Goal: Task Accomplishment & Management: Use online tool/utility

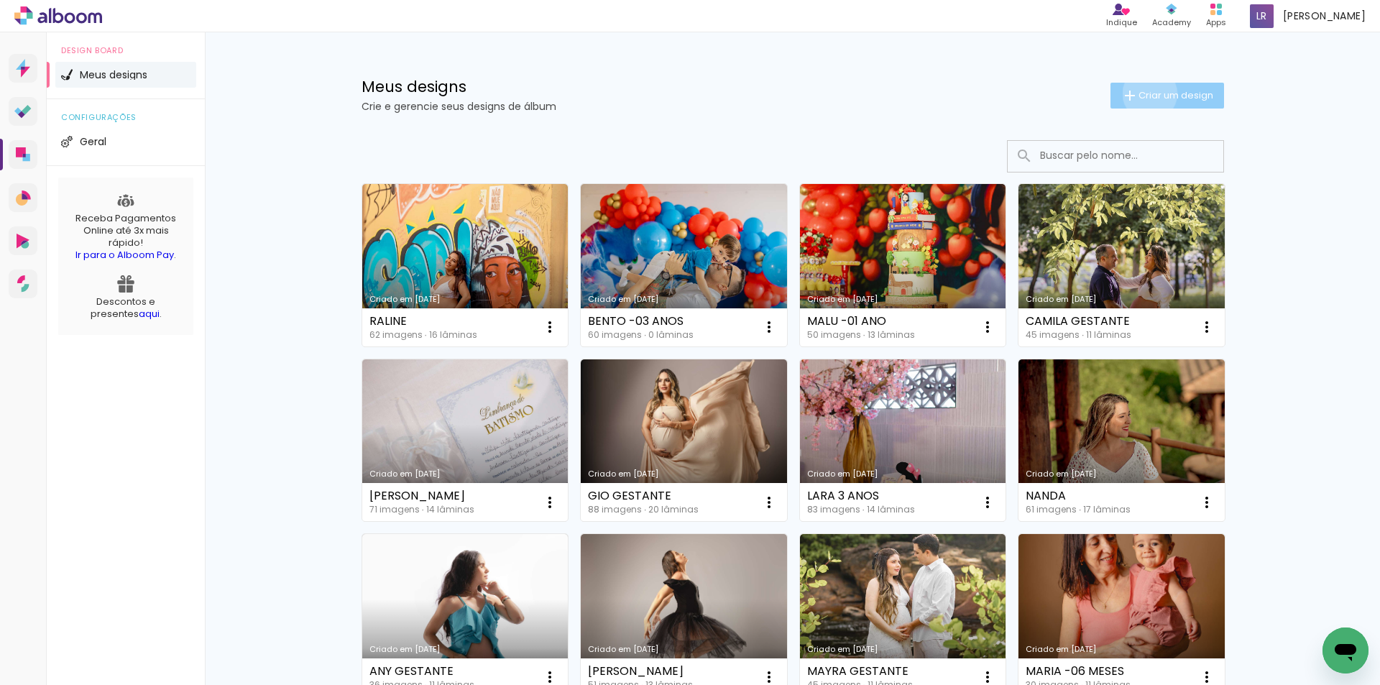
click at [1141, 93] on span "Criar um design" at bounding box center [1175, 95] width 75 height 9
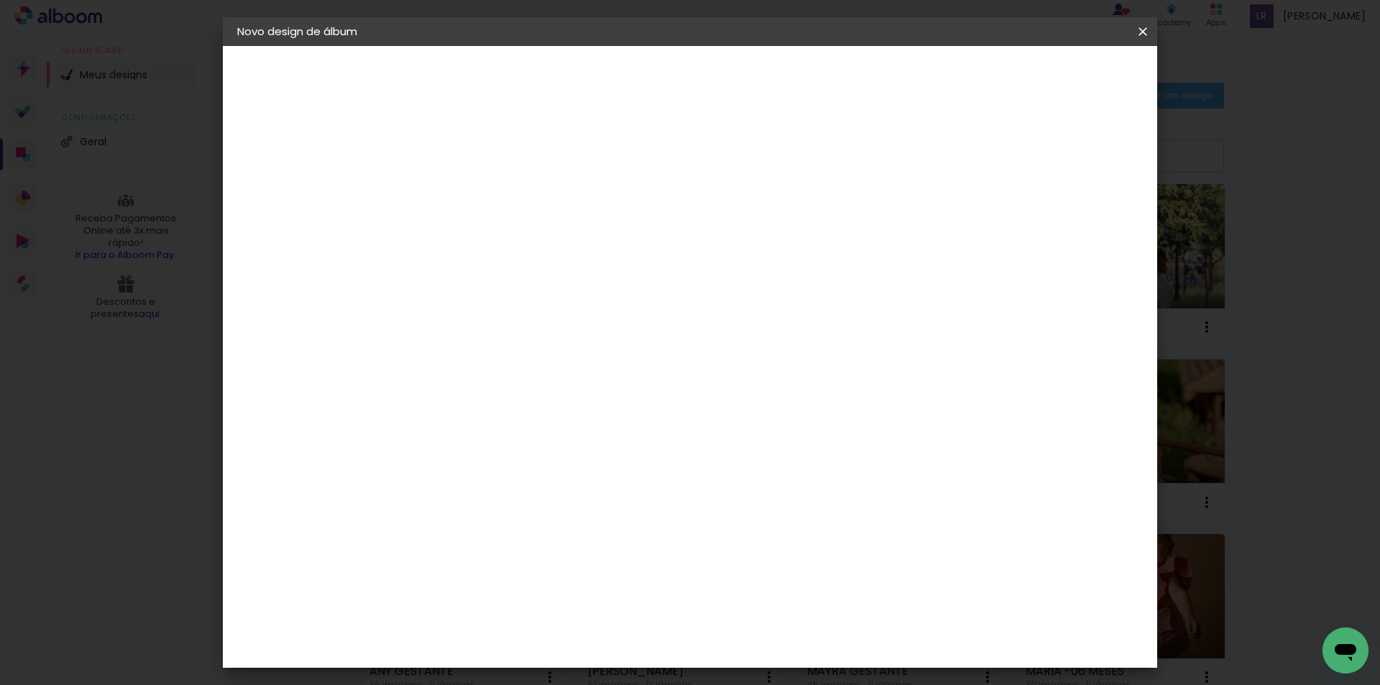
click at [472, 183] on input at bounding box center [472, 193] width 0 height 22
type input "[PERSON_NAME]"
type paper-input "[PERSON_NAME]"
click at [0, 0] on slot "Avançar" at bounding box center [0, 0] width 0 height 0
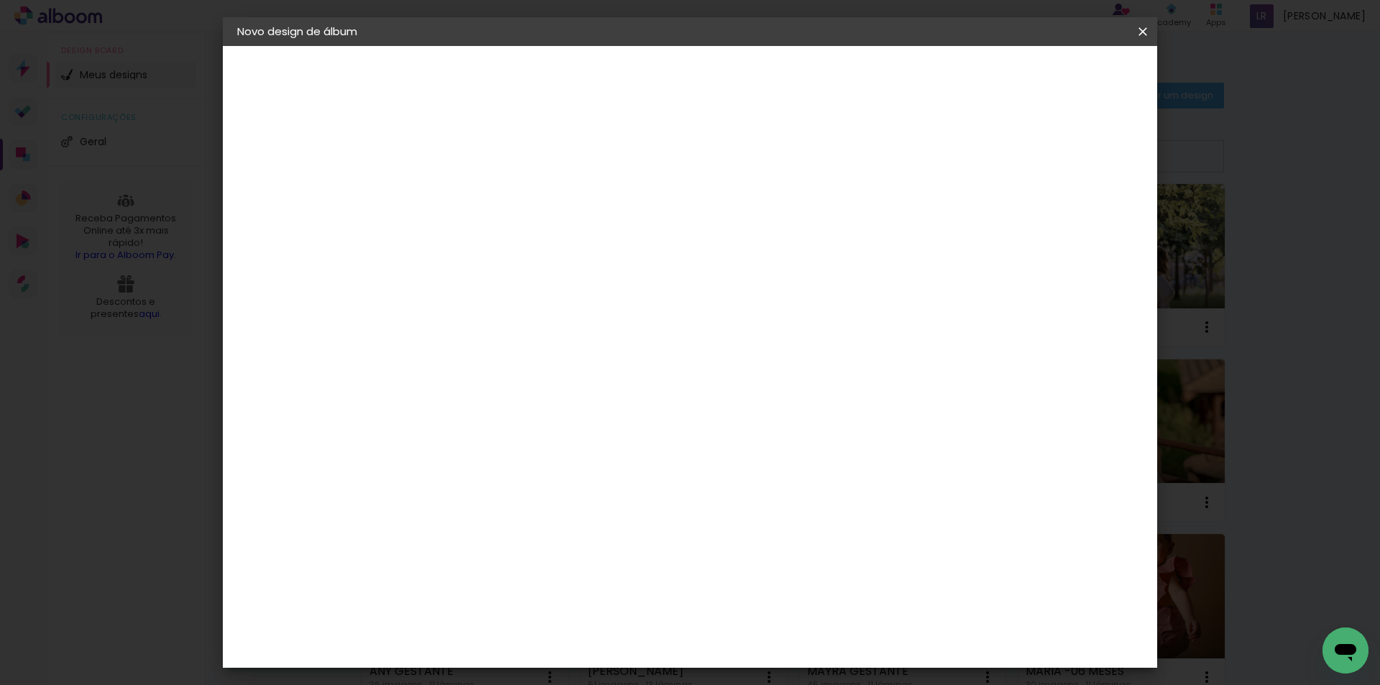
click at [515, 648] on div "Conceitual Álbuns" at bounding box center [493, 659] width 61 height 23
click at [0, 0] on slot "Avançar" at bounding box center [0, 0] width 0 height 0
click at [569, 663] on span "25 × 25" at bounding box center [535, 682] width 67 height 38
click at [0, 0] on slot "Avançar" at bounding box center [0, 0] width 0 height 0
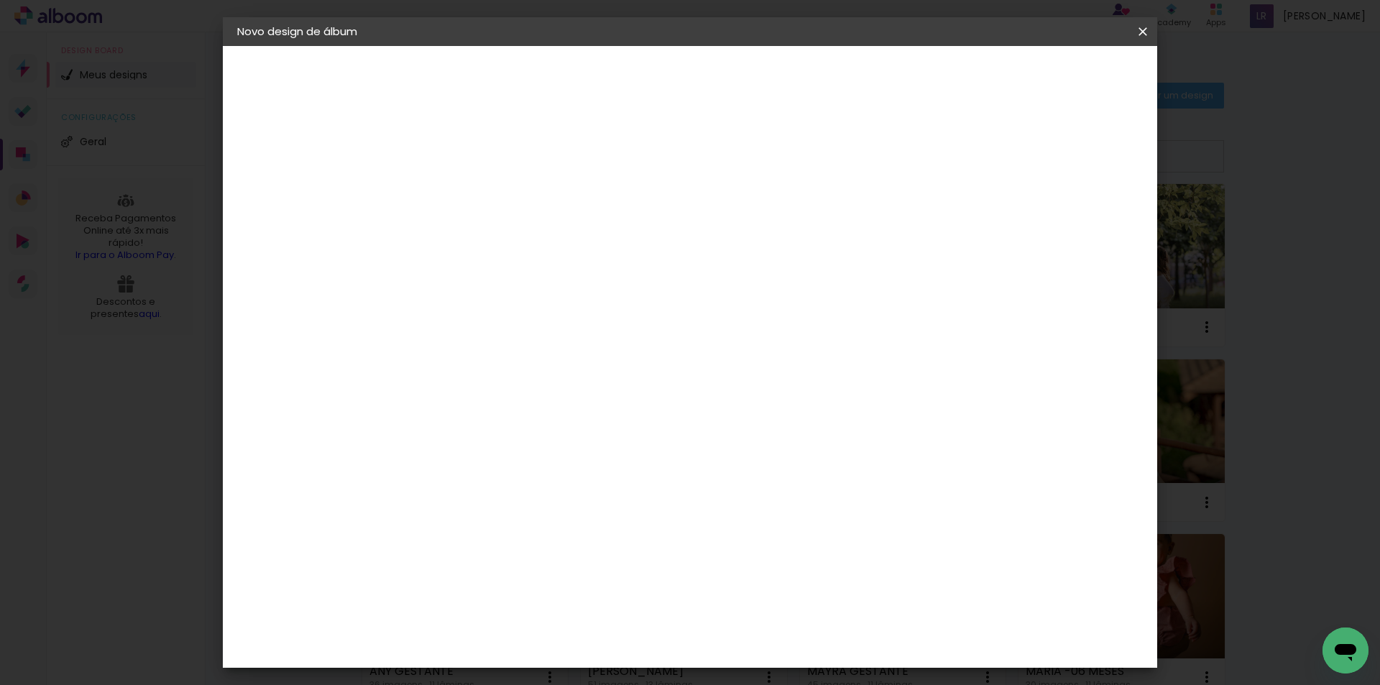
click at [1053, 80] on span "Iniciar design" at bounding box center [1019, 76] width 65 height 10
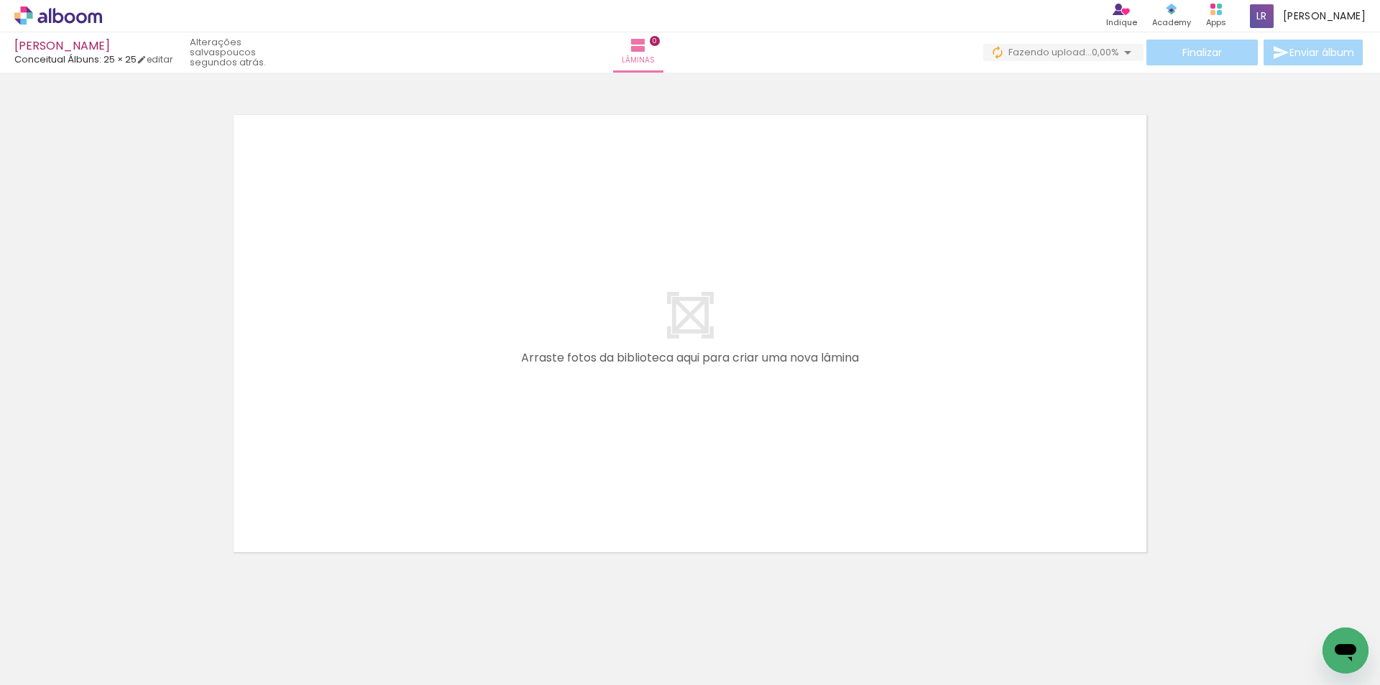
drag, startPoint x: 154, startPoint y: 643, endPoint x: 255, endPoint y: 596, distance: 111.9
click at [328, 449] on quentale-workspace at bounding box center [690, 342] width 1380 height 685
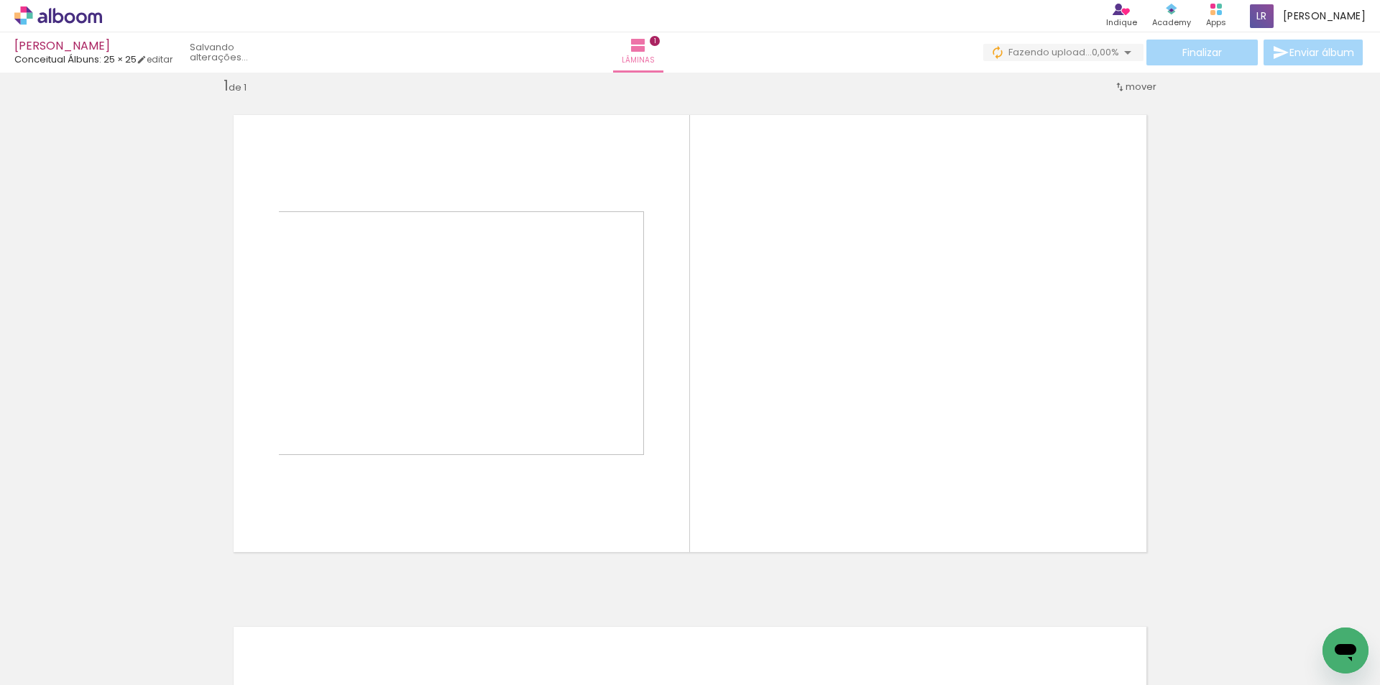
scroll to position [19, 0]
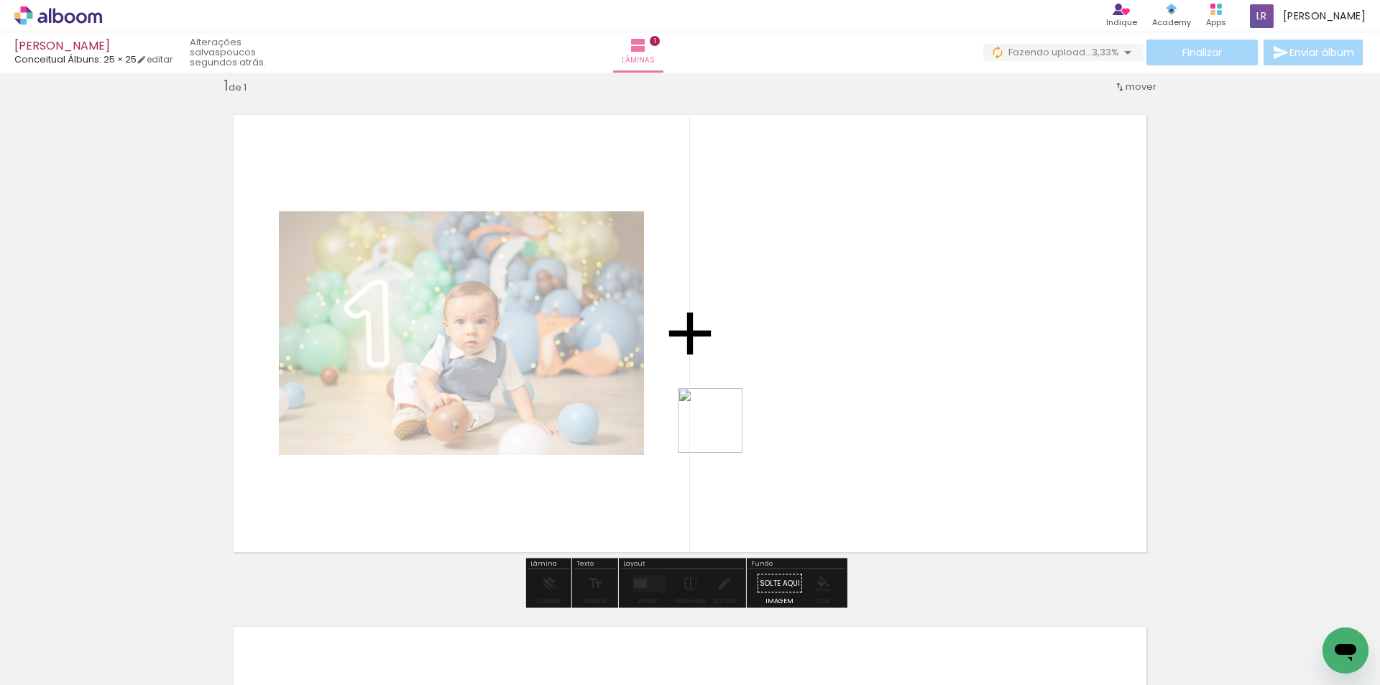
drag, startPoint x: 235, startPoint y: 648, endPoint x: 755, endPoint y: 410, distance: 572.1
click at [735, 425] on quentale-workspace at bounding box center [690, 342] width 1380 height 685
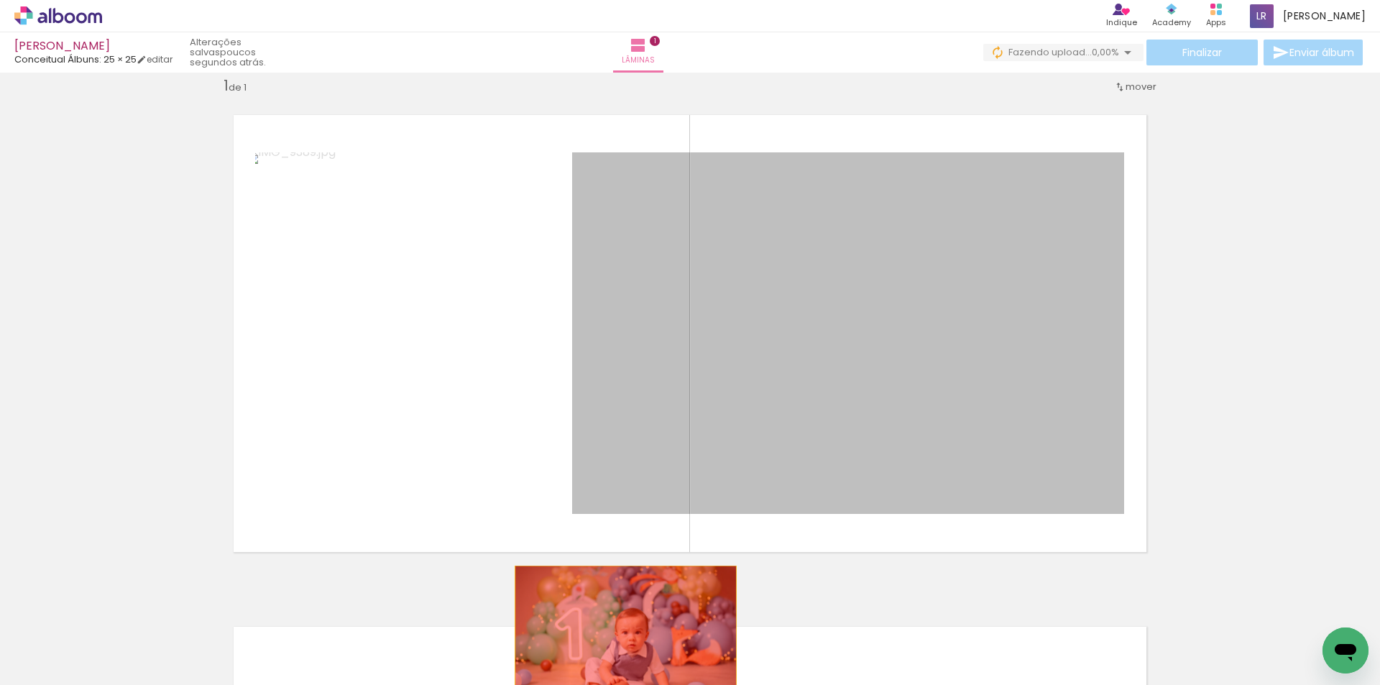
drag, startPoint x: 903, startPoint y: 348, endPoint x: 593, endPoint y: 661, distance: 441.1
click at [593, 661] on quentale-workspace at bounding box center [690, 342] width 1380 height 685
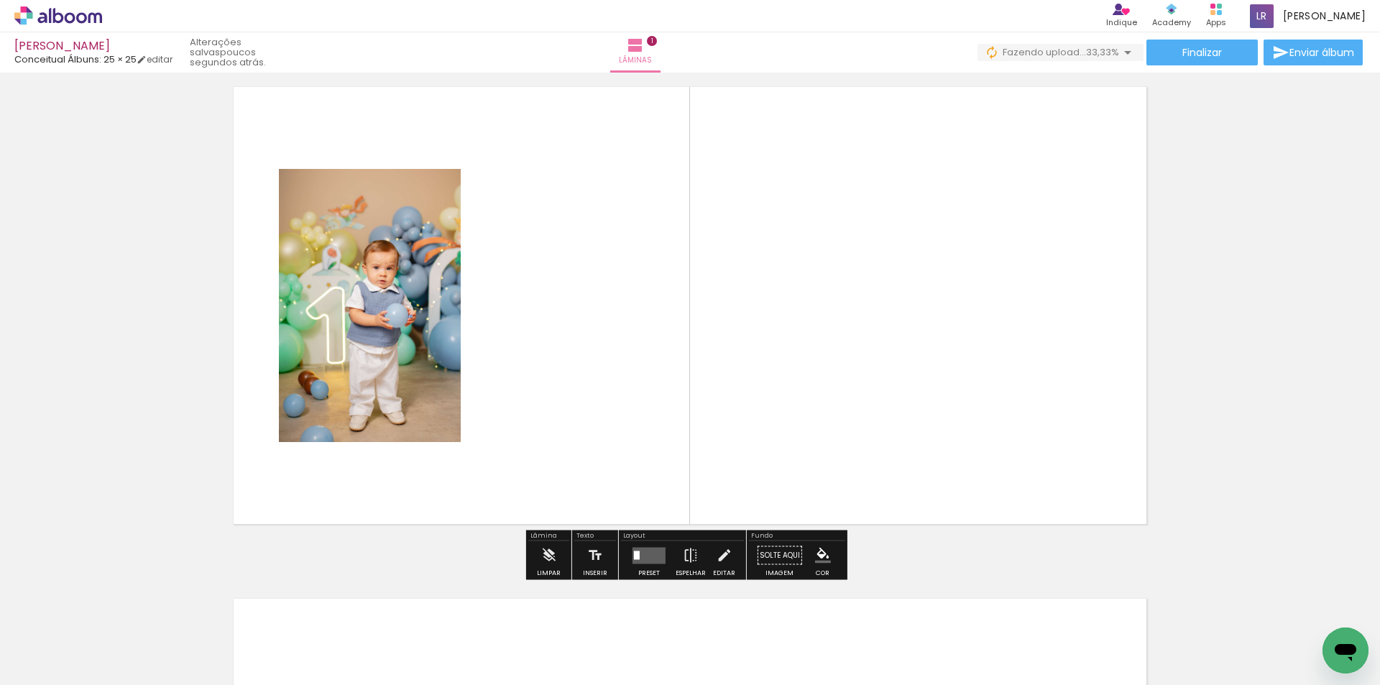
scroll to position [0, 0]
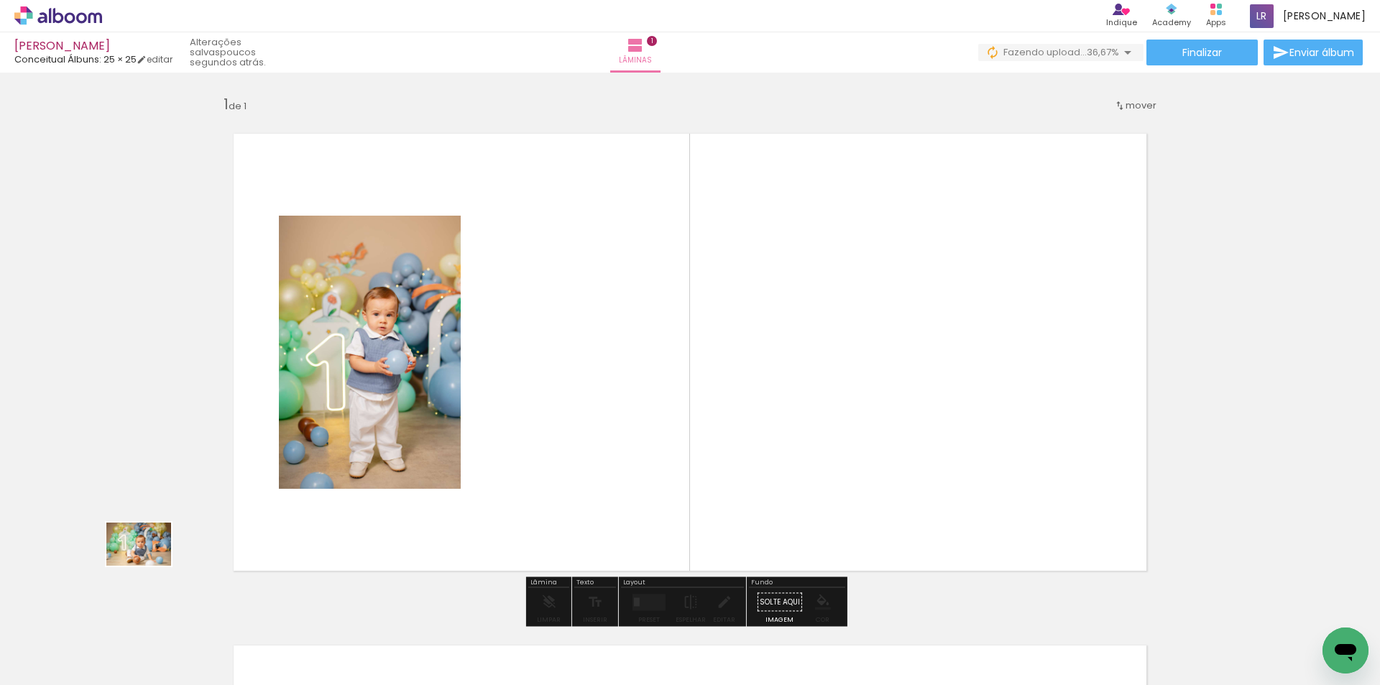
drag, startPoint x: 144, startPoint y: 646, endPoint x: 156, endPoint y: 615, distance: 33.0
click at [129, 616] on div at bounding box center [144, 636] width 71 height 47
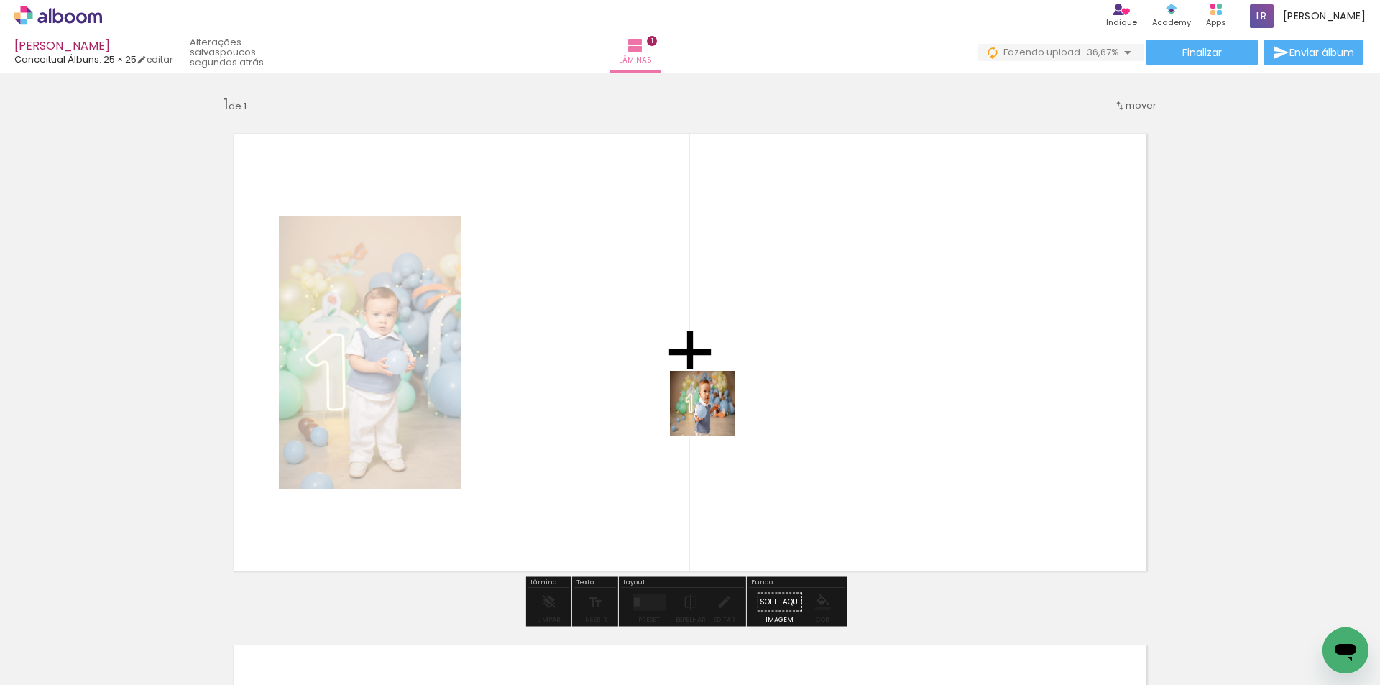
drag, startPoint x: 306, startPoint y: 645, endPoint x: 738, endPoint y: 397, distance: 497.7
click at [738, 397] on quentale-workspace at bounding box center [690, 342] width 1380 height 685
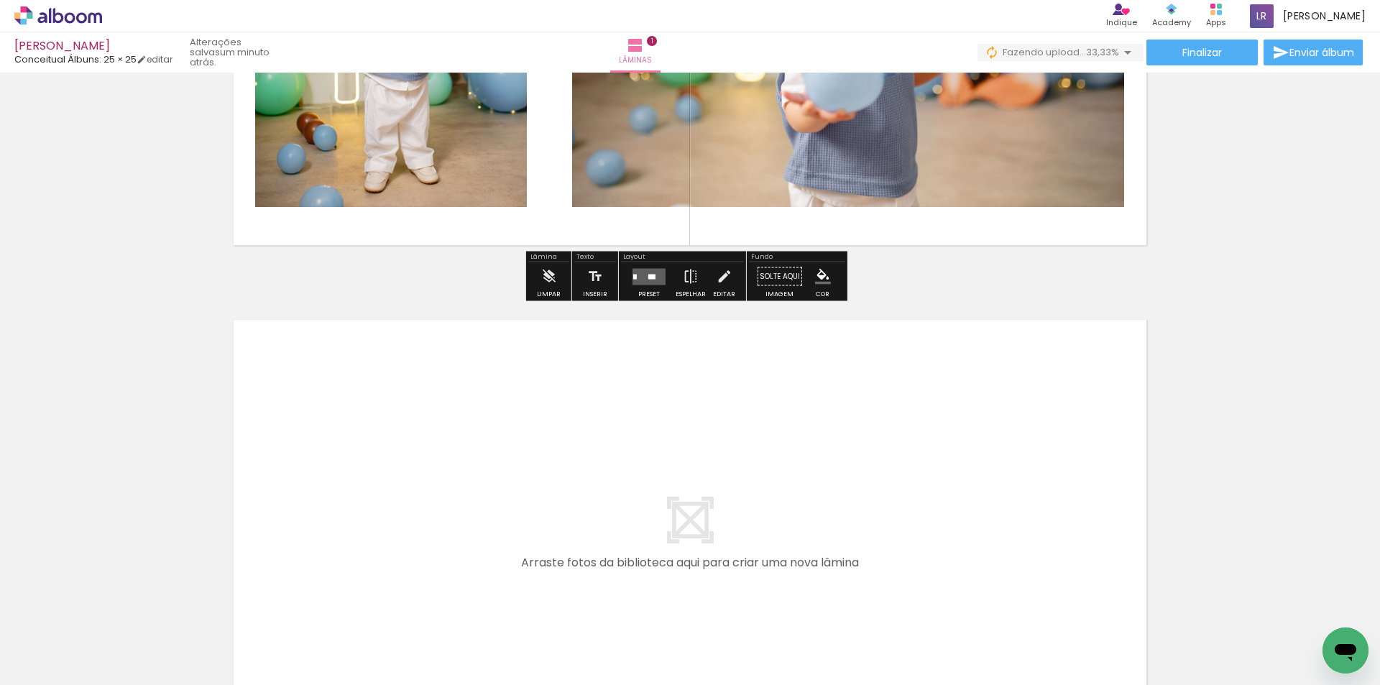
scroll to position [359, 0]
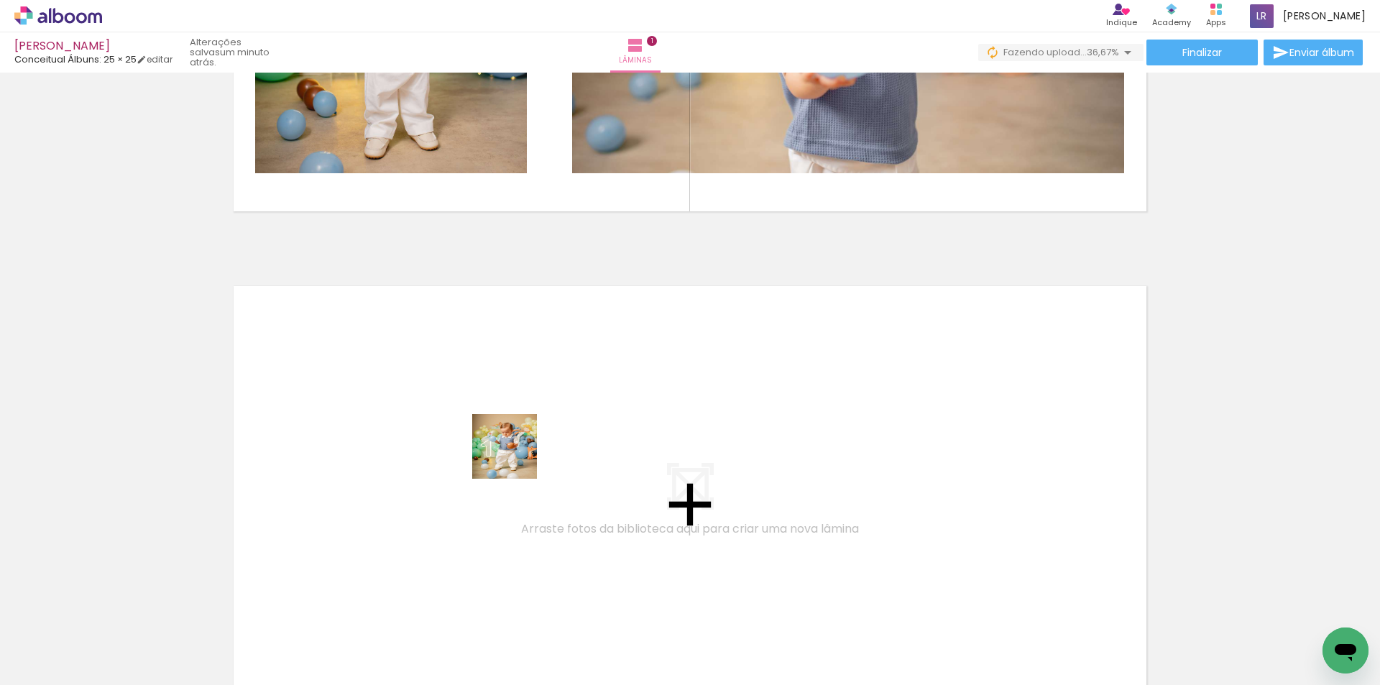
drag, startPoint x: 515, startPoint y: 457, endPoint x: 502, endPoint y: 395, distance: 63.1
click at [502, 395] on quentale-workspace at bounding box center [690, 342] width 1380 height 685
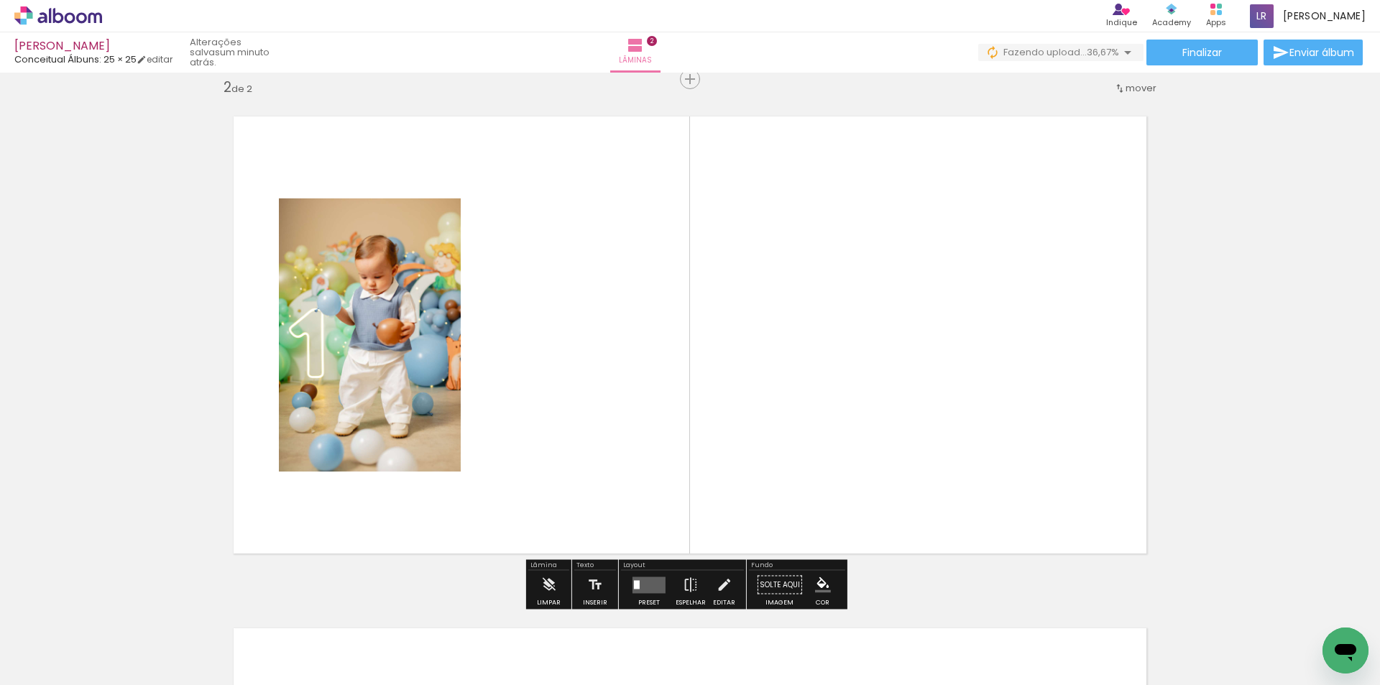
scroll to position [530, 0]
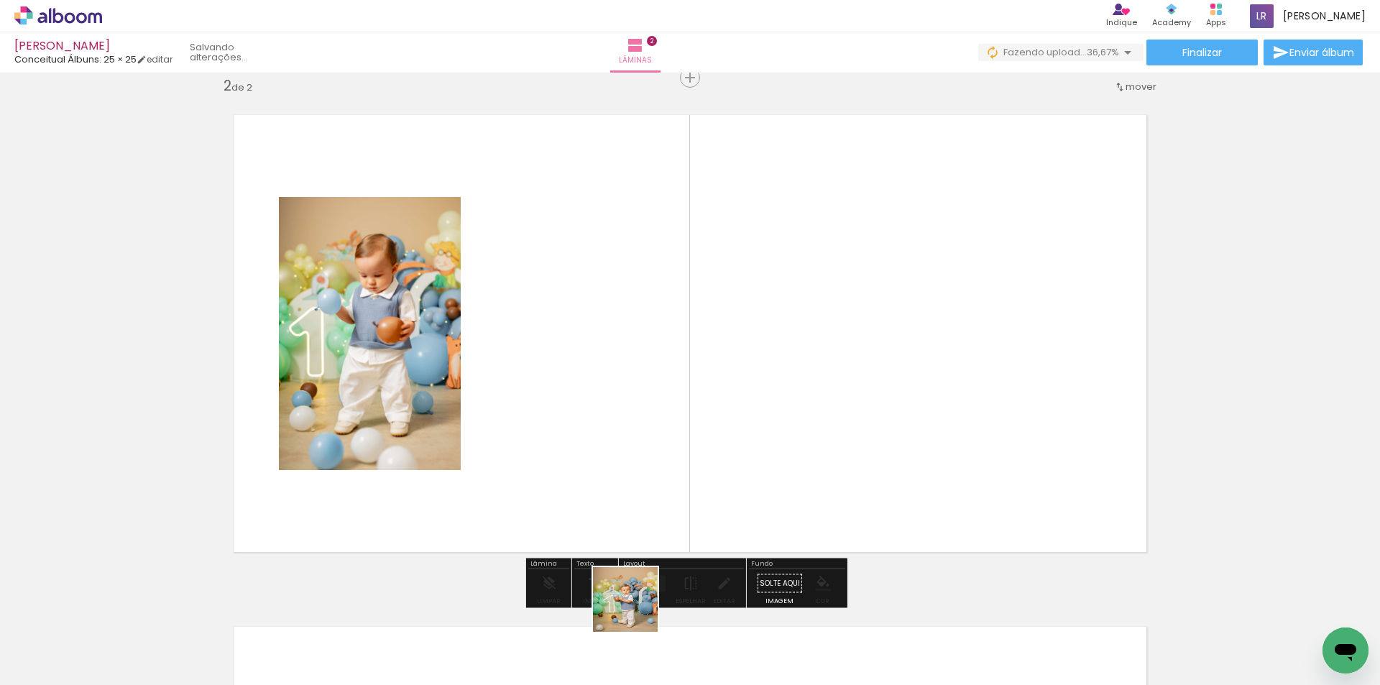
drag, startPoint x: 638, startPoint y: 630, endPoint x: 497, endPoint y: 571, distance: 153.6
click at [629, 374] on quentale-workspace at bounding box center [690, 342] width 1380 height 685
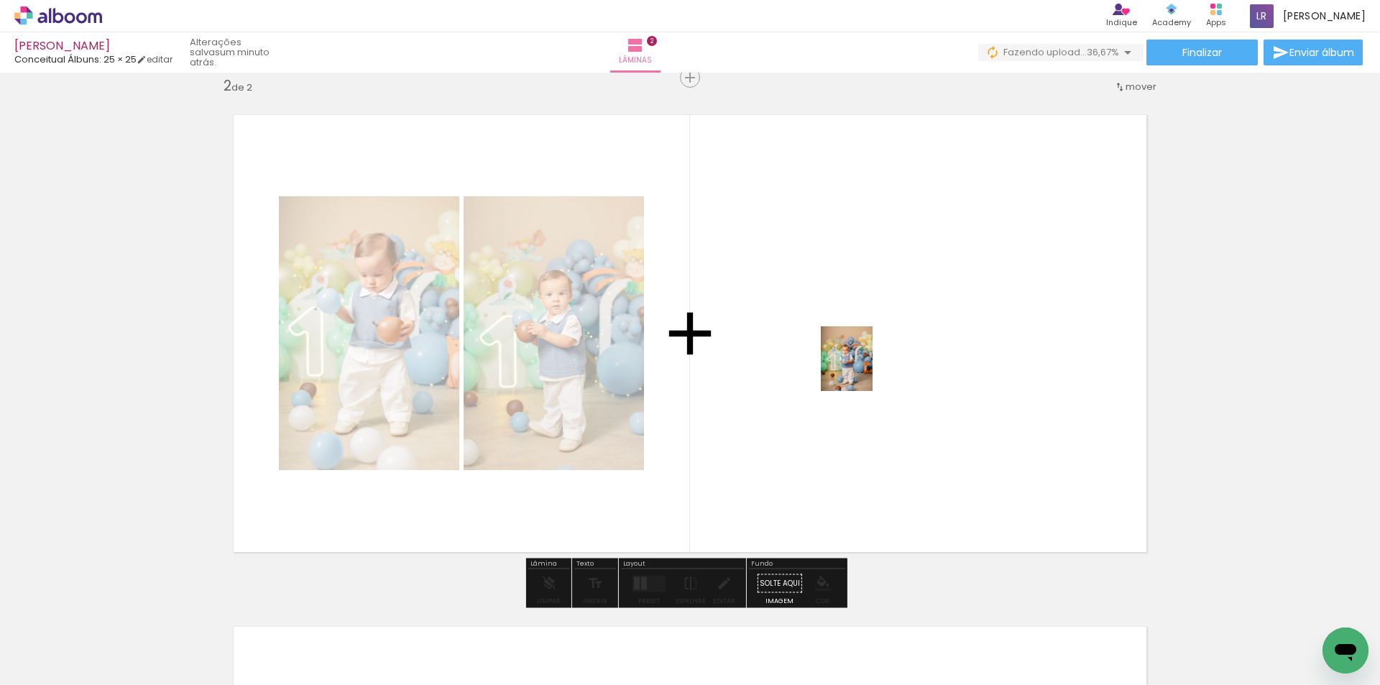
drag, startPoint x: 408, startPoint y: 632, endPoint x: 859, endPoint y: 358, distance: 527.7
click at [864, 368] on quentale-workspace at bounding box center [690, 342] width 1380 height 685
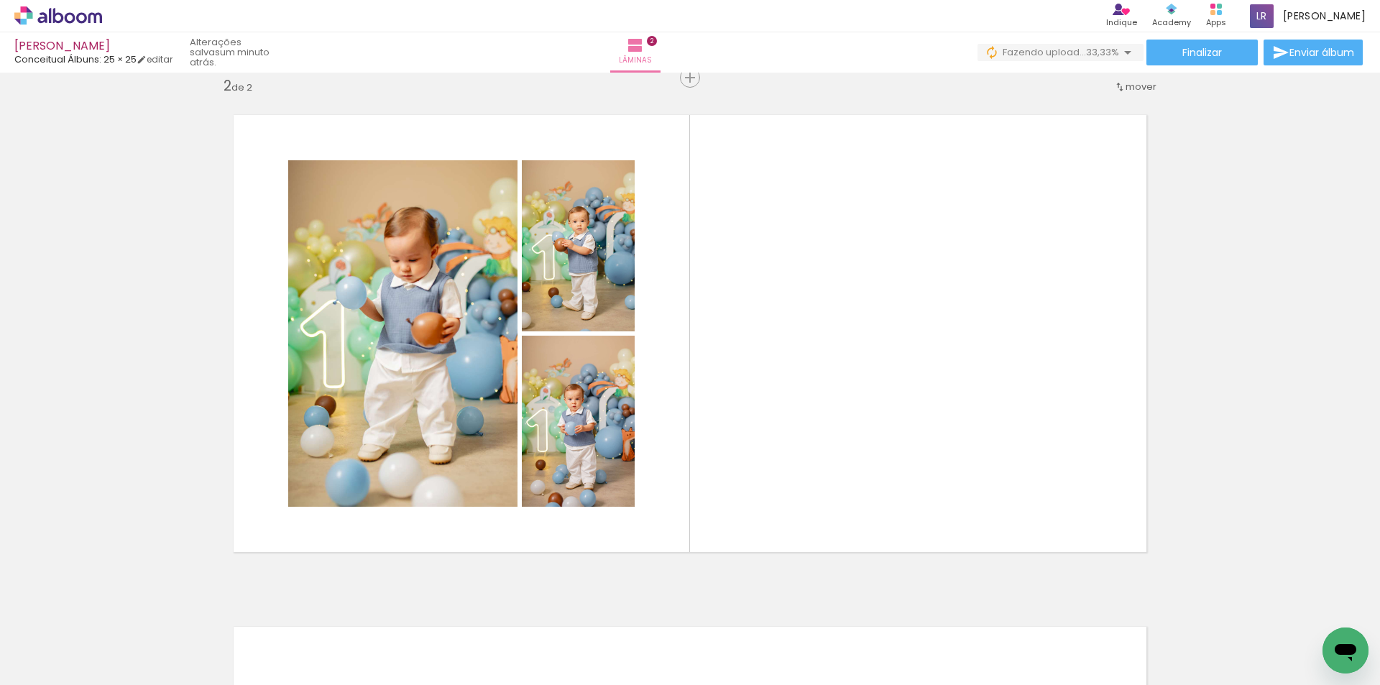
scroll to position [0, 0]
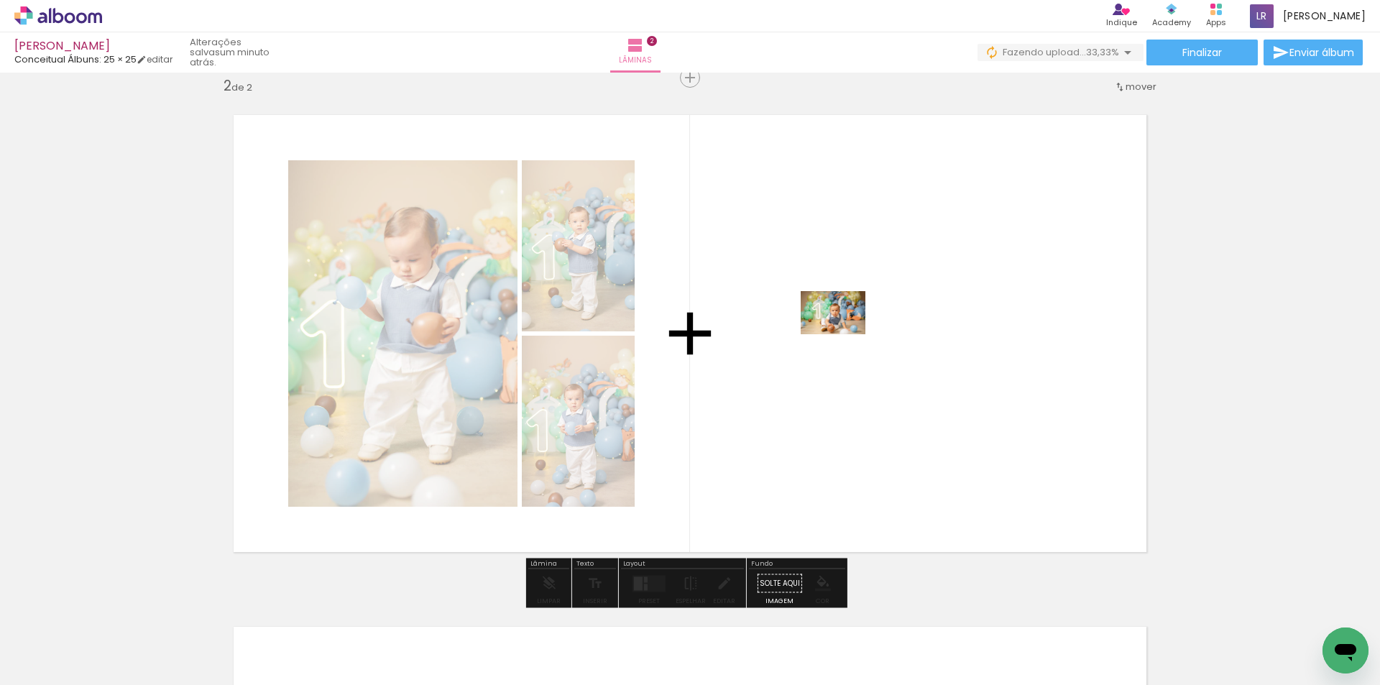
drag, startPoint x: 131, startPoint y: 648, endPoint x: 844, endPoint y: 334, distance: 779.1
click at [844, 334] on quentale-workspace at bounding box center [690, 342] width 1380 height 685
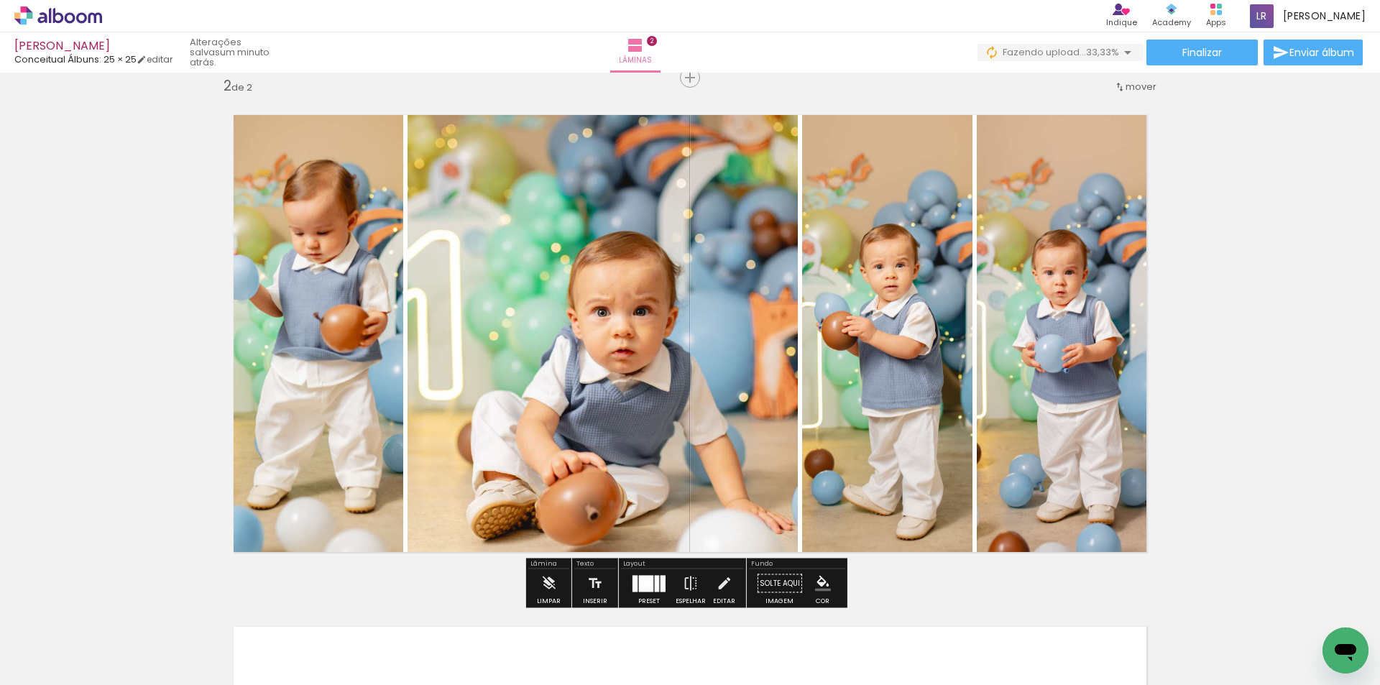
click at [632, 584] on div at bounding box center [634, 583] width 5 height 17
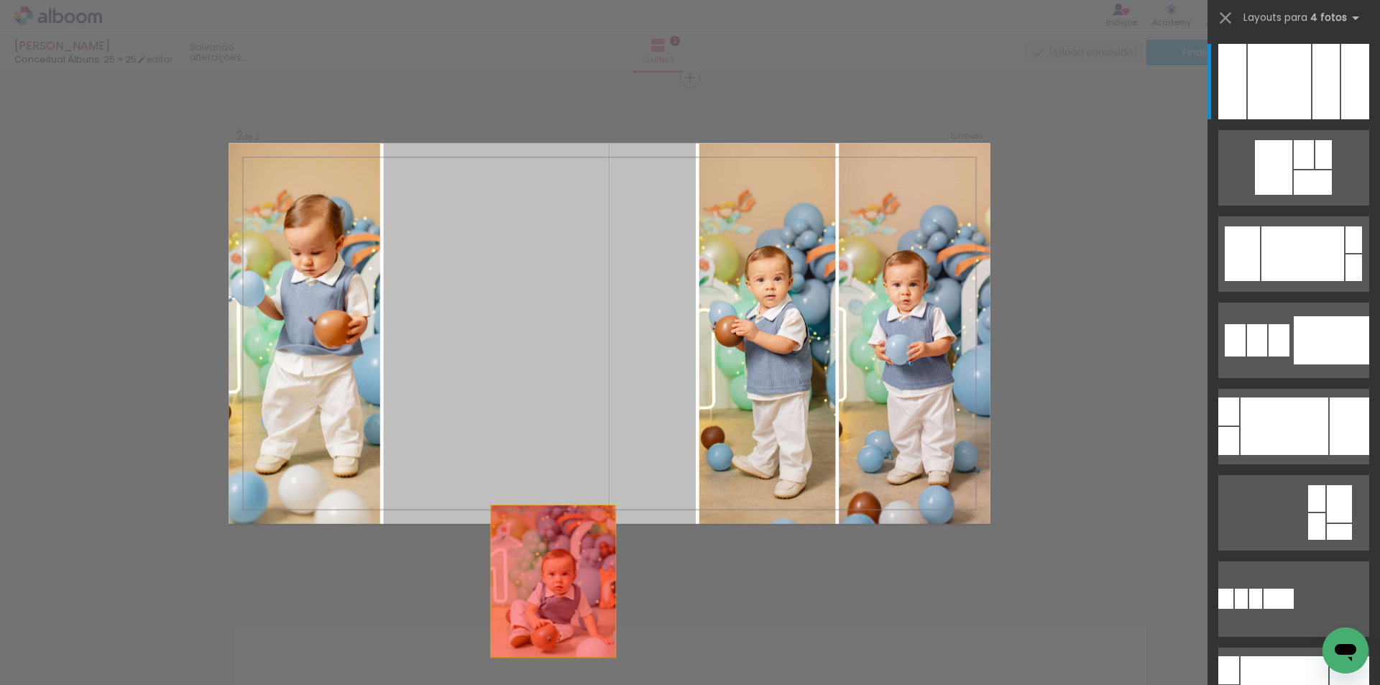
drag, startPoint x: 533, startPoint y: 287, endPoint x: 551, endPoint y: 643, distance: 356.2
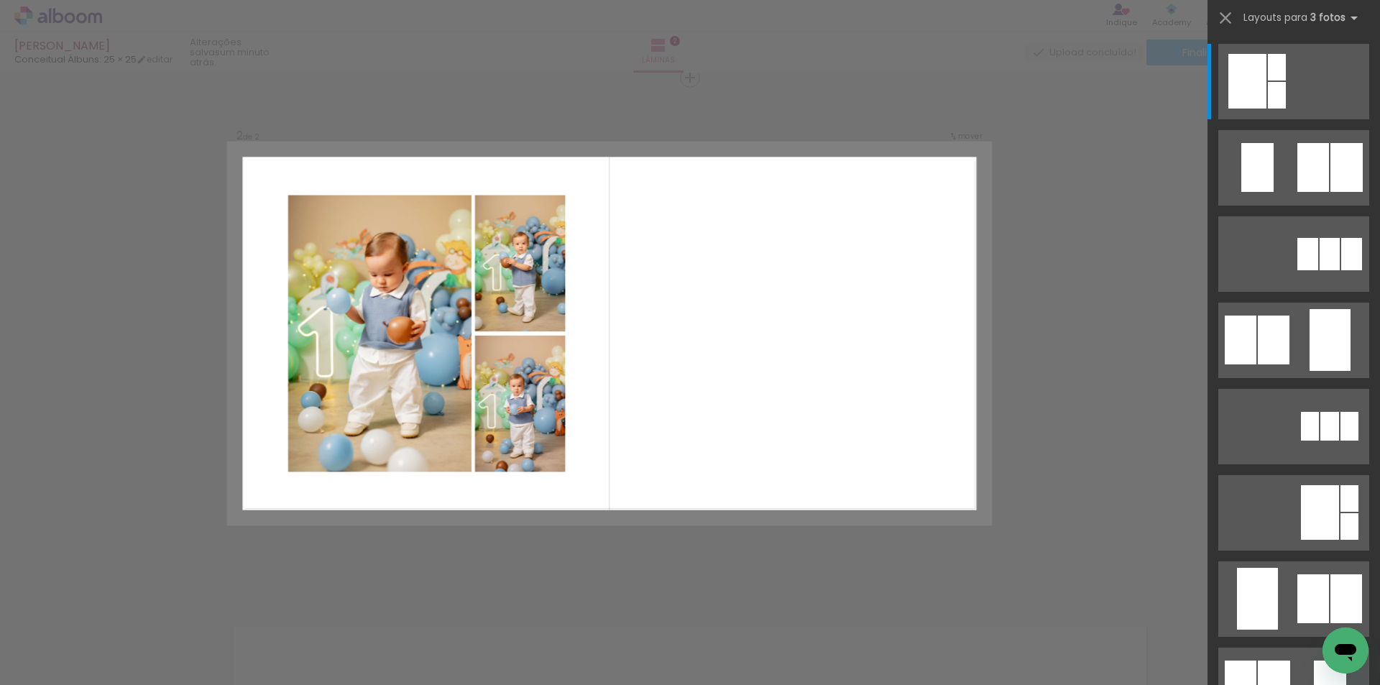
click at [1053, 359] on div "Confirmar Cancelar" at bounding box center [690, 327] width 1380 height 1570
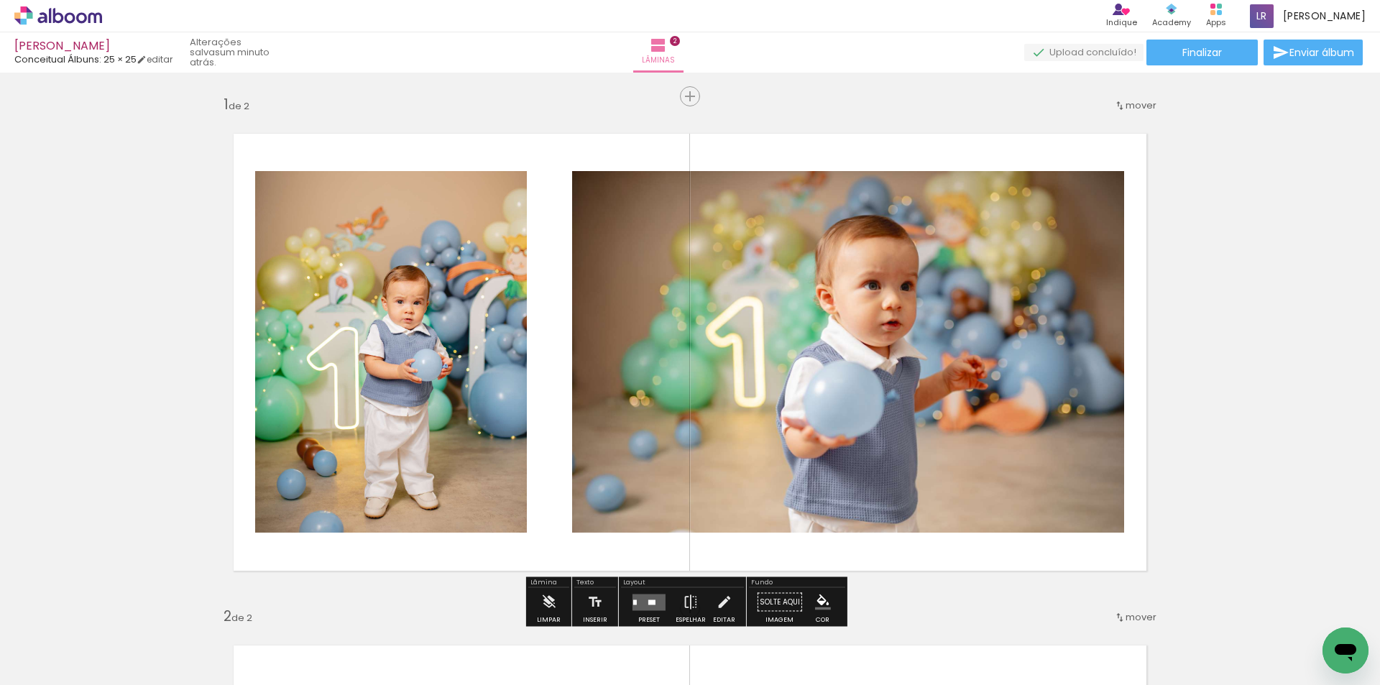
scroll to position [144, 0]
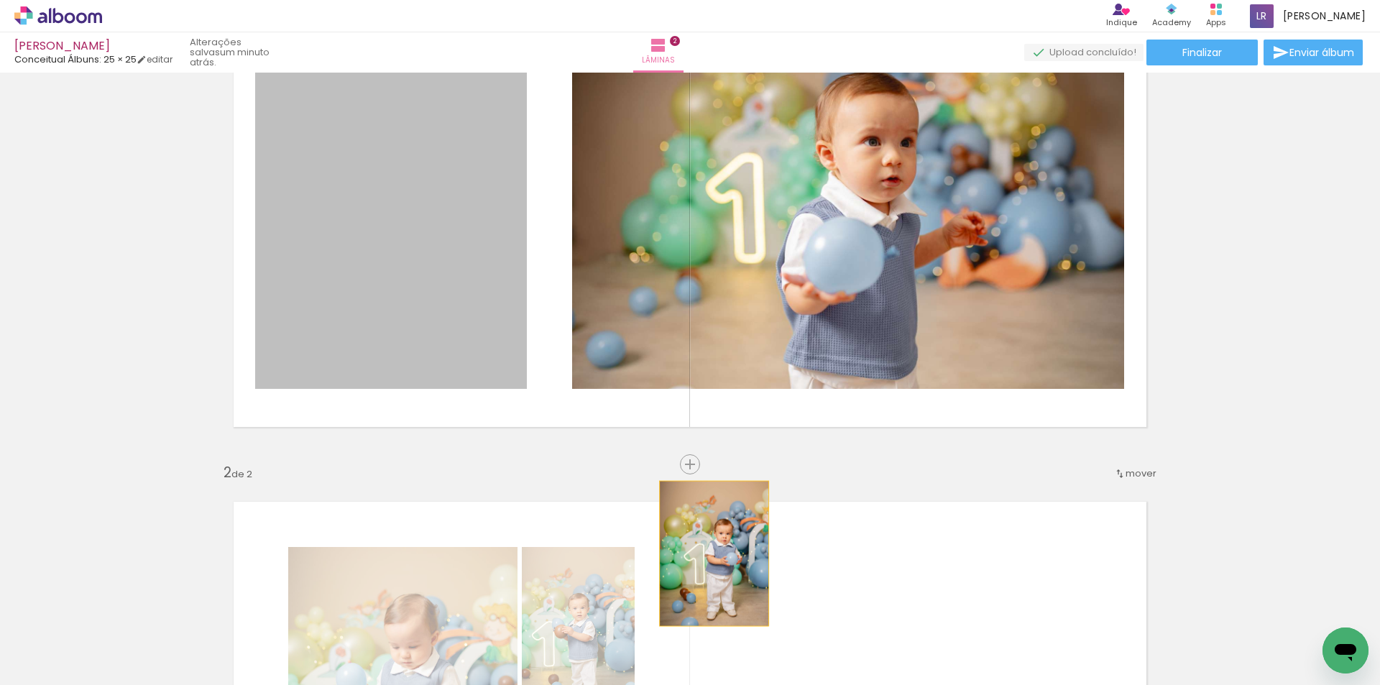
drag, startPoint x: 440, startPoint y: 247, endPoint x: 709, endPoint y: 553, distance: 407.4
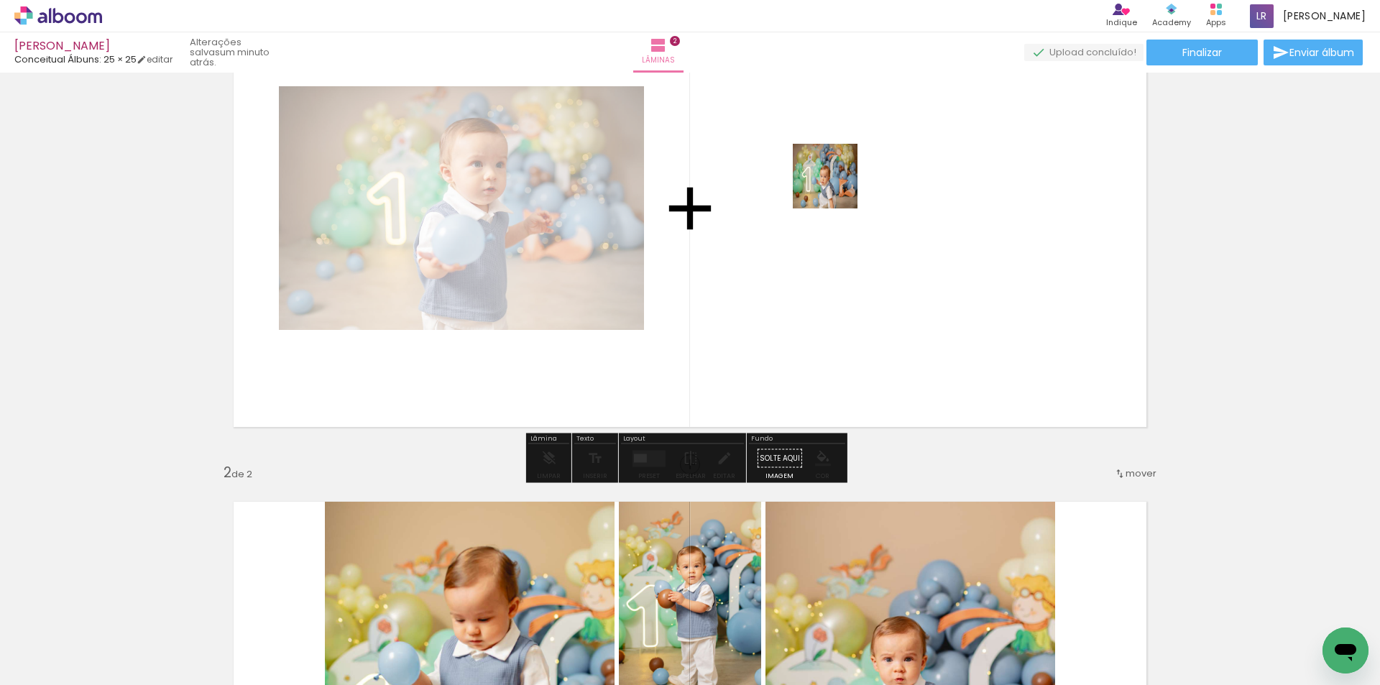
drag, startPoint x: 475, startPoint y: 635, endPoint x: 844, endPoint y: 172, distance: 591.7
click at [844, 172] on quentale-workspace at bounding box center [690, 342] width 1380 height 685
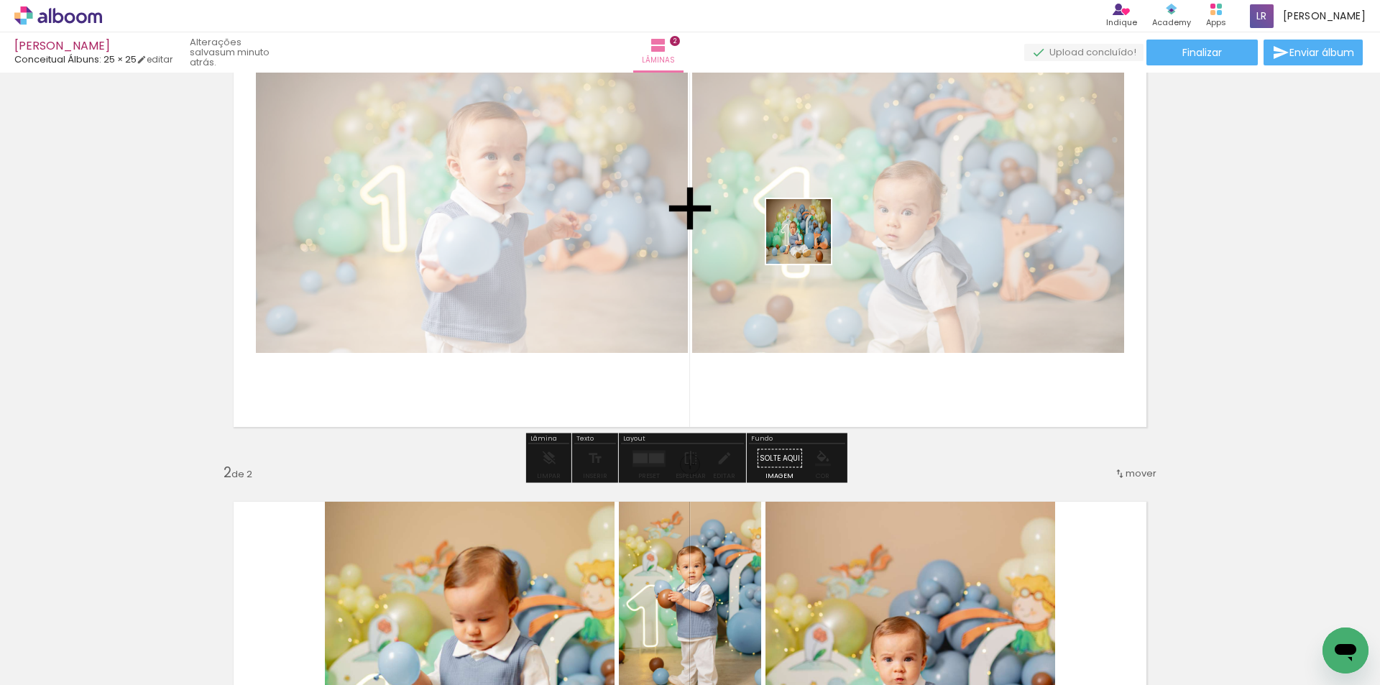
drag, startPoint x: 745, startPoint y: 441, endPoint x: 788, endPoint y: 254, distance: 192.6
click at [811, 239] on quentale-workspace at bounding box center [690, 342] width 1380 height 685
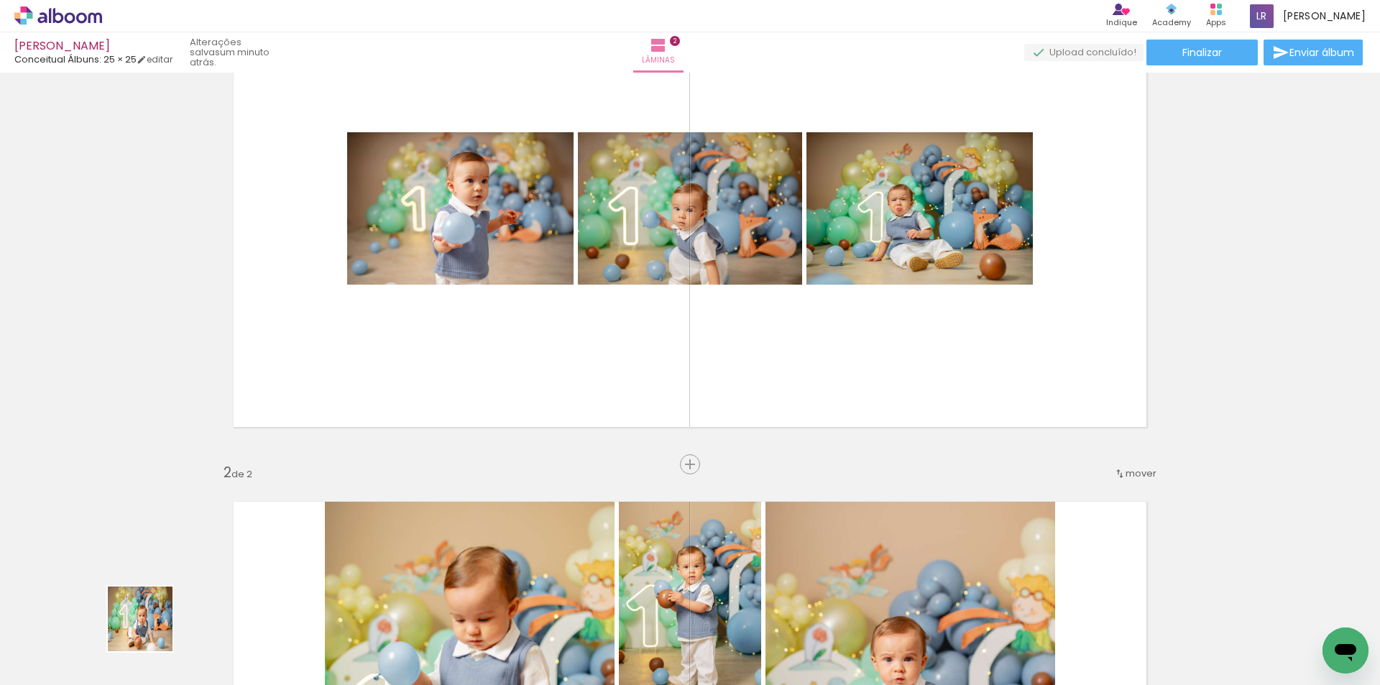
drag, startPoint x: 151, startPoint y: 630, endPoint x: 601, endPoint y: 317, distance: 547.9
click at [601, 317] on quentale-workspace at bounding box center [690, 342] width 1380 height 685
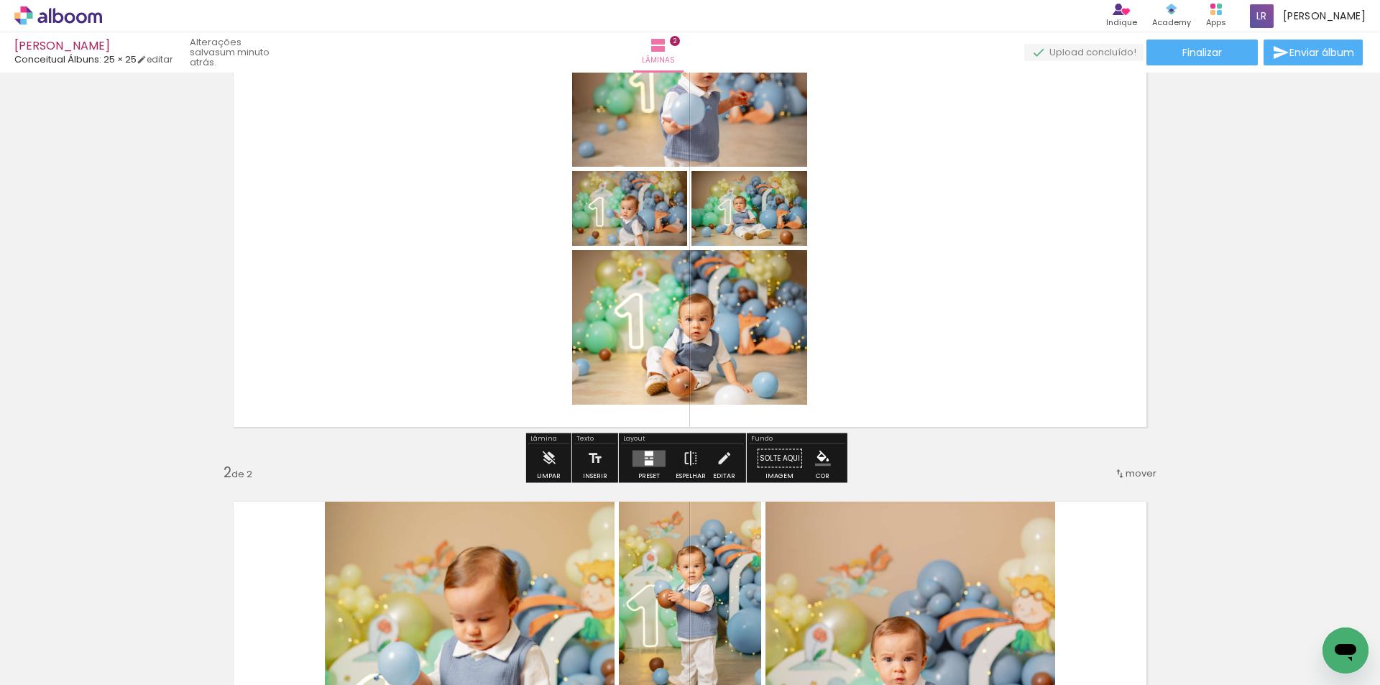
click at [645, 457] on div at bounding box center [647, 457] width 4 height 1
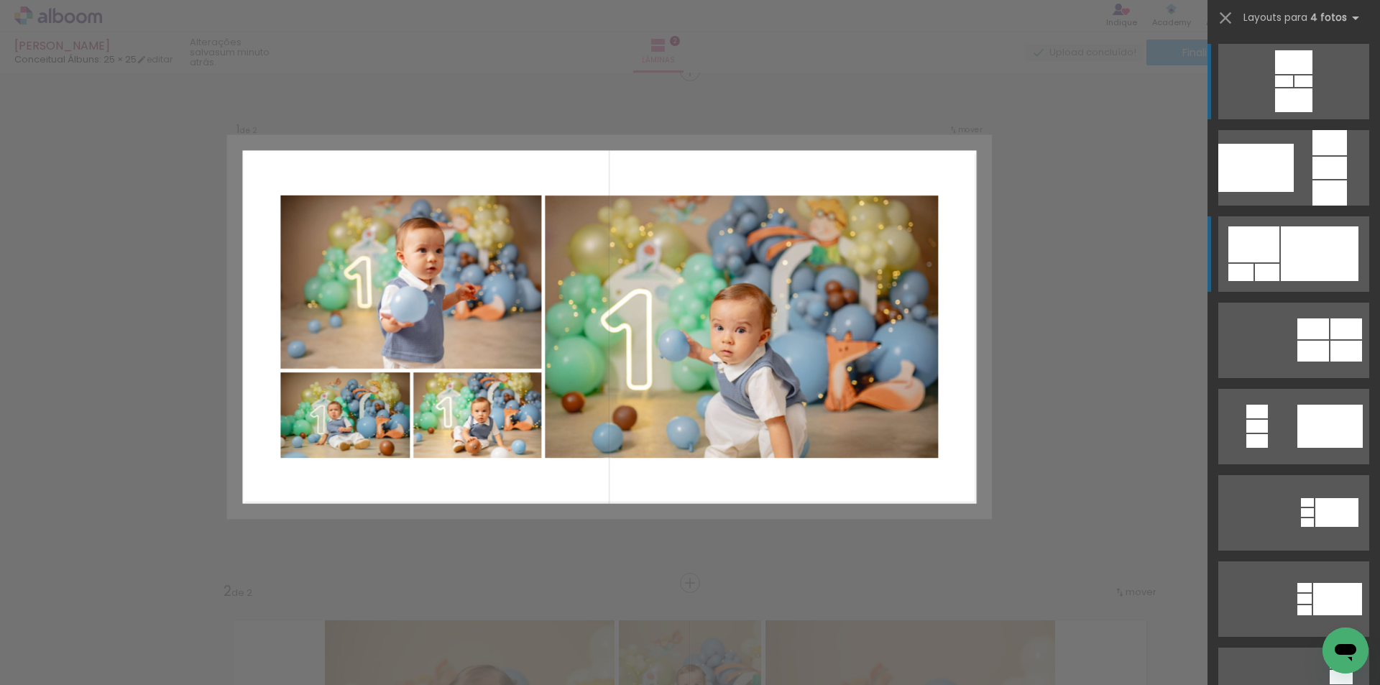
scroll to position [19, 0]
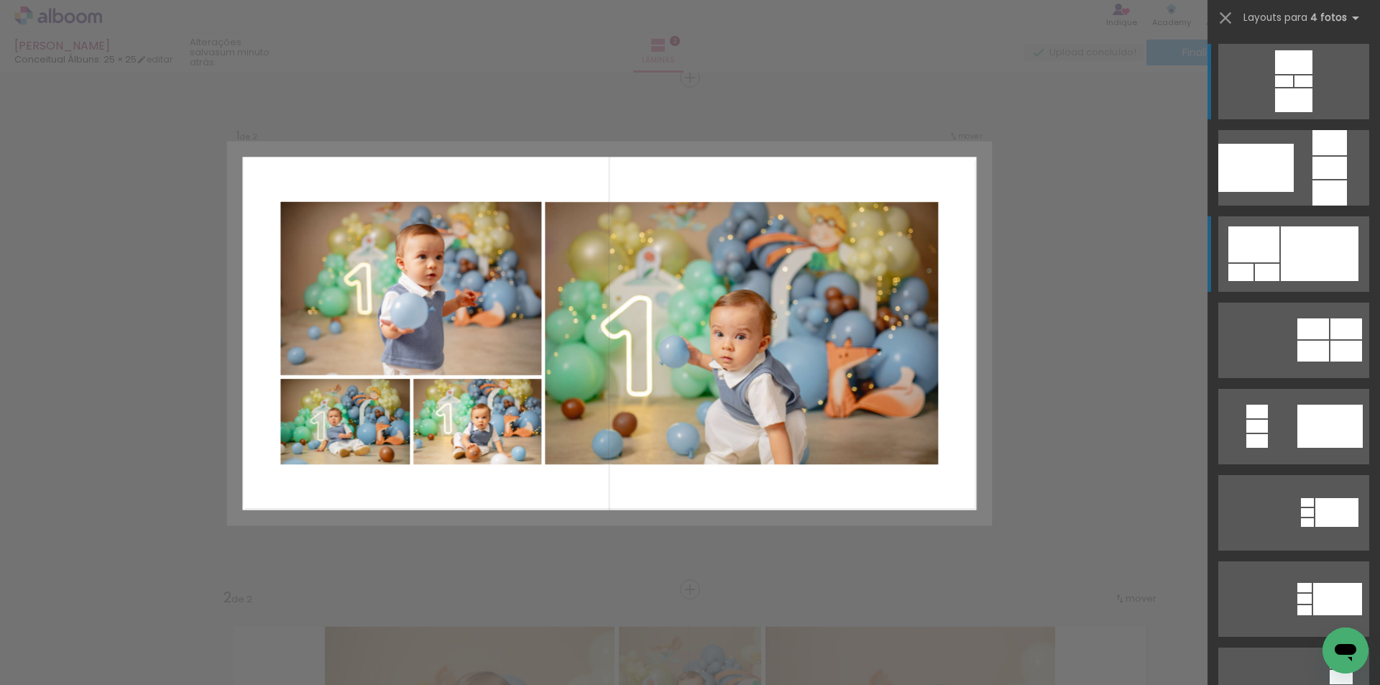
click at [1320, 270] on div at bounding box center [1320, 253] width 78 height 55
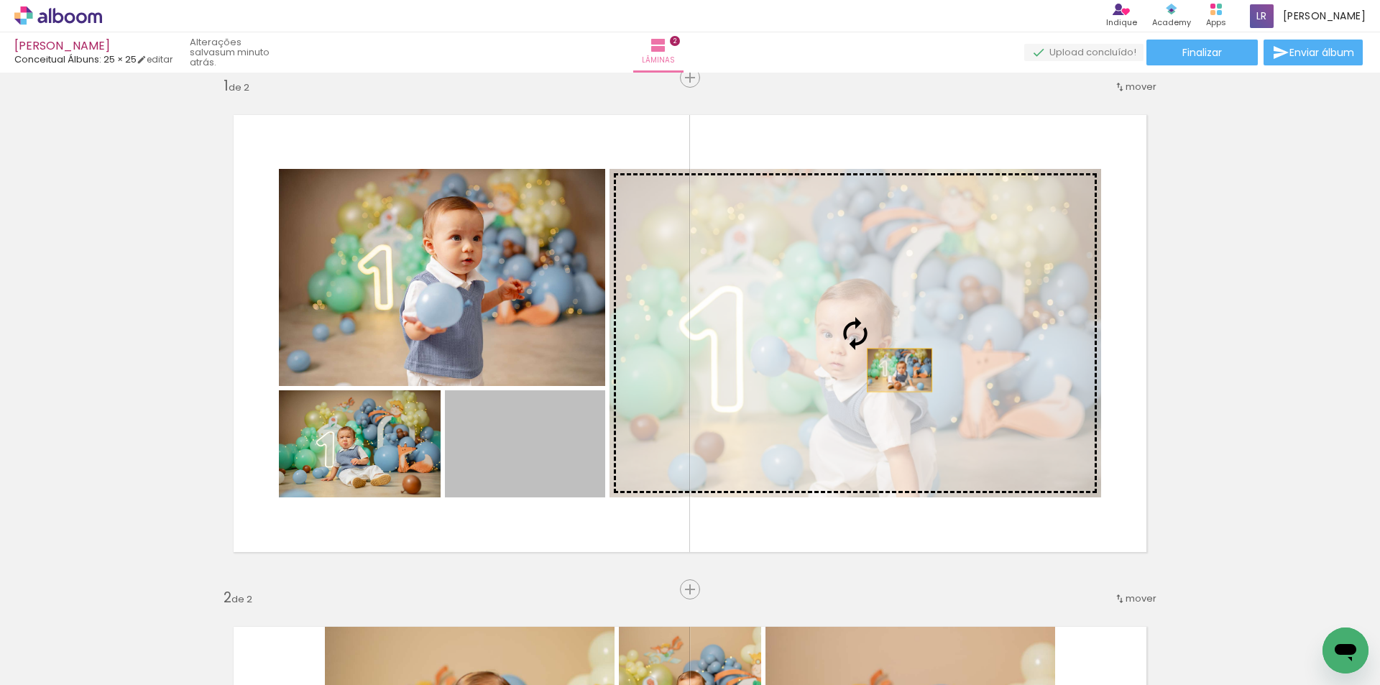
drag, startPoint x: 527, startPoint y: 451, endPoint x: 894, endPoint y: 369, distance: 376.4
click at [0, 0] on slot at bounding box center [0, 0] width 0 height 0
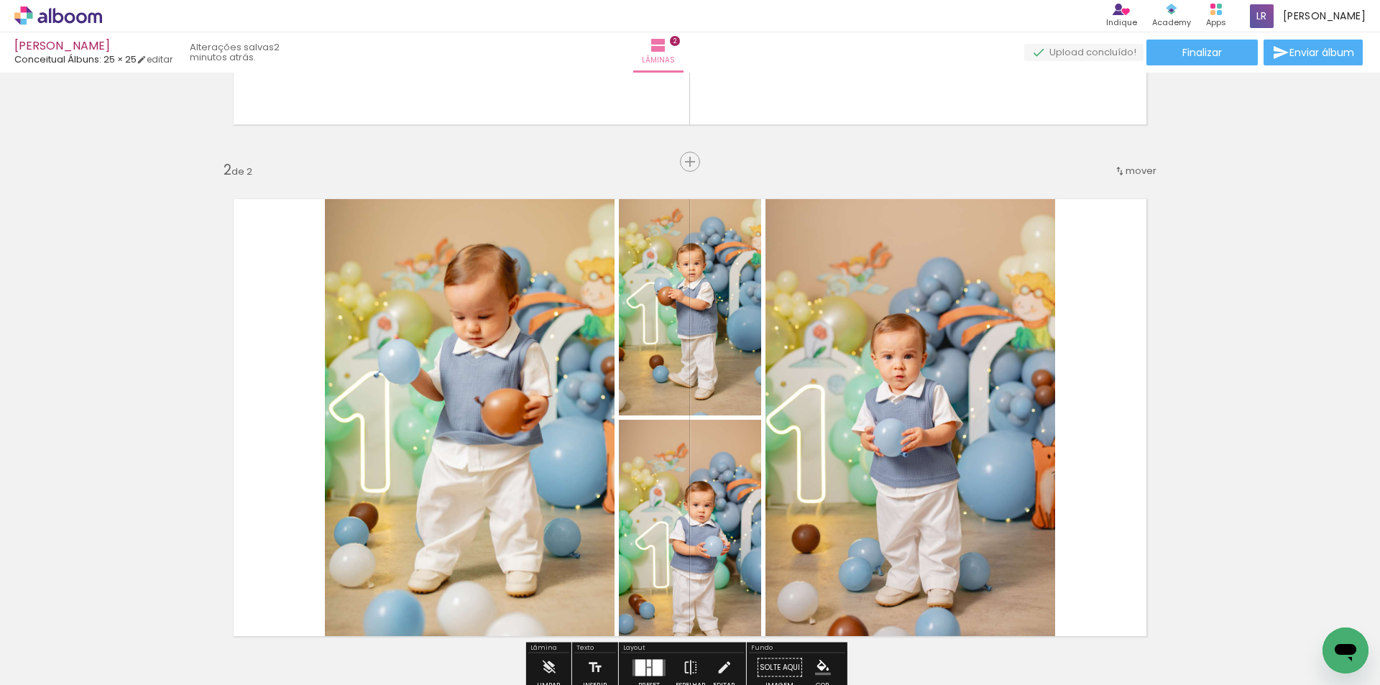
scroll to position [522, 0]
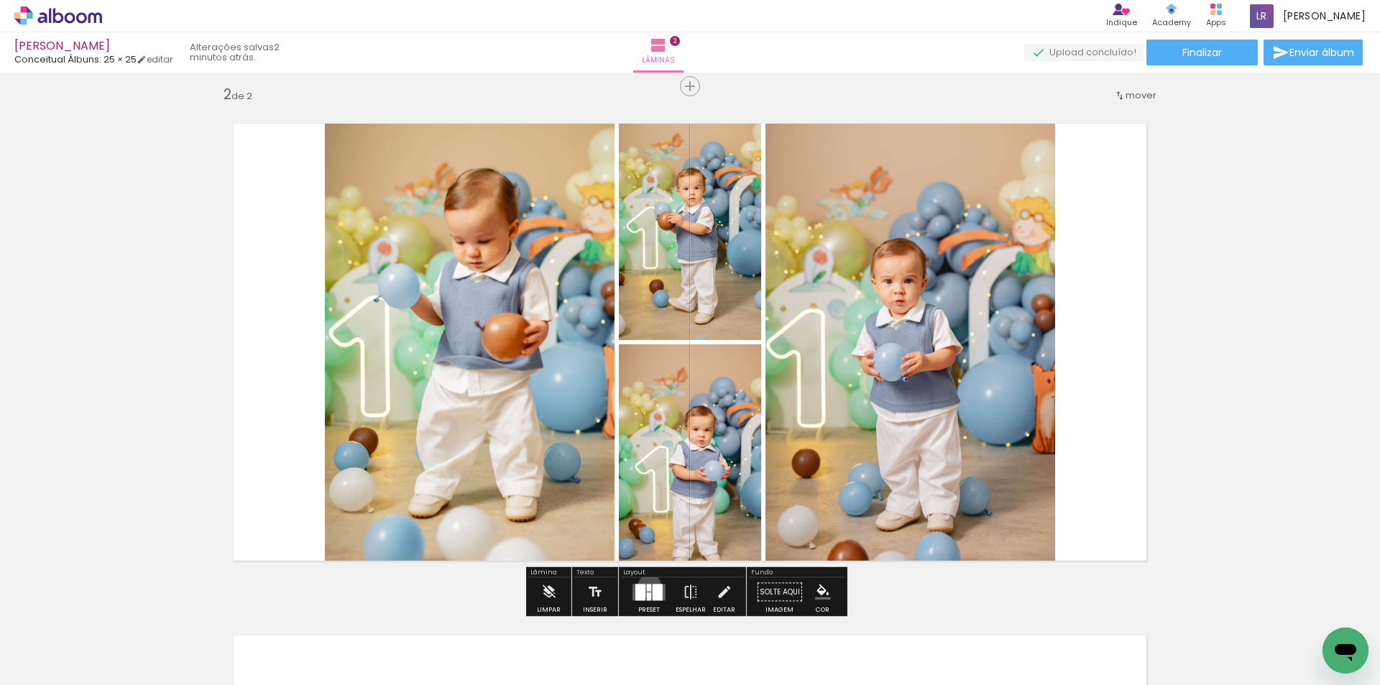
click at [647, 586] on div at bounding box center [649, 587] width 4 height 7
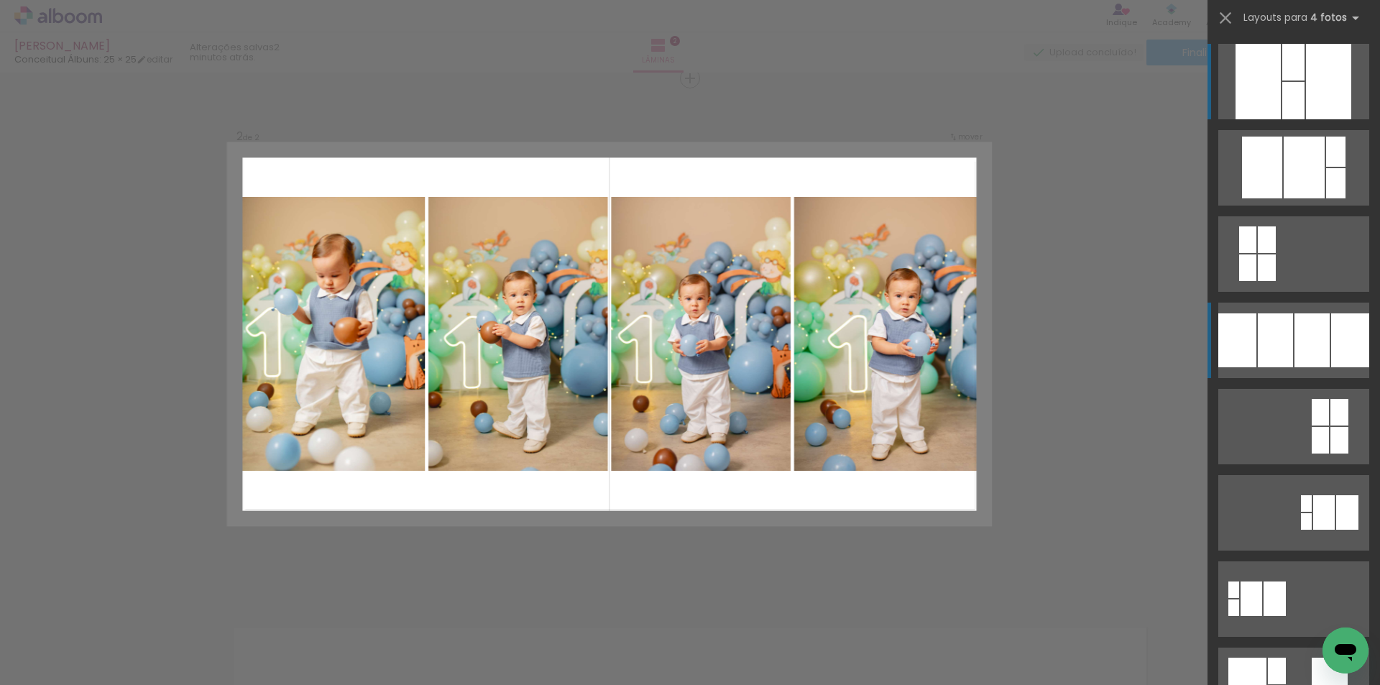
scroll to position [530, 0]
click at [1284, 198] on div at bounding box center [1304, 168] width 41 height 62
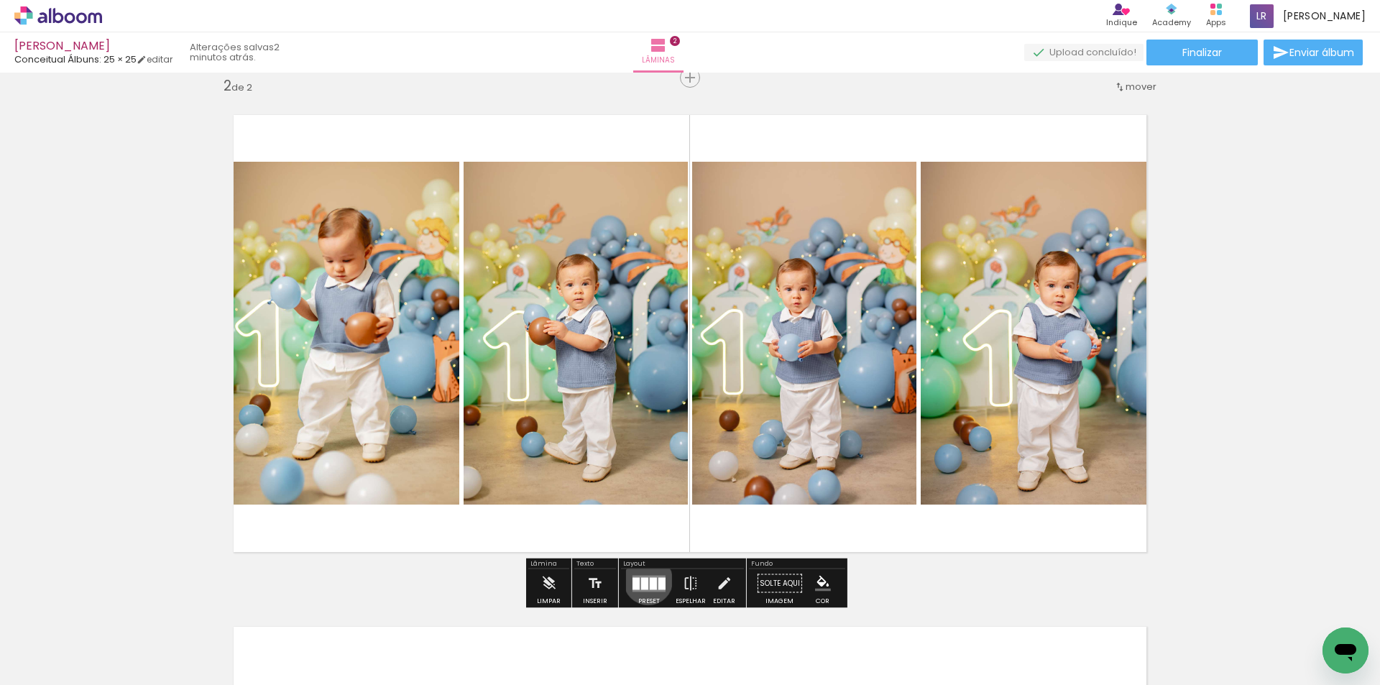
drag, startPoint x: 645, startPoint y: 580, endPoint x: 712, endPoint y: 560, distance: 69.1
click at [0, 0] on slot at bounding box center [0, 0] width 0 height 0
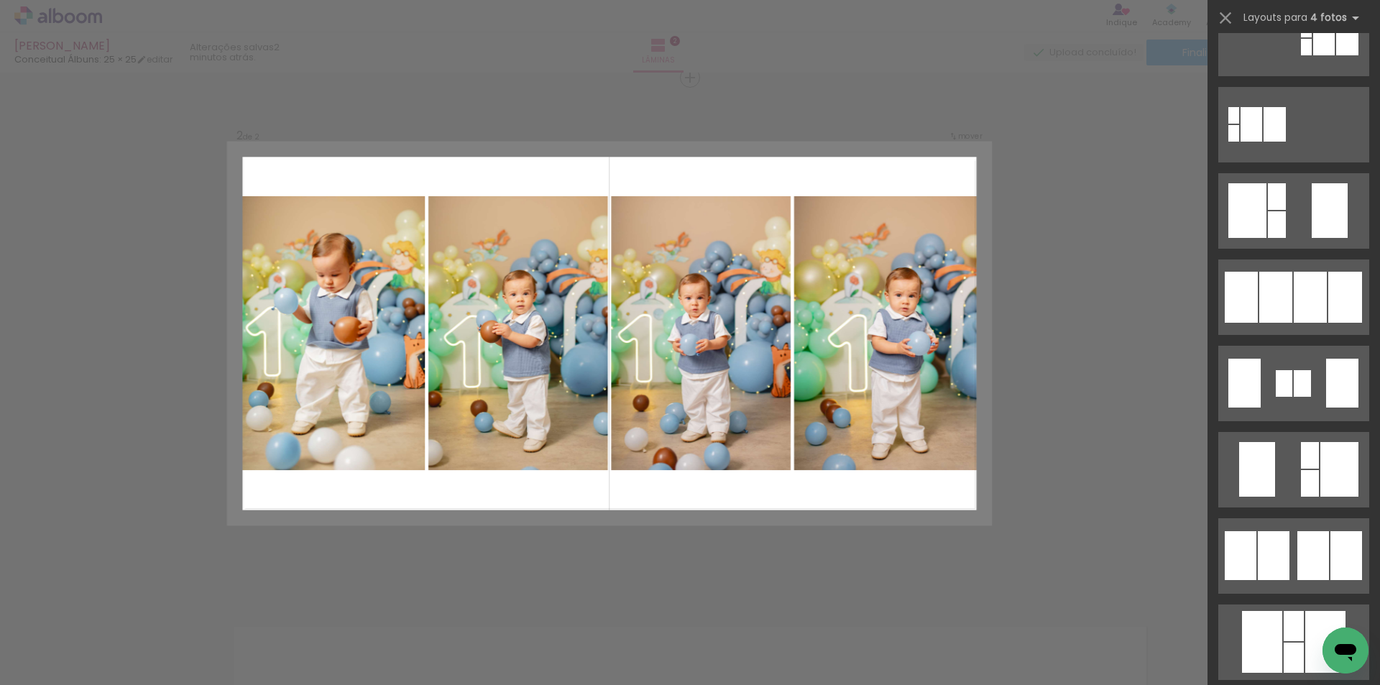
scroll to position [690, 0]
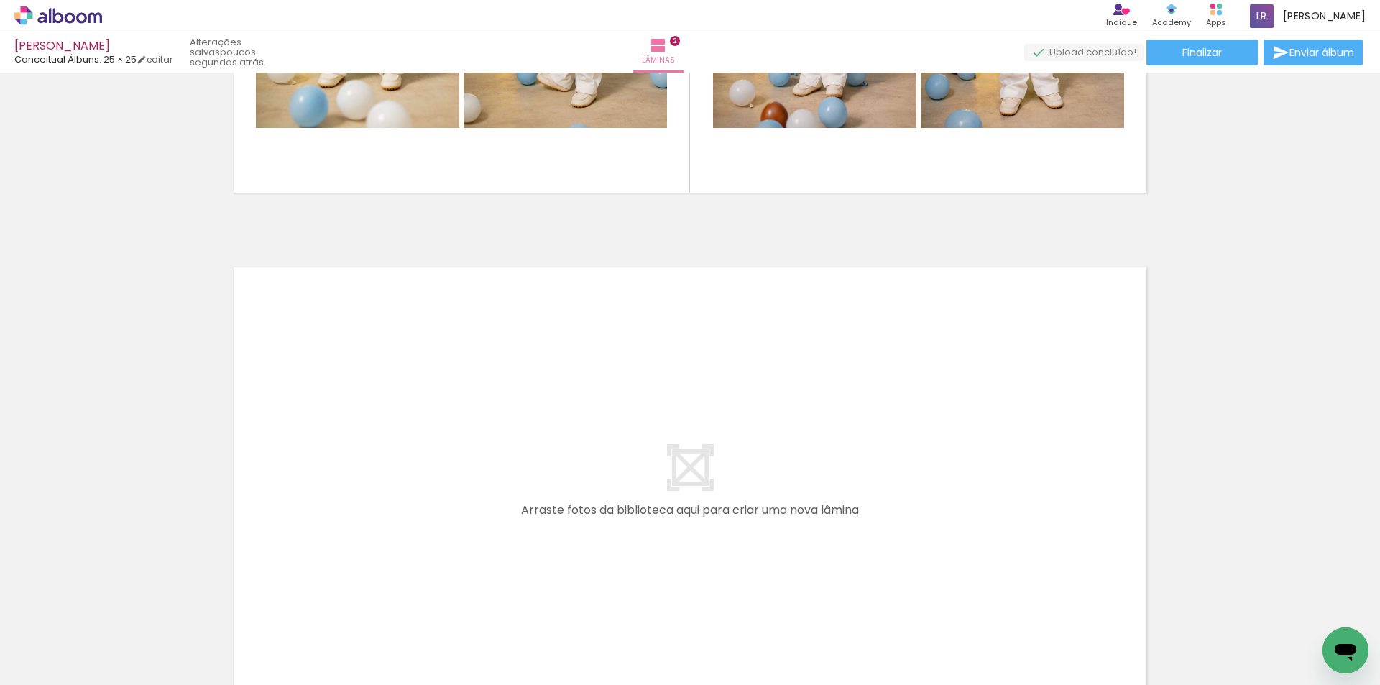
scroll to position [0, 262]
drag, startPoint x: 522, startPoint y: 628, endPoint x: 590, endPoint y: 626, distance: 67.6
click at [510, 465] on quentale-workspace at bounding box center [690, 342] width 1380 height 685
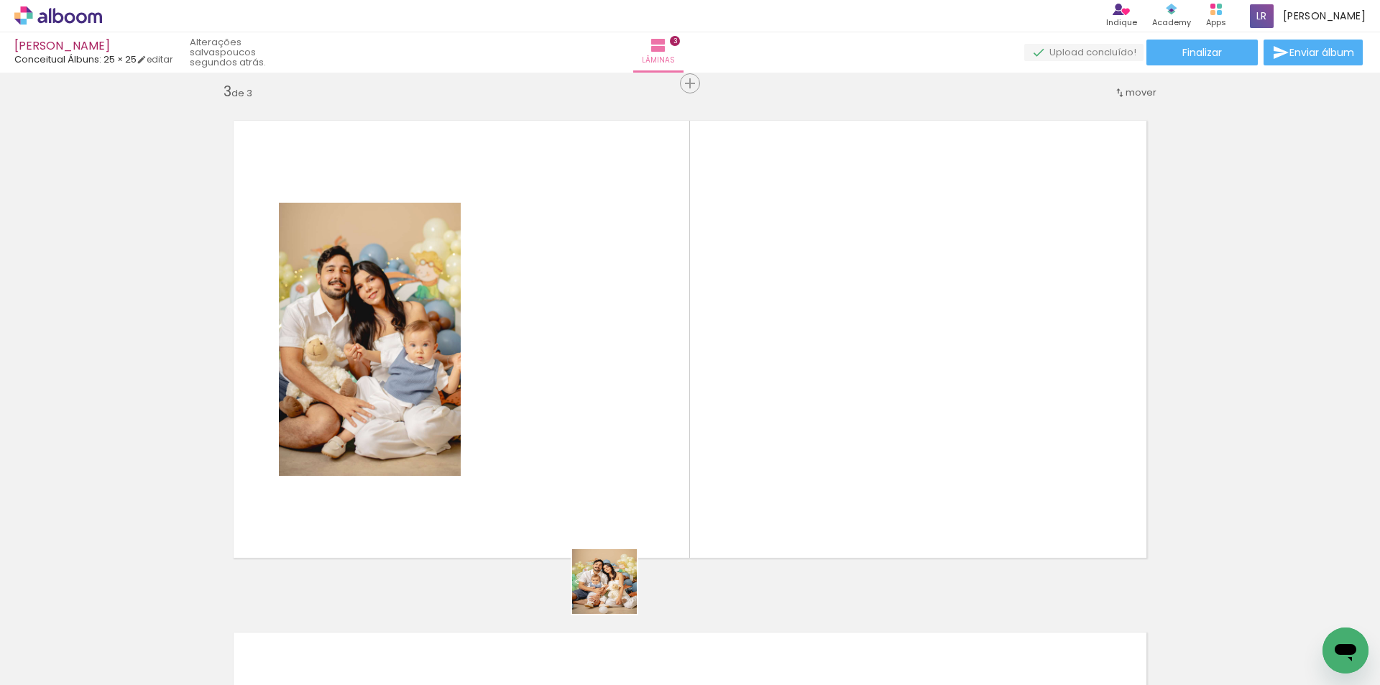
scroll to position [1042, 0]
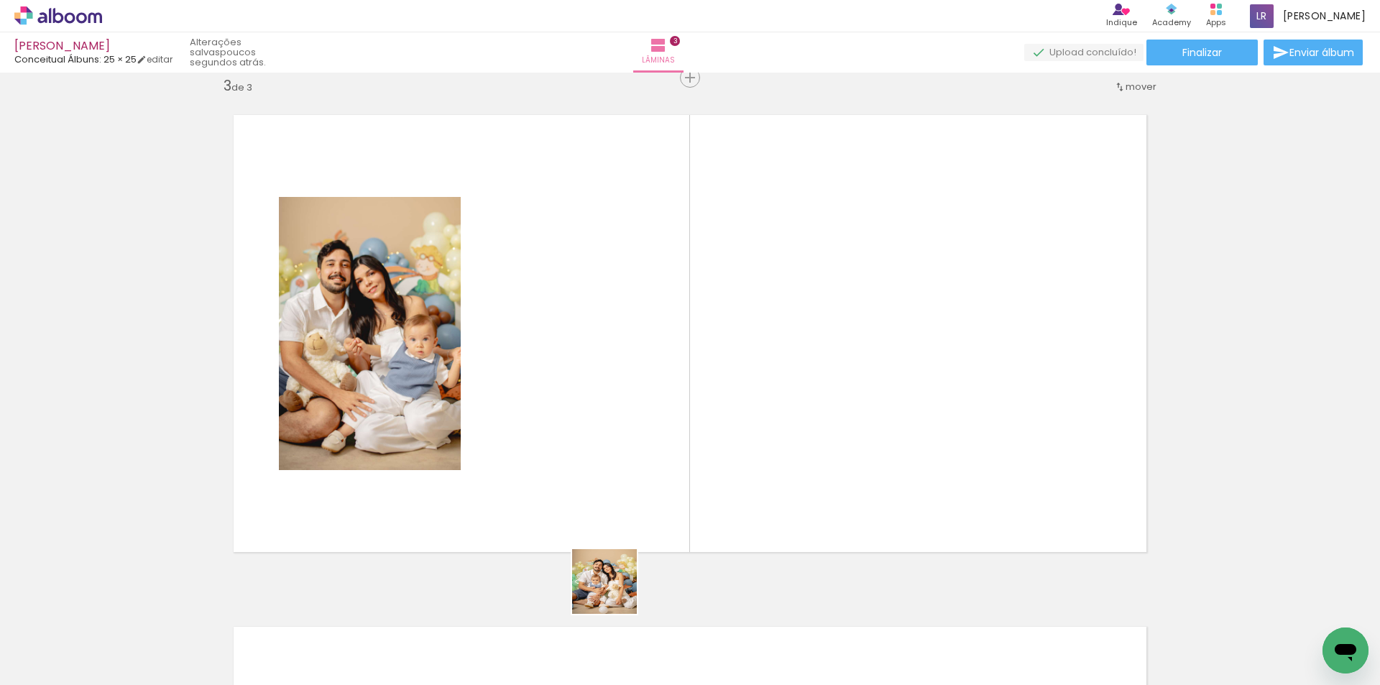
drag, startPoint x: 615, startPoint y: 592, endPoint x: 676, endPoint y: 623, distance: 68.5
click at [629, 471] on quentale-workspace at bounding box center [690, 342] width 1380 height 685
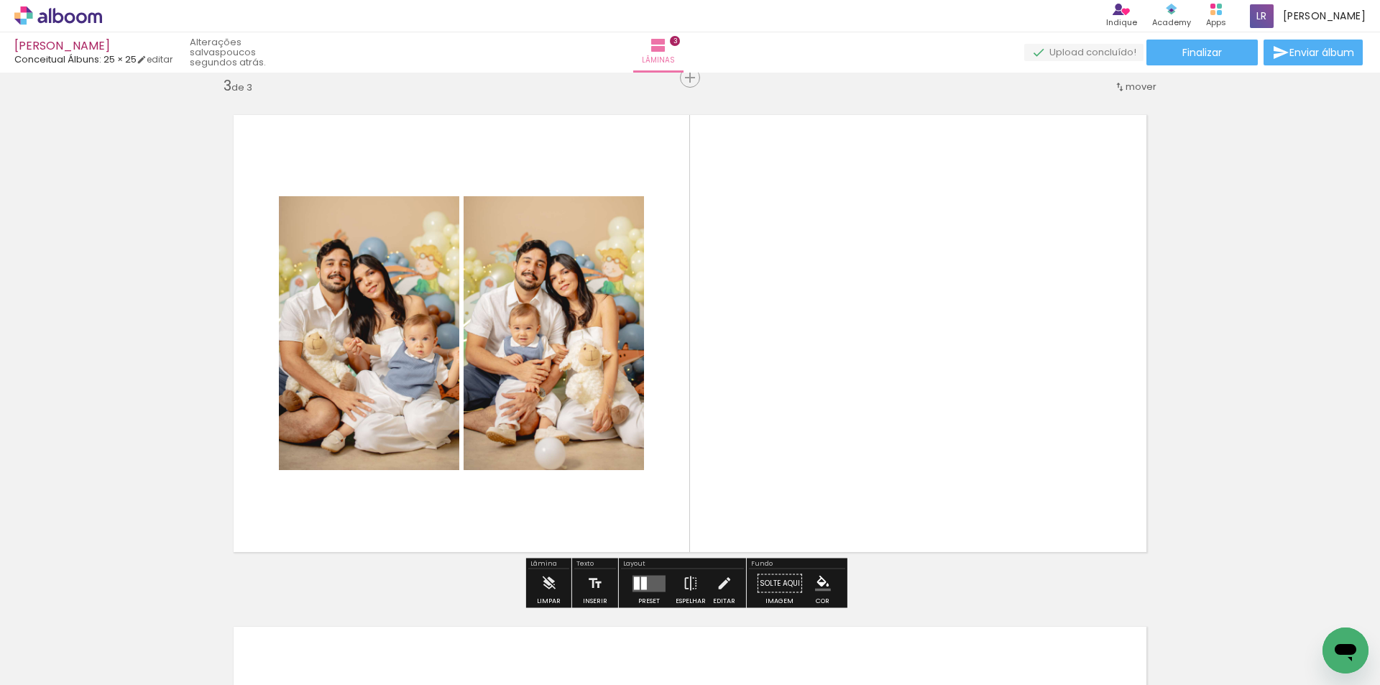
click at [726, 479] on quentale-workspace at bounding box center [690, 342] width 1380 height 685
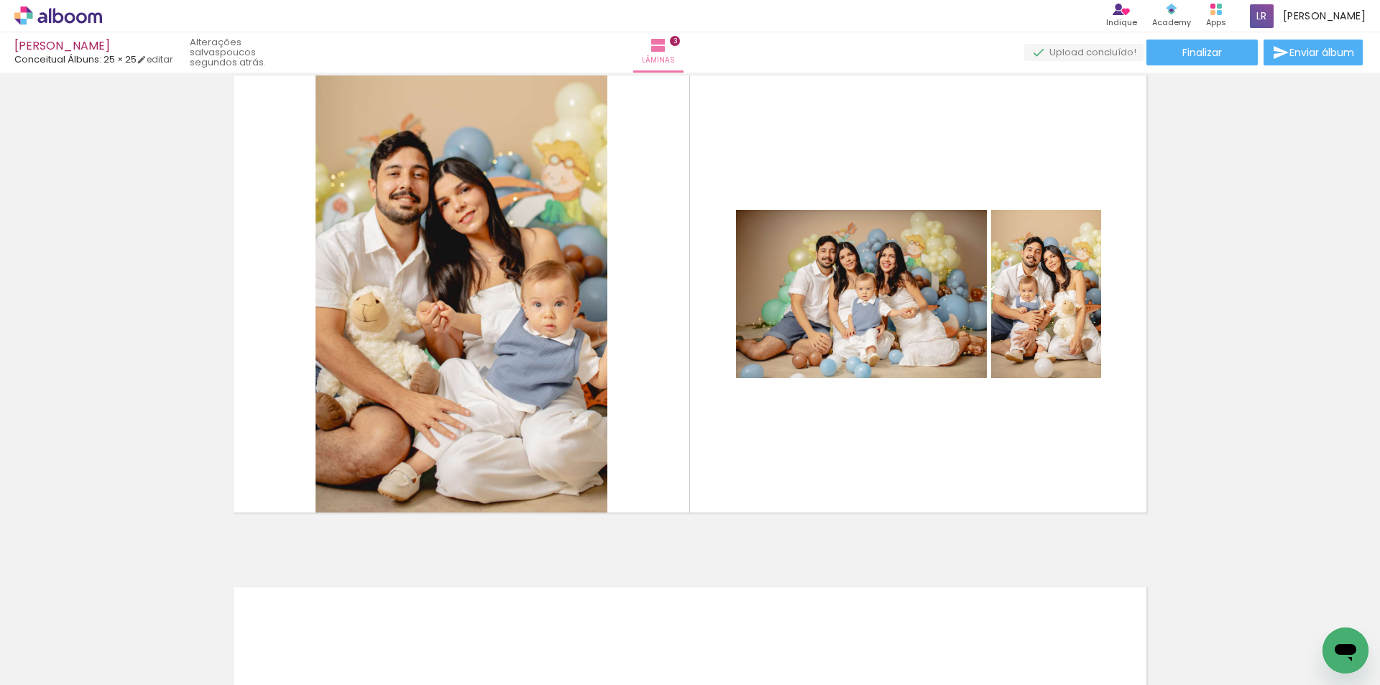
scroll to position [1114, 0]
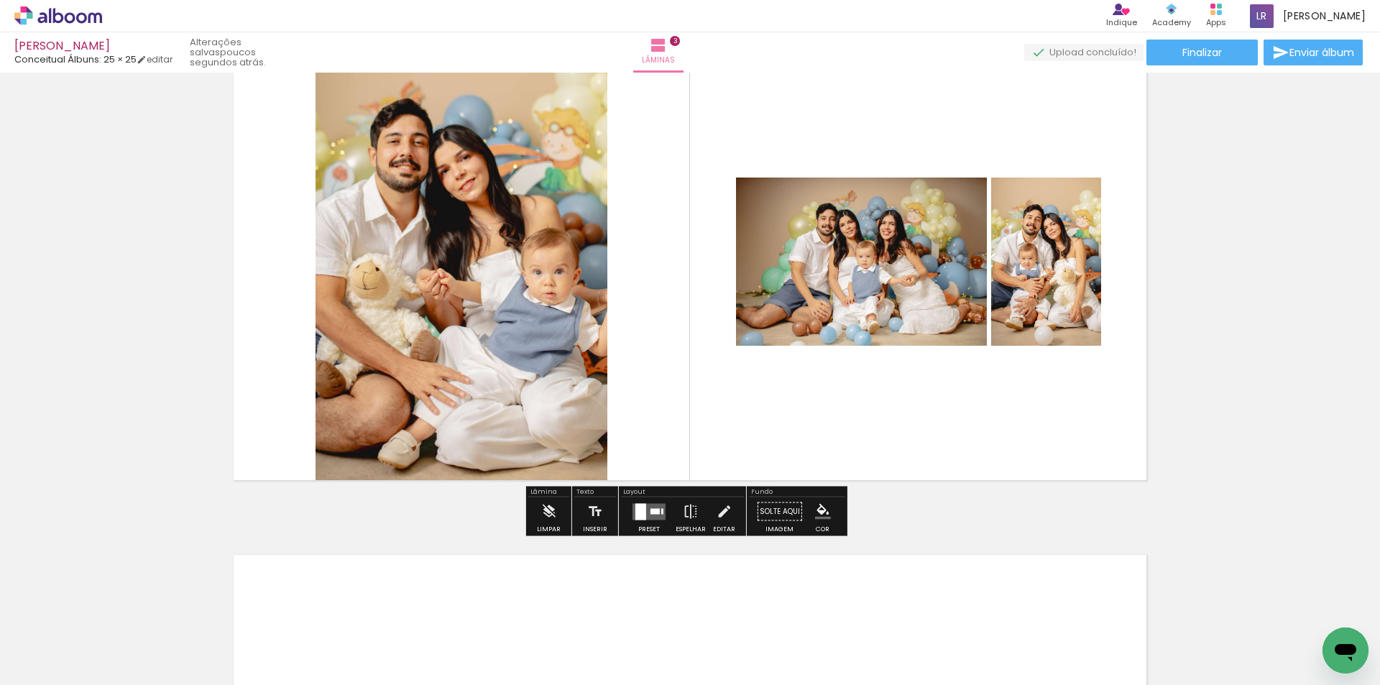
click at [643, 517] on div at bounding box center [640, 511] width 11 height 17
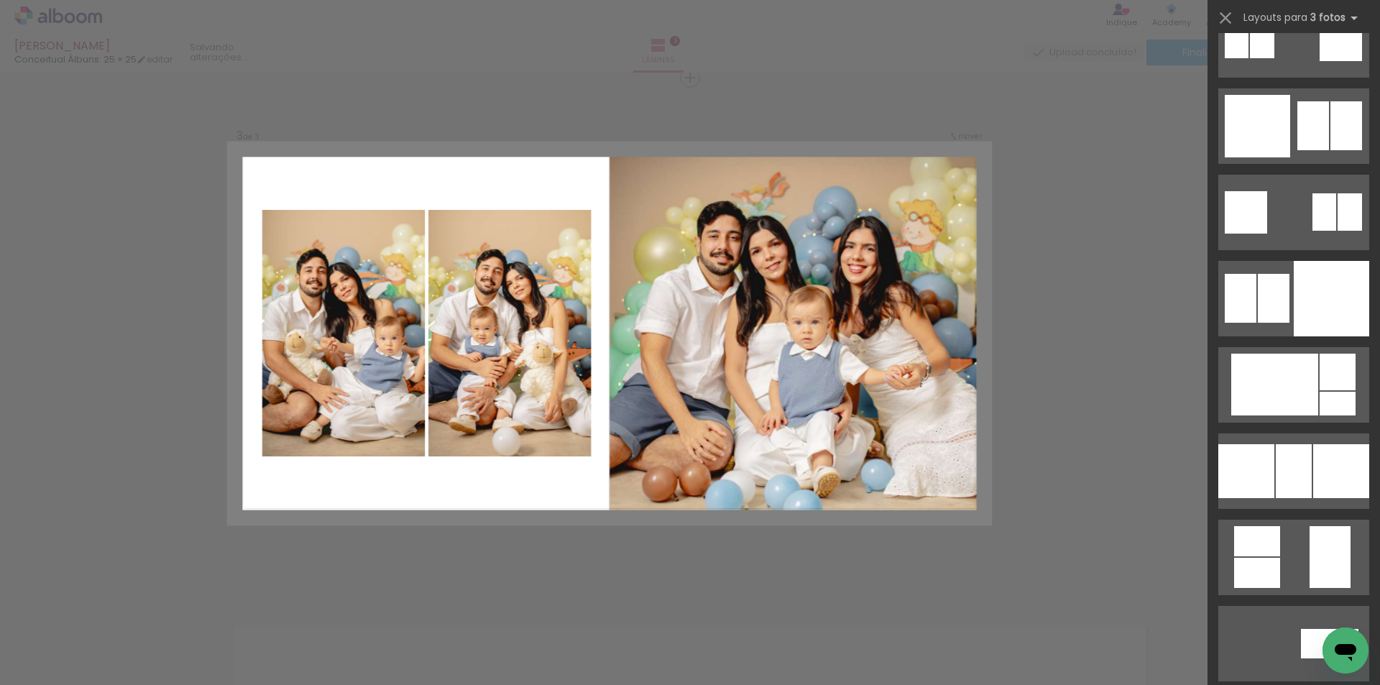
scroll to position [4097, 0]
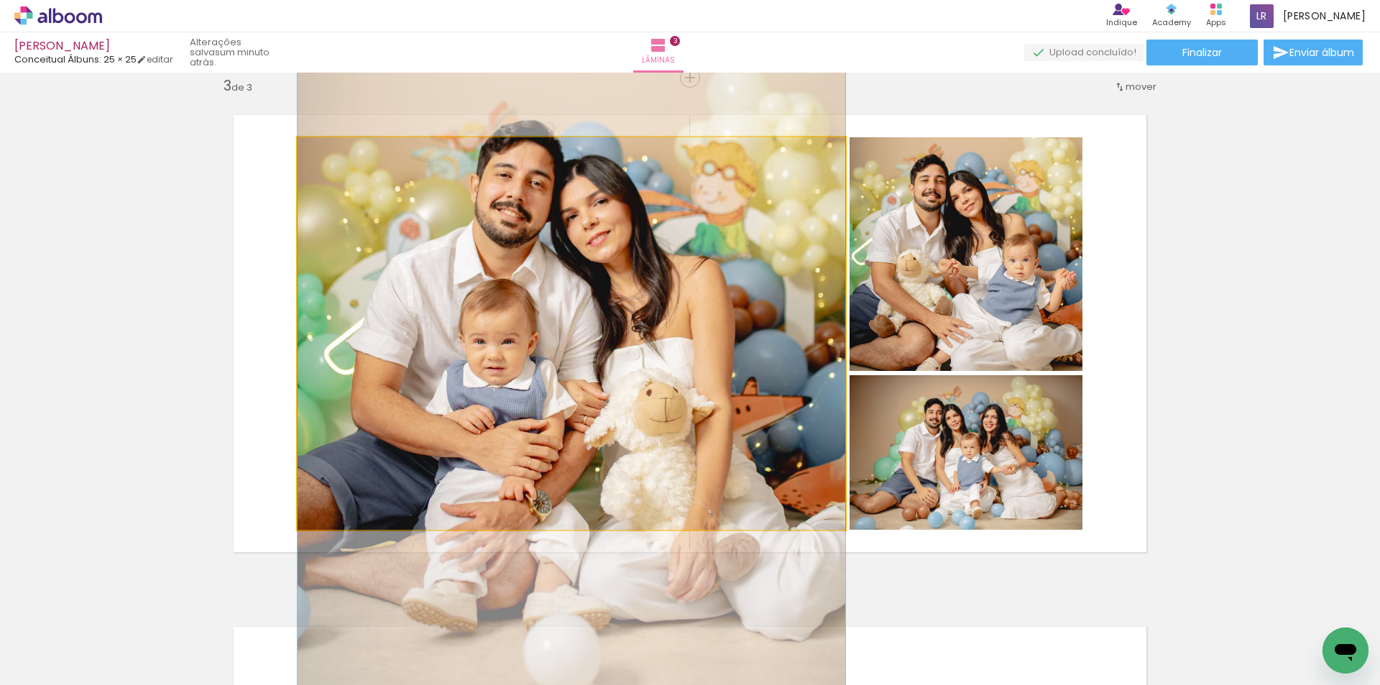
drag, startPoint x: 674, startPoint y: 326, endPoint x: 706, endPoint y: 346, distance: 38.1
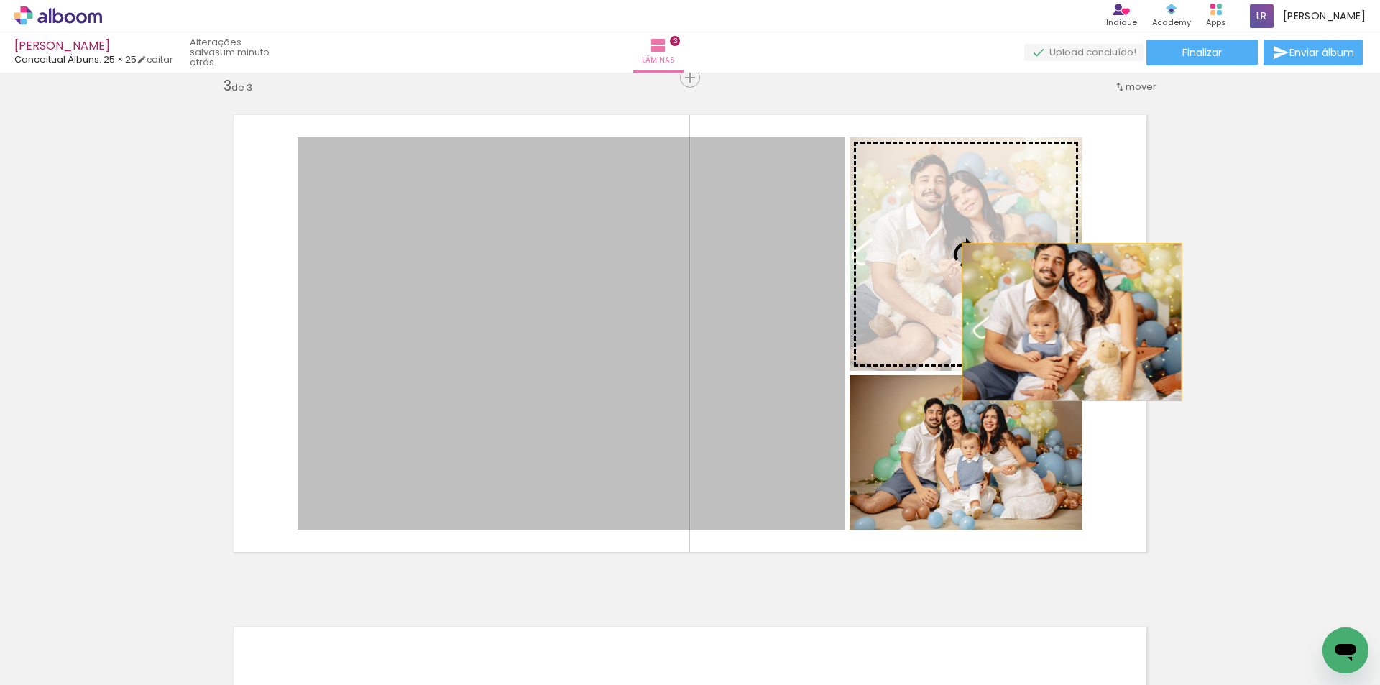
drag, startPoint x: 876, startPoint y: 338, endPoint x: 1063, endPoint y: 316, distance: 188.1
click at [0, 0] on slot at bounding box center [0, 0] width 0 height 0
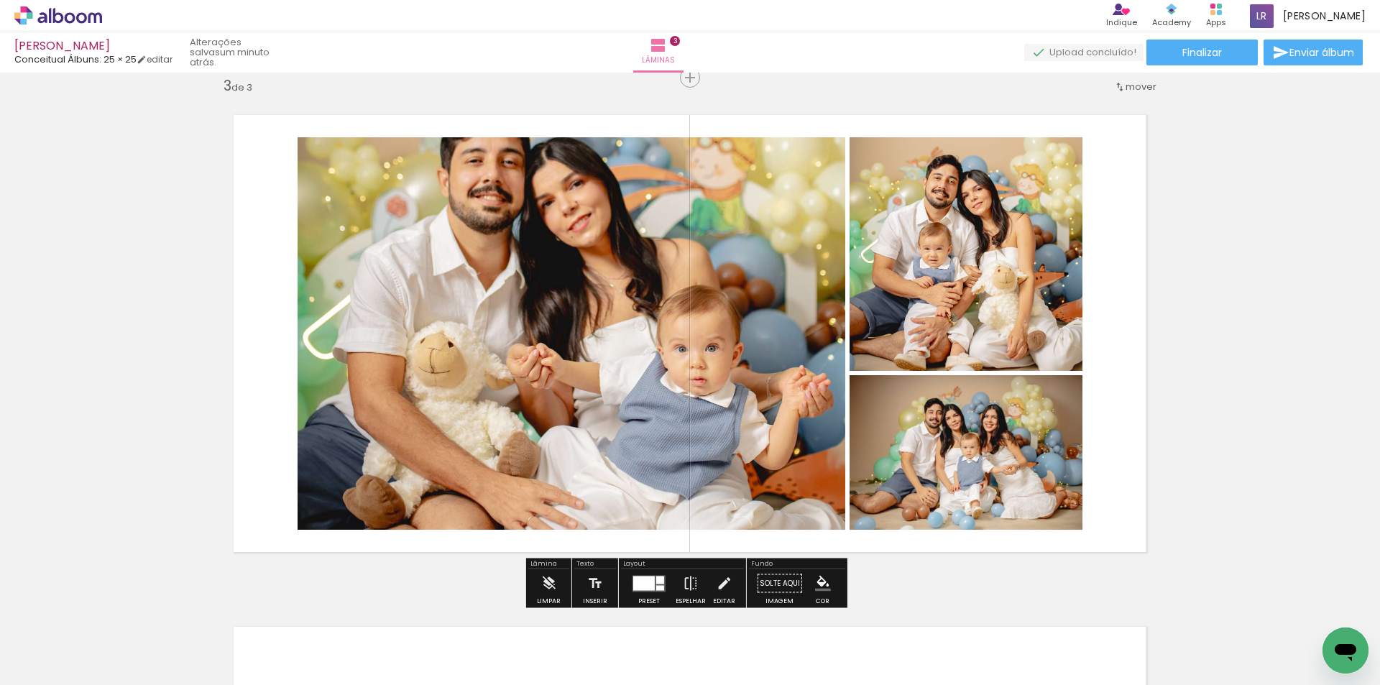
click at [650, 577] on div at bounding box center [644, 583] width 22 height 14
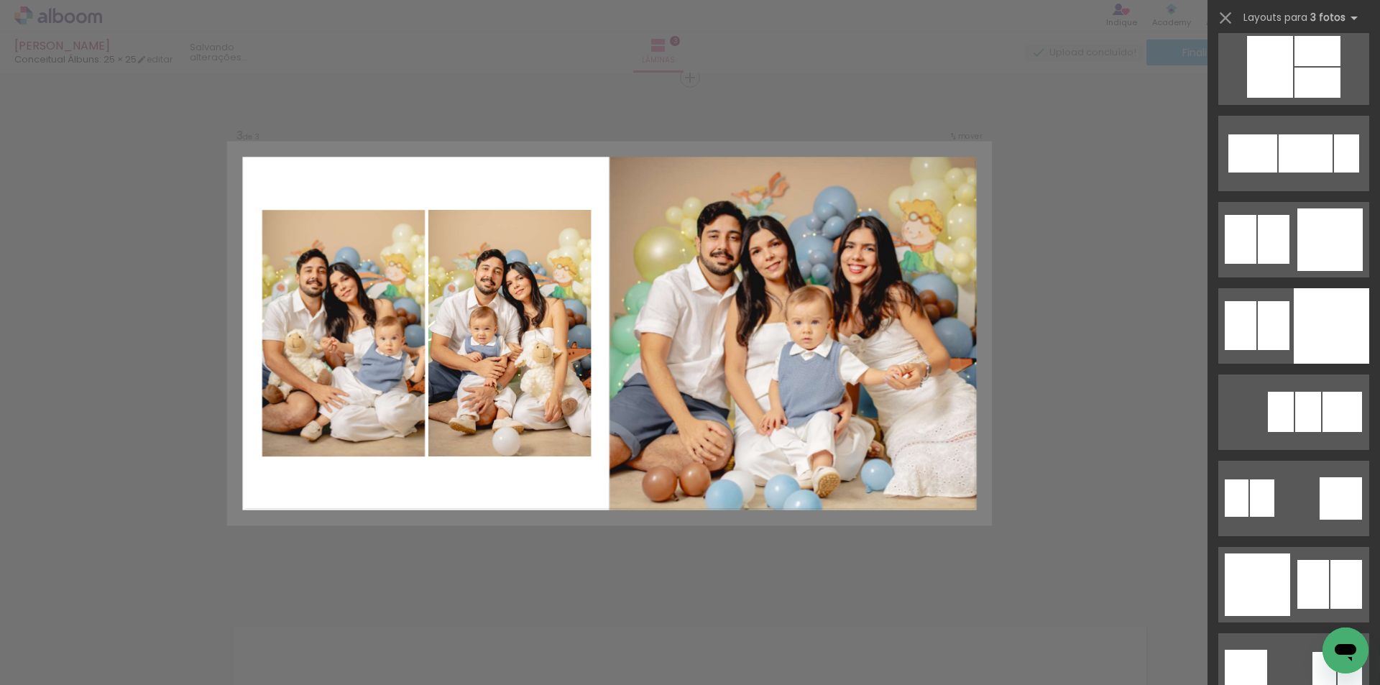
scroll to position [3608, 0]
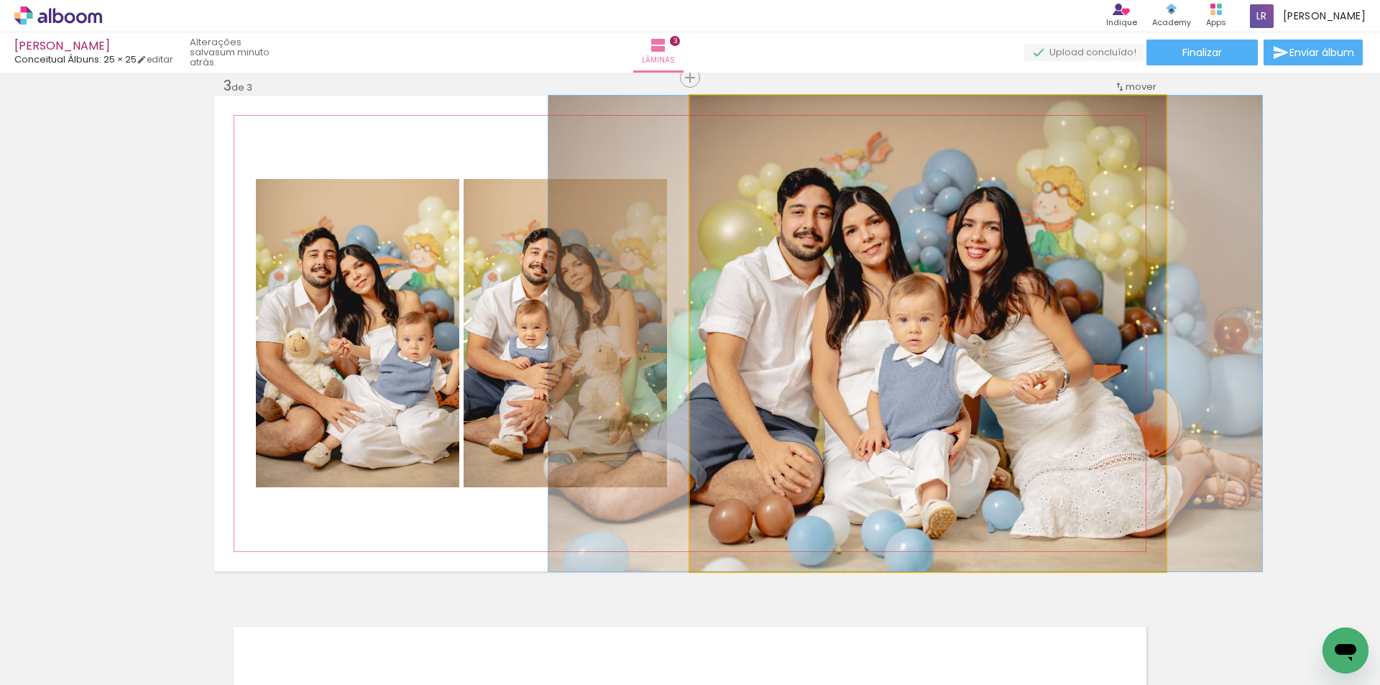
drag, startPoint x: 968, startPoint y: 351, endPoint x: 946, endPoint y: 333, distance: 28.2
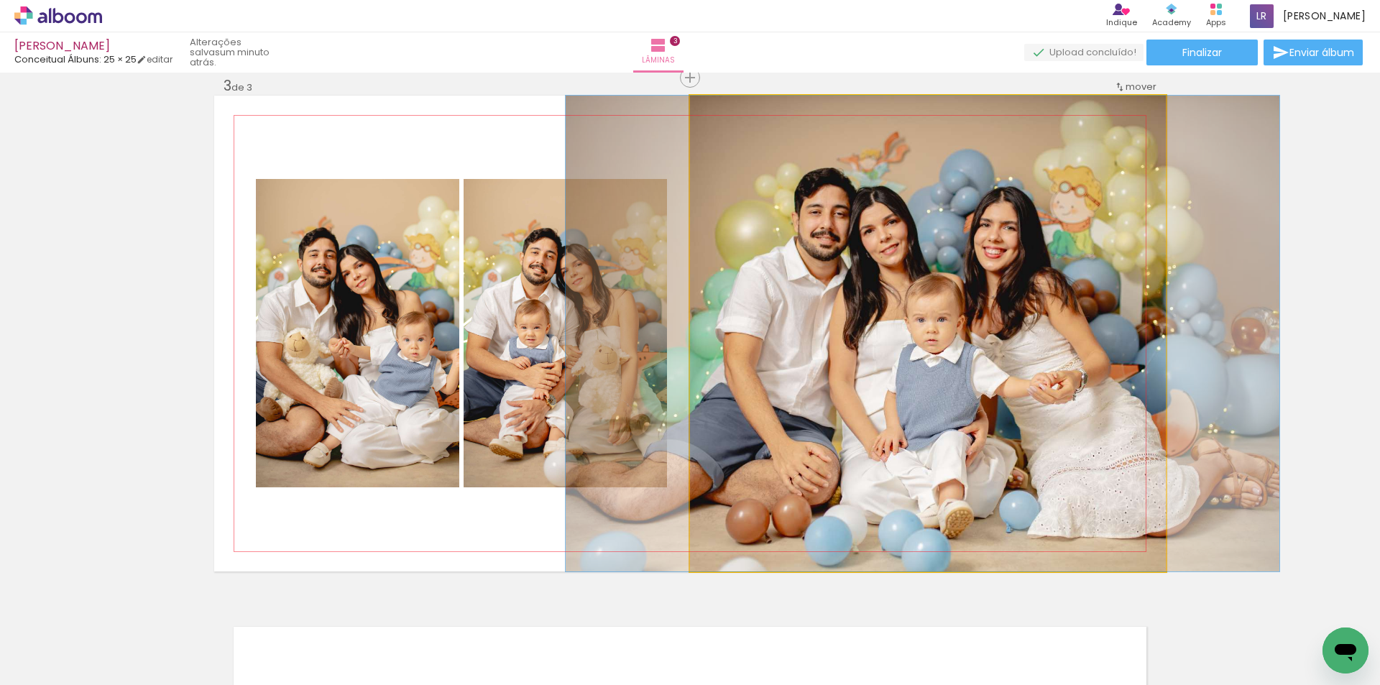
drag, startPoint x: 952, startPoint y: 333, endPoint x: 969, endPoint y: 333, distance: 17.3
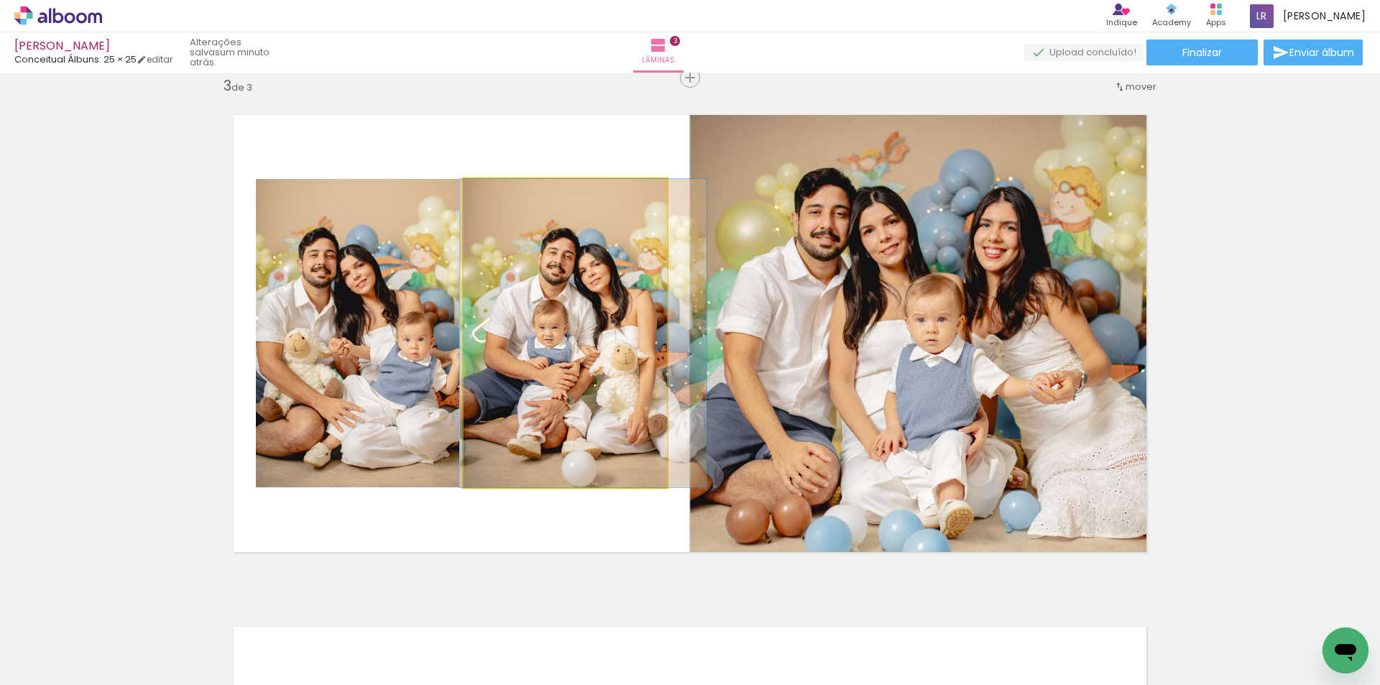
drag, startPoint x: 519, startPoint y: 364, endPoint x: 538, endPoint y: 364, distance: 18.7
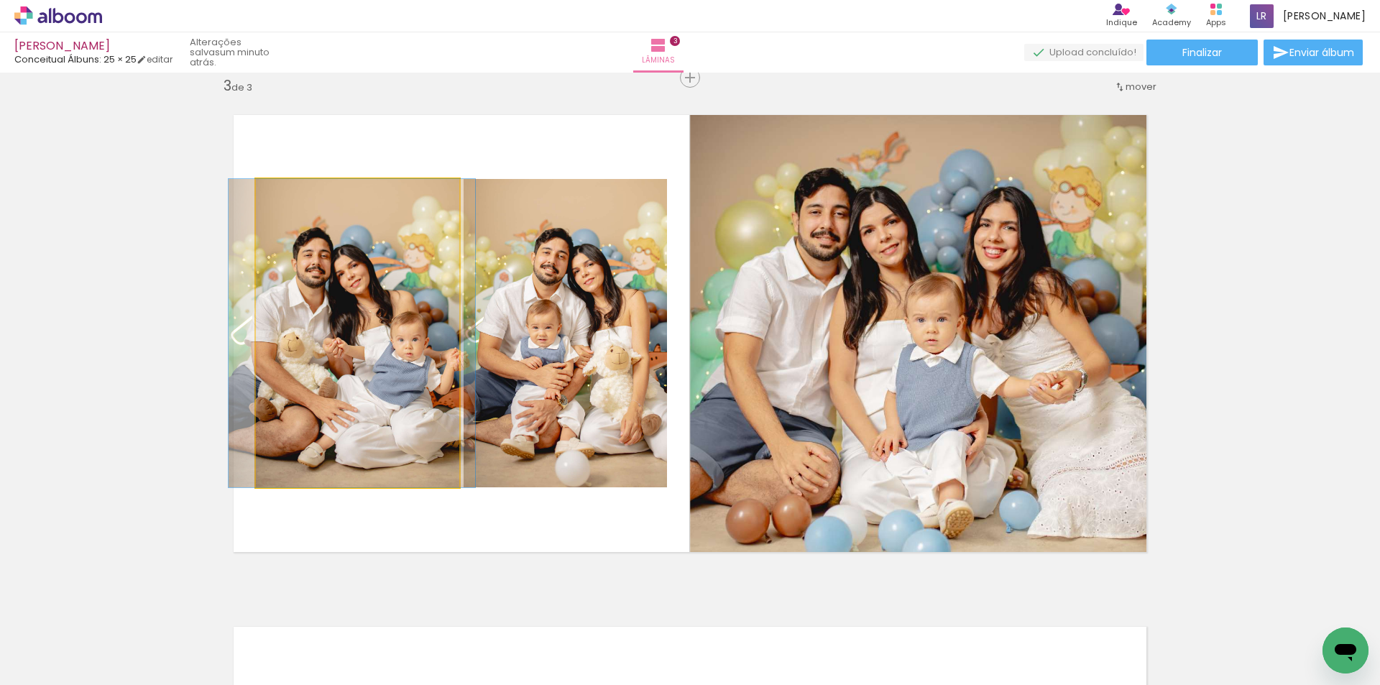
click at [287, 340] on quentale-photo at bounding box center [357, 333] width 203 height 308
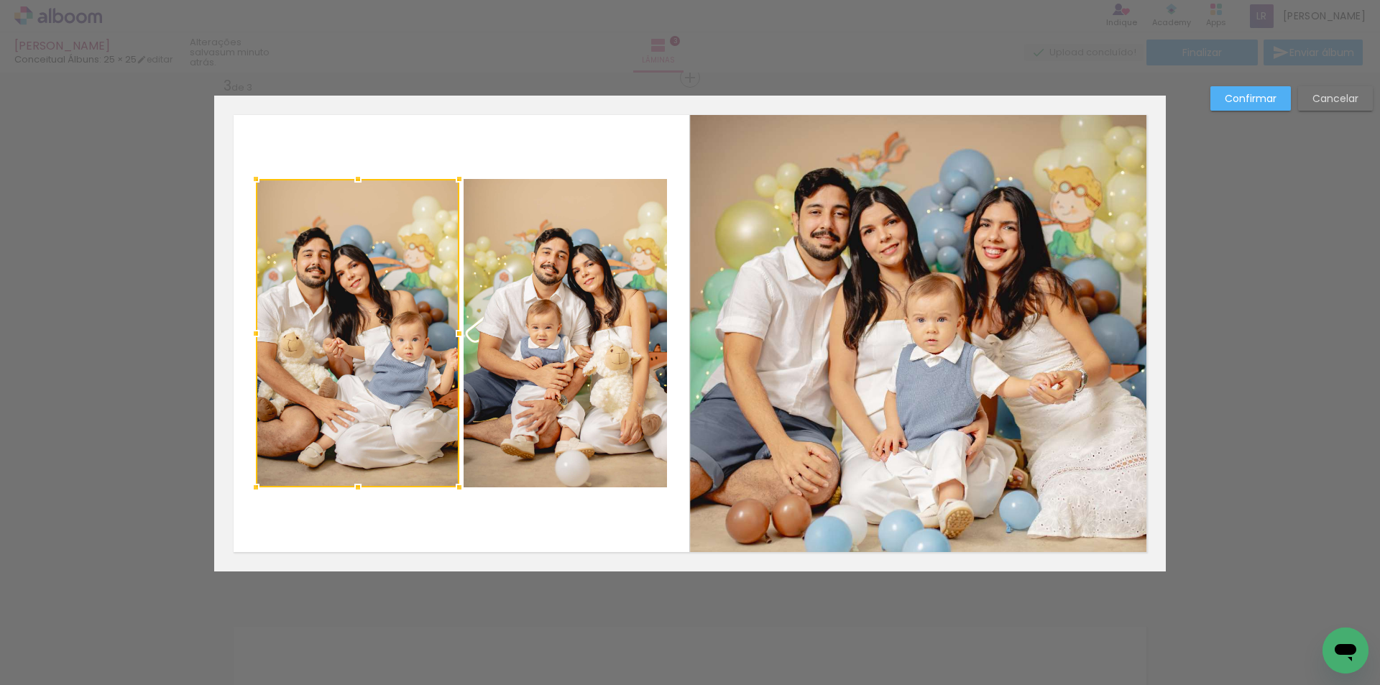
click at [0, 0] on slot "Confirmar" at bounding box center [0, 0] width 0 height 0
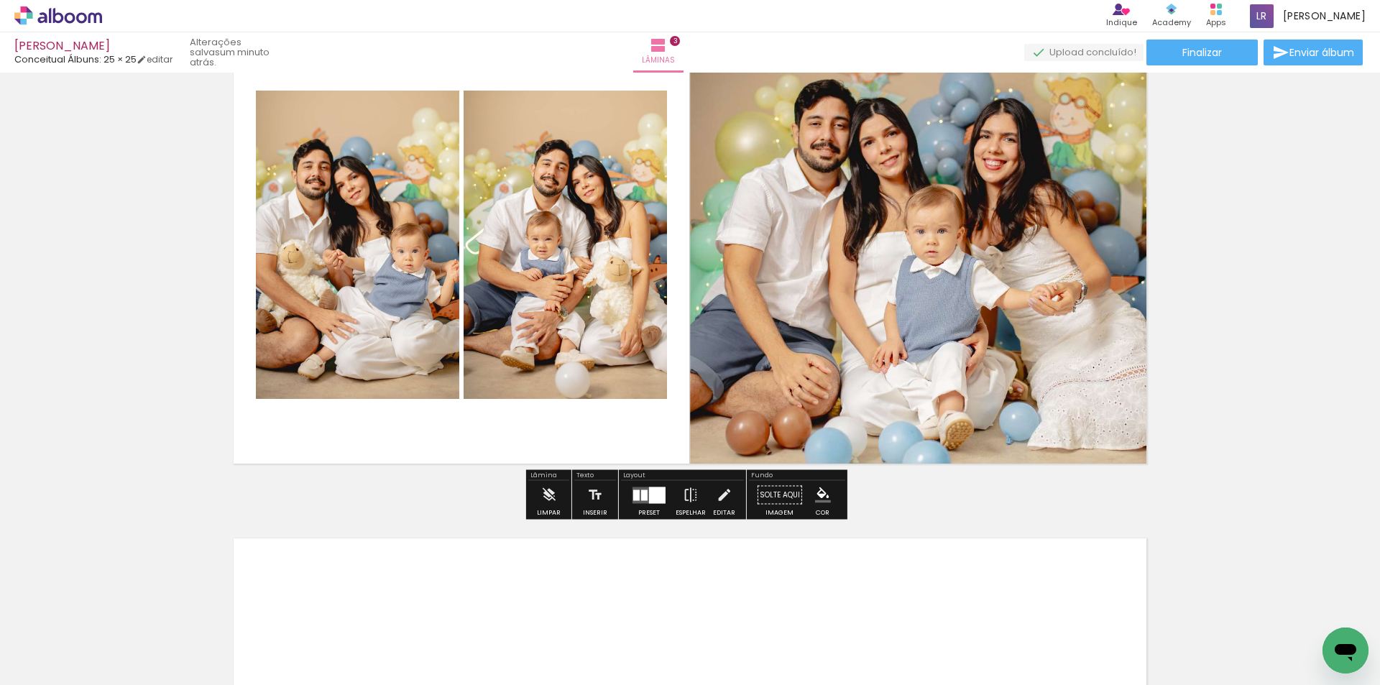
scroll to position [1330, 0]
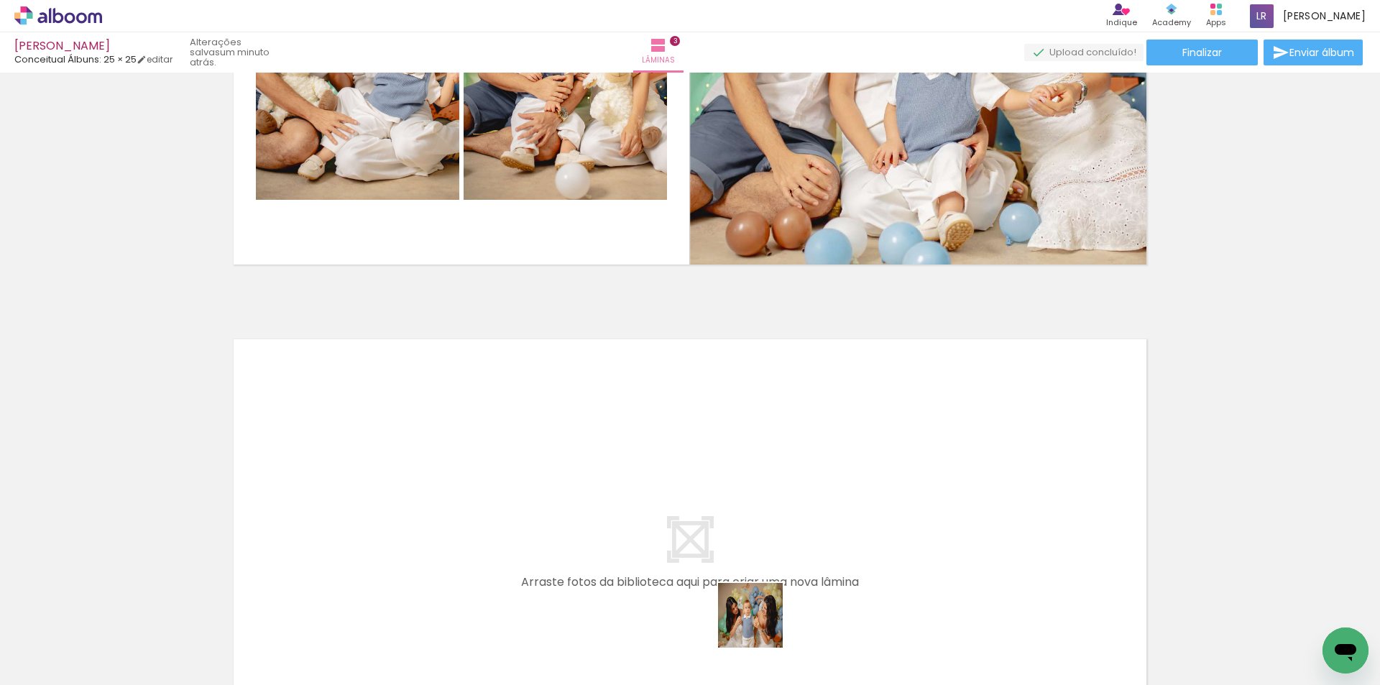
drag, startPoint x: 761, startPoint y: 626, endPoint x: 616, endPoint y: 505, distance: 188.8
click at [616, 505] on quentale-workspace at bounding box center [690, 342] width 1380 height 685
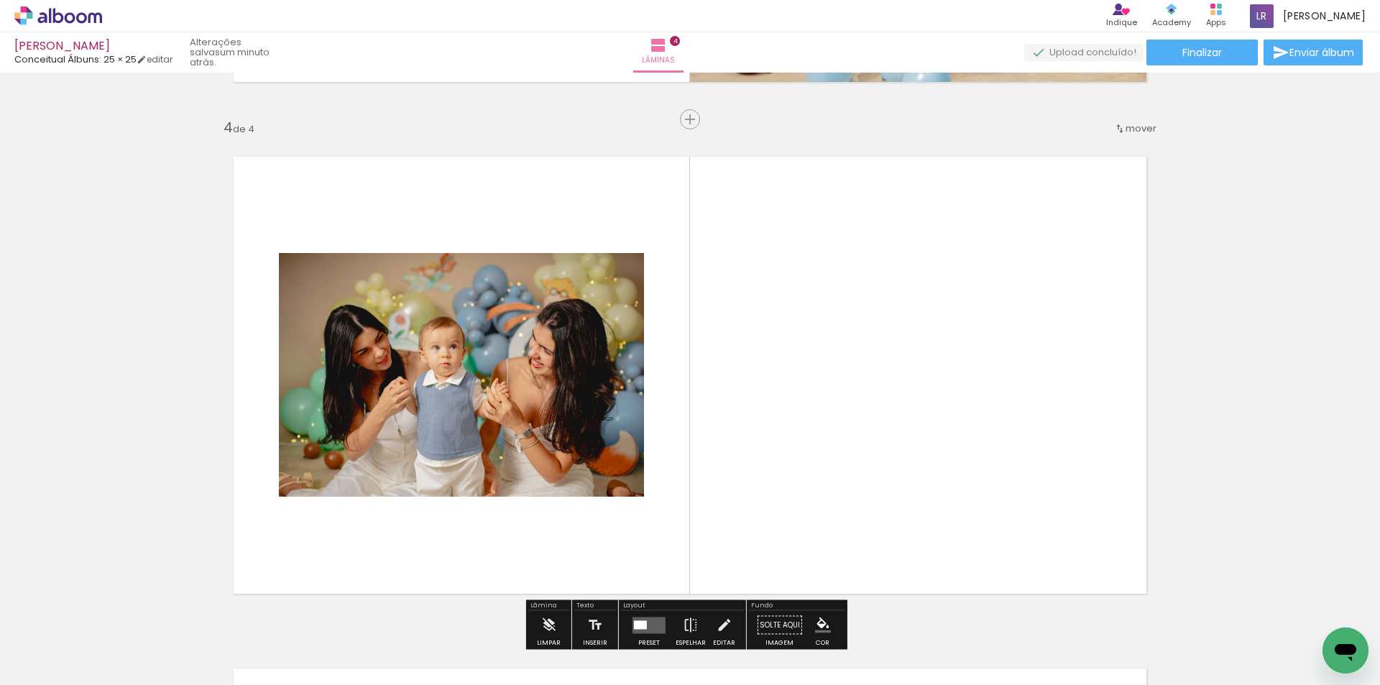
scroll to position [1554, 0]
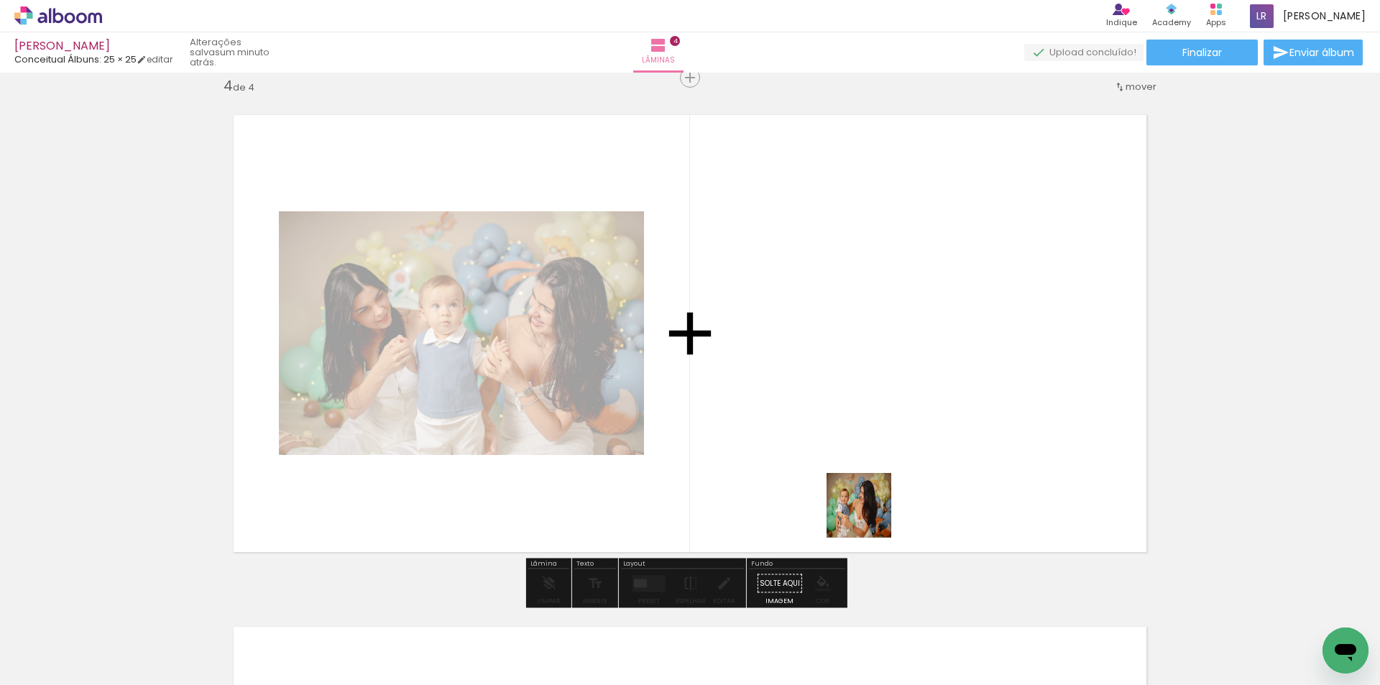
drag, startPoint x: 870, startPoint y: 639, endPoint x: 913, endPoint y: 329, distance: 312.7
click at [913, 329] on quentale-workspace at bounding box center [690, 342] width 1380 height 685
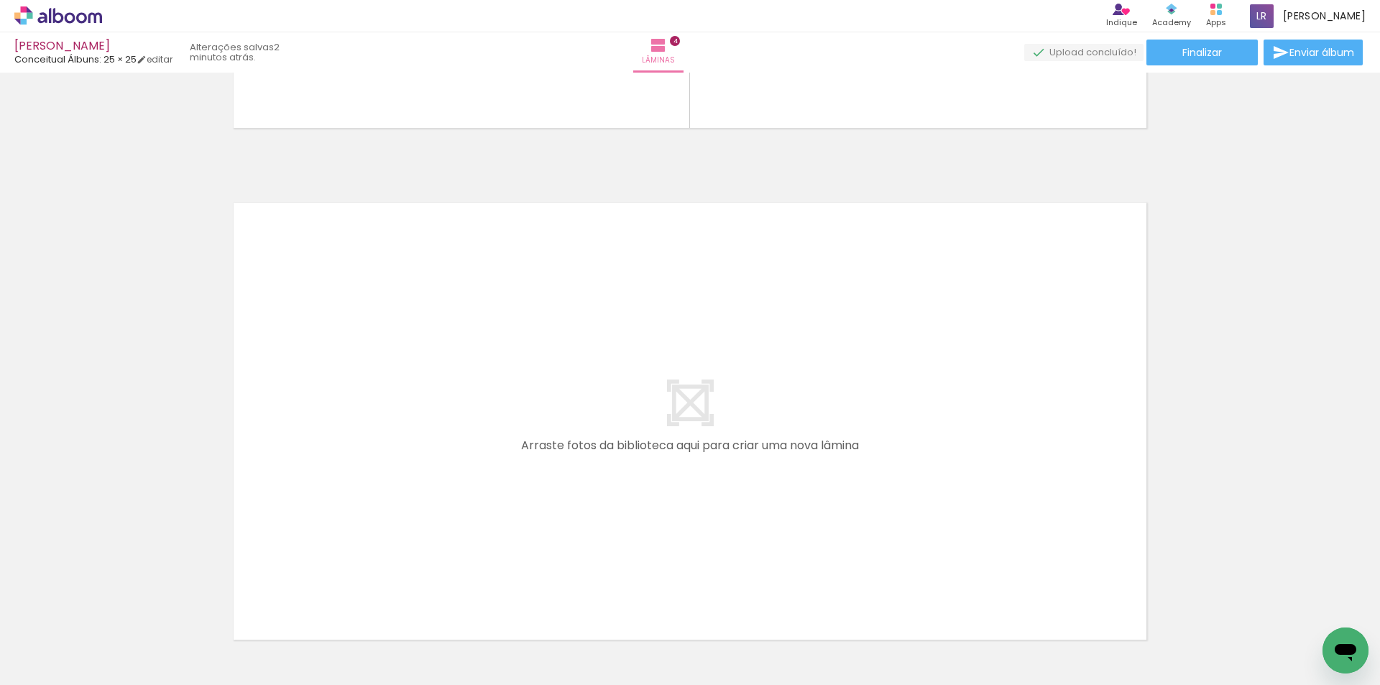
scroll to position [1985, 0]
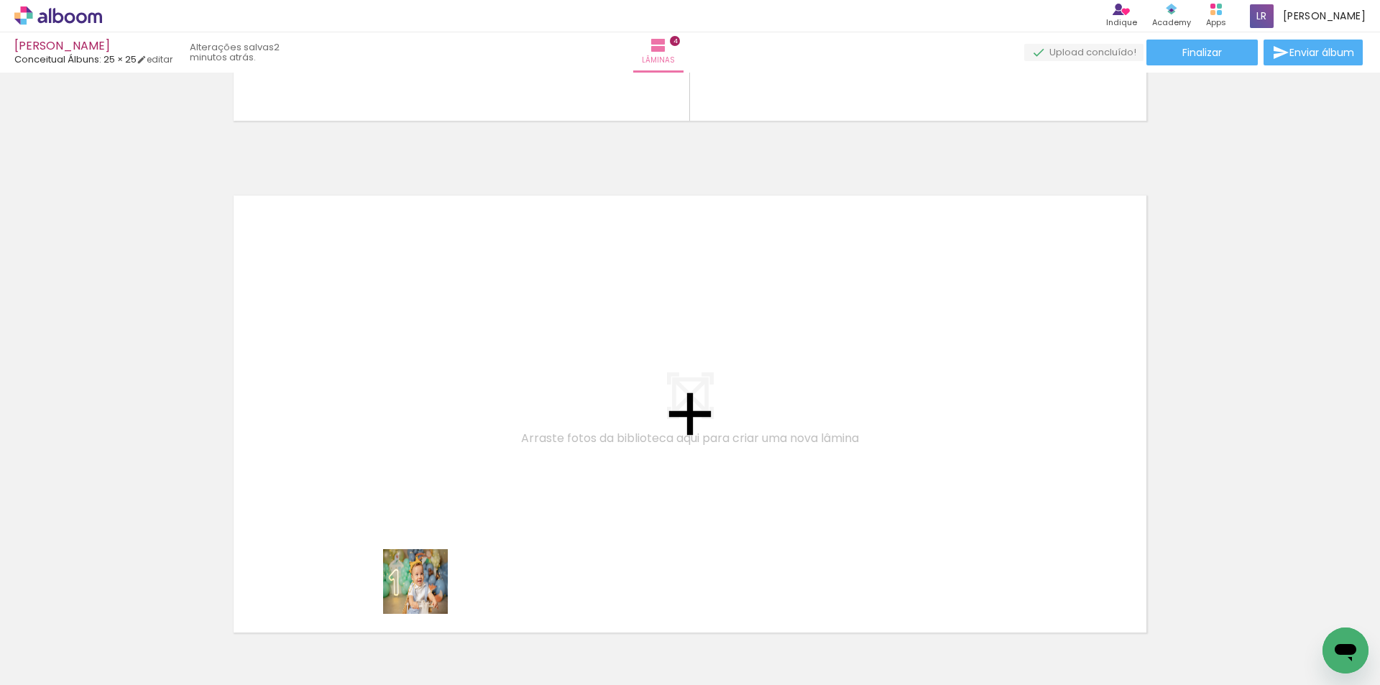
drag, startPoint x: 426, startPoint y: 592, endPoint x: 436, endPoint y: 334, distance: 258.2
click at [436, 334] on quentale-workspace at bounding box center [690, 342] width 1380 height 685
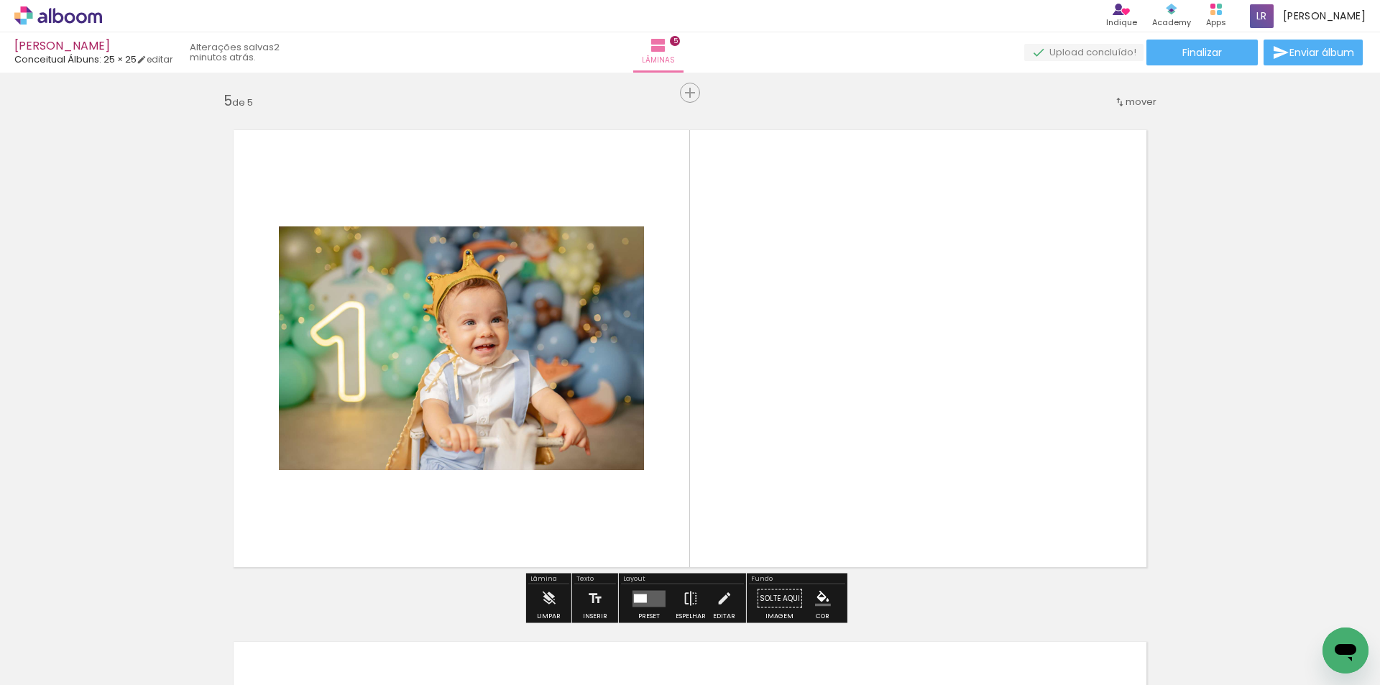
scroll to position [2066, 0]
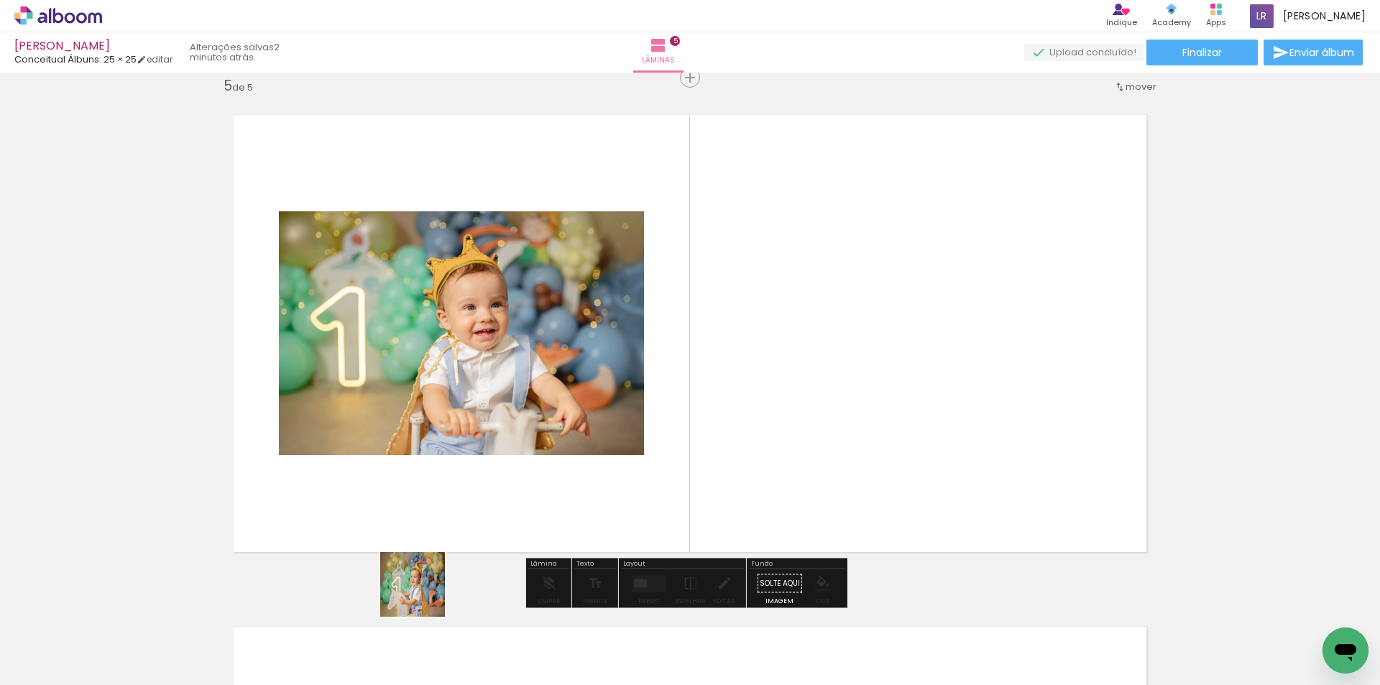
drag, startPoint x: 359, startPoint y: 640, endPoint x: 658, endPoint y: 384, distance: 394.0
click at [709, 356] on quentale-workspace at bounding box center [690, 342] width 1380 height 685
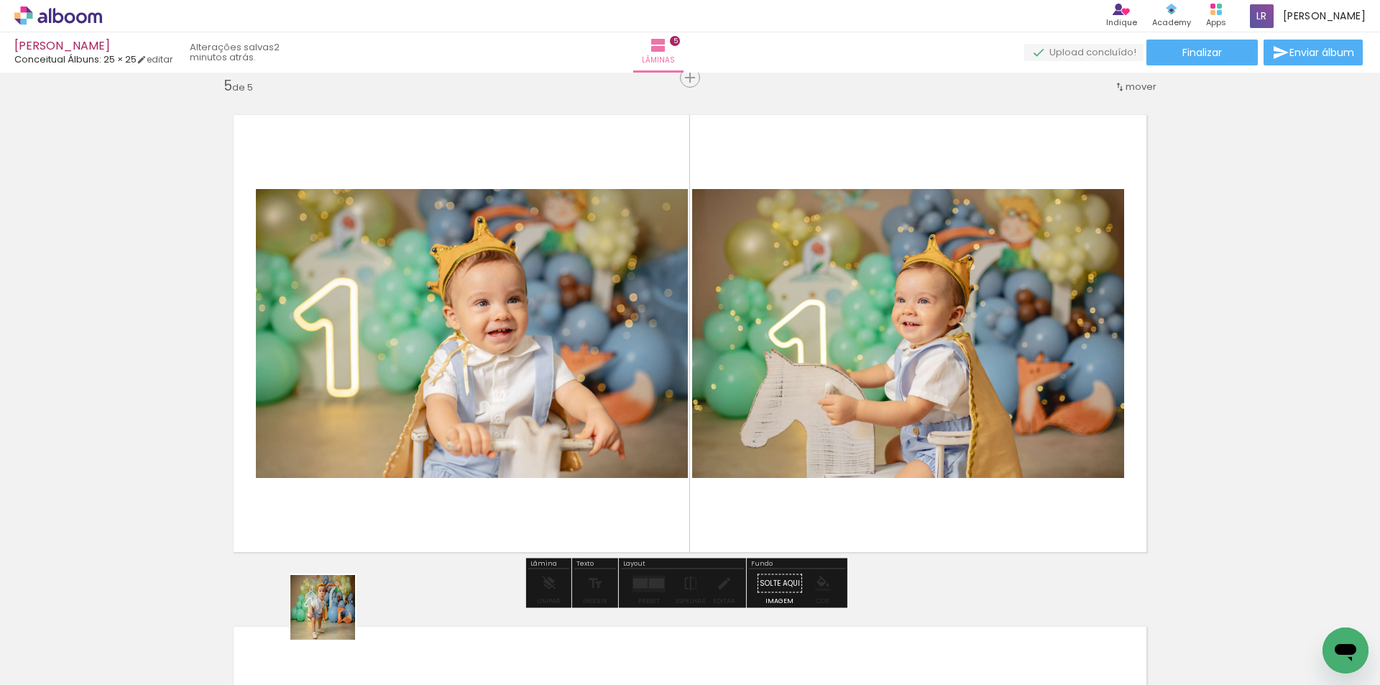
drag, startPoint x: 278, startPoint y: 630, endPoint x: 730, endPoint y: 445, distance: 488.3
click at [724, 445] on quentale-workspace at bounding box center [690, 342] width 1380 height 685
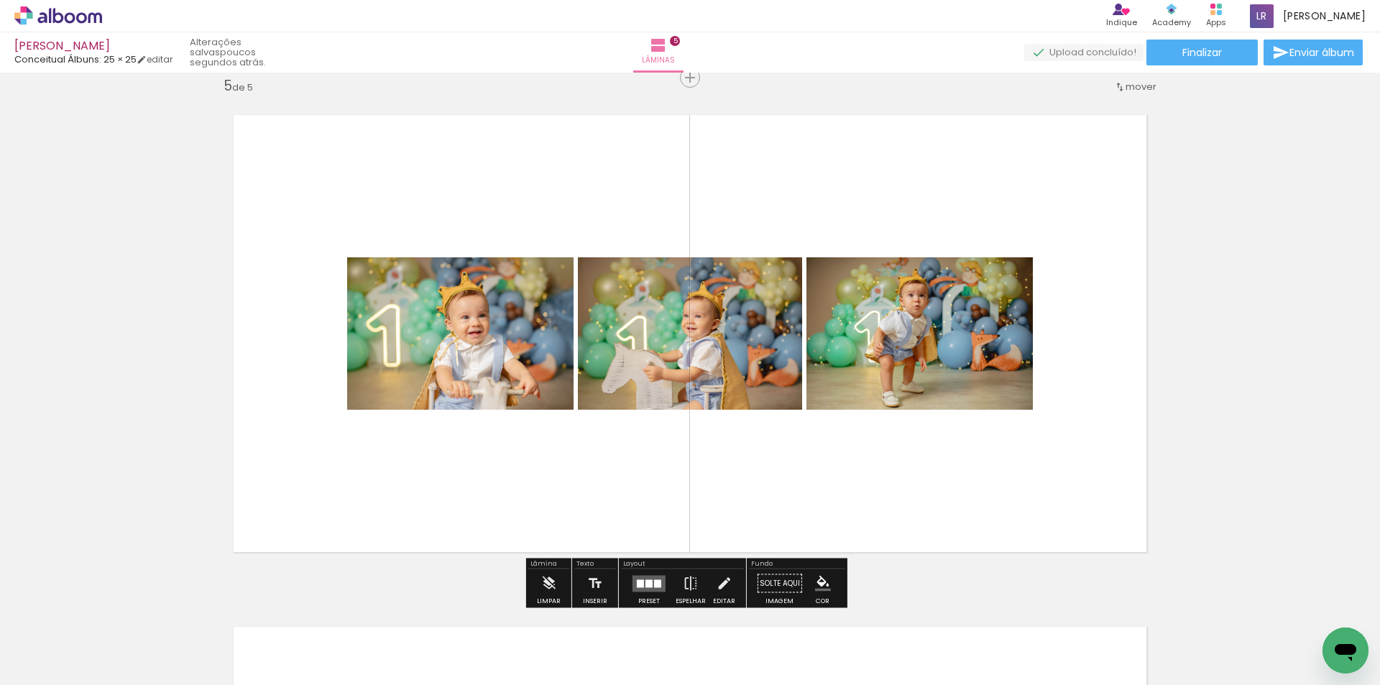
click at [641, 579] on quentale-layouter at bounding box center [648, 583] width 33 height 17
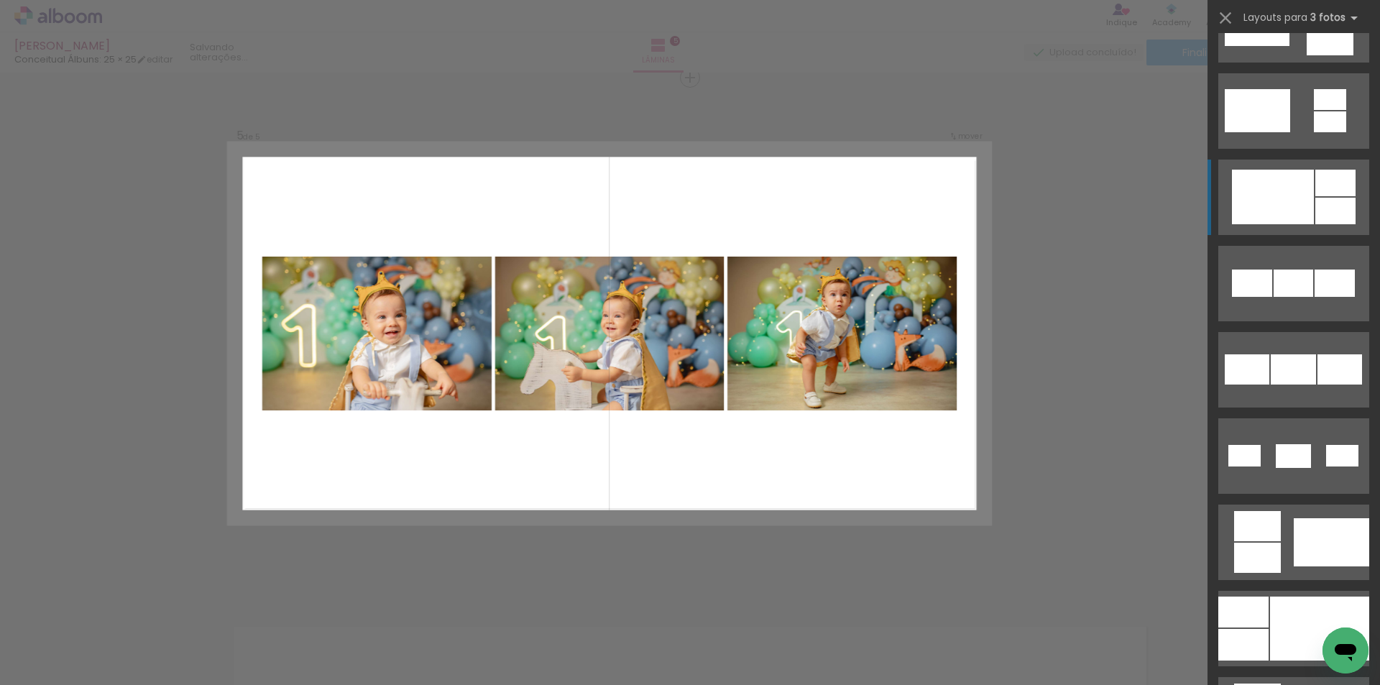
scroll to position [575, 0]
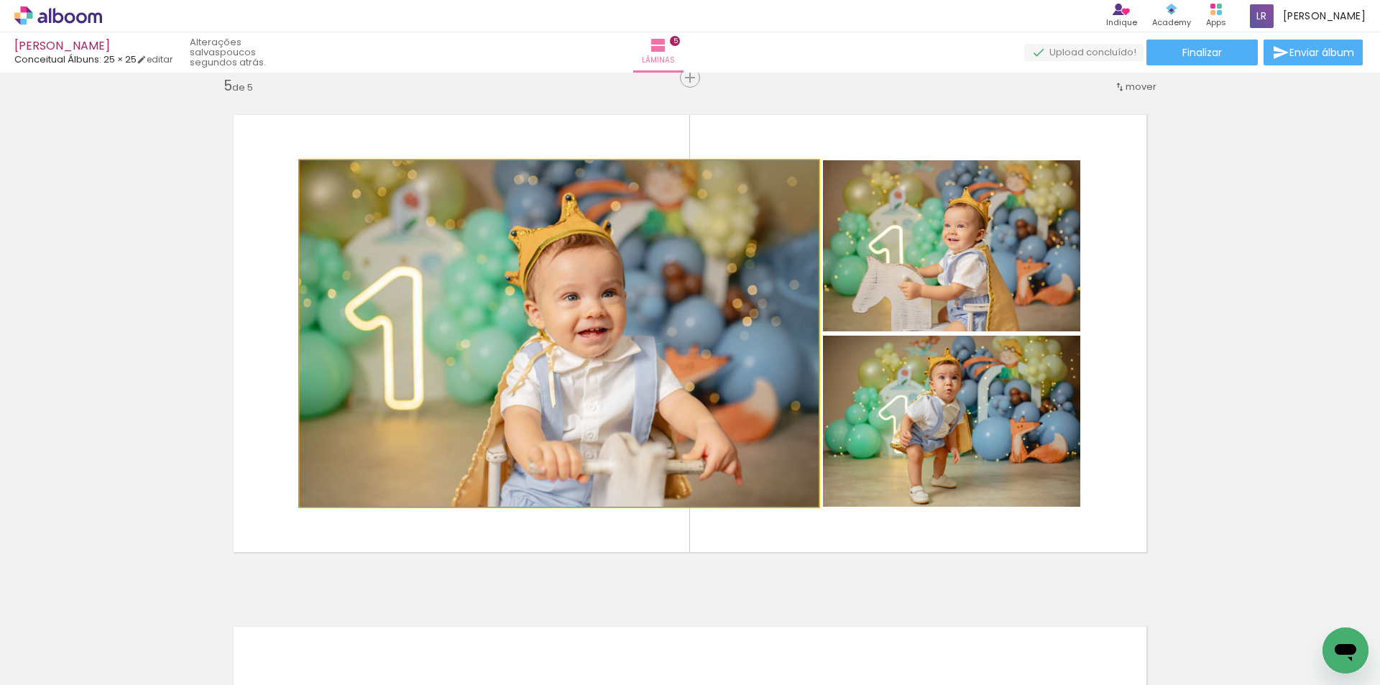
click at [431, 267] on quentale-photo at bounding box center [559, 333] width 519 height 346
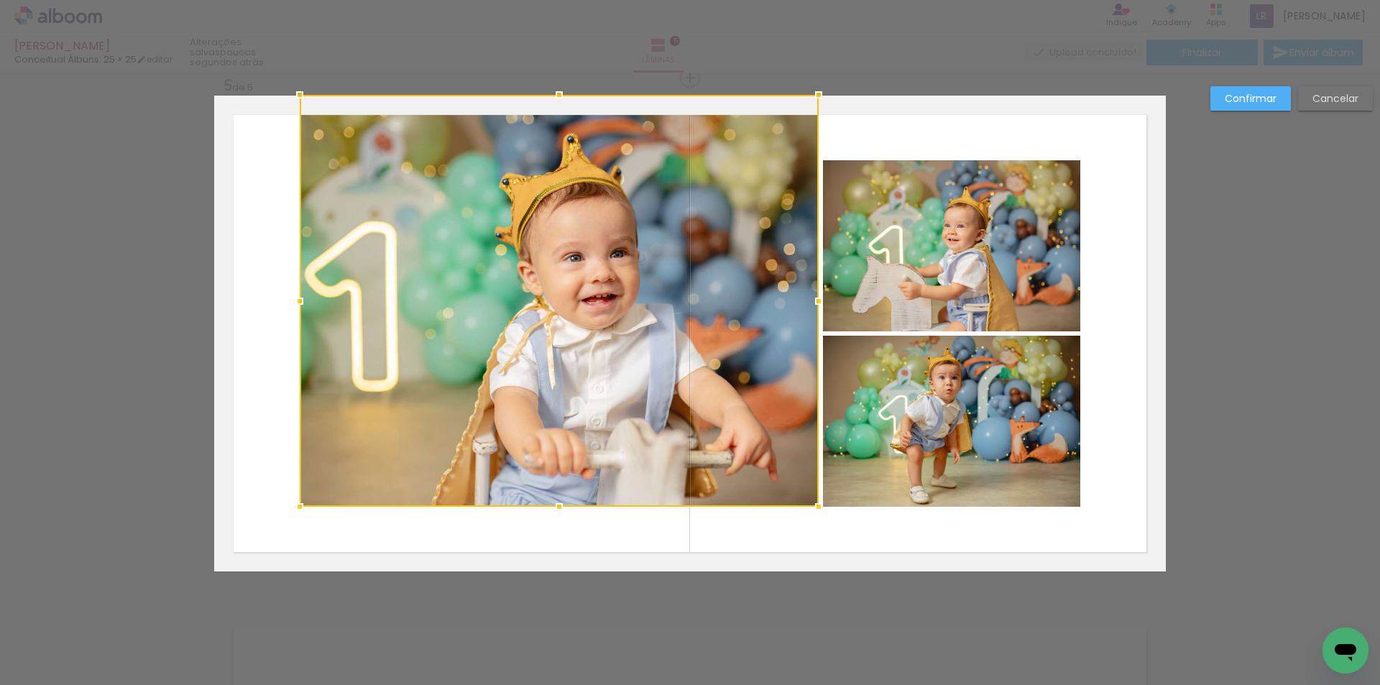
drag, startPoint x: 549, startPoint y: 161, endPoint x: 539, endPoint y: 111, distance: 50.6
click at [539, 111] on div at bounding box center [559, 301] width 519 height 412
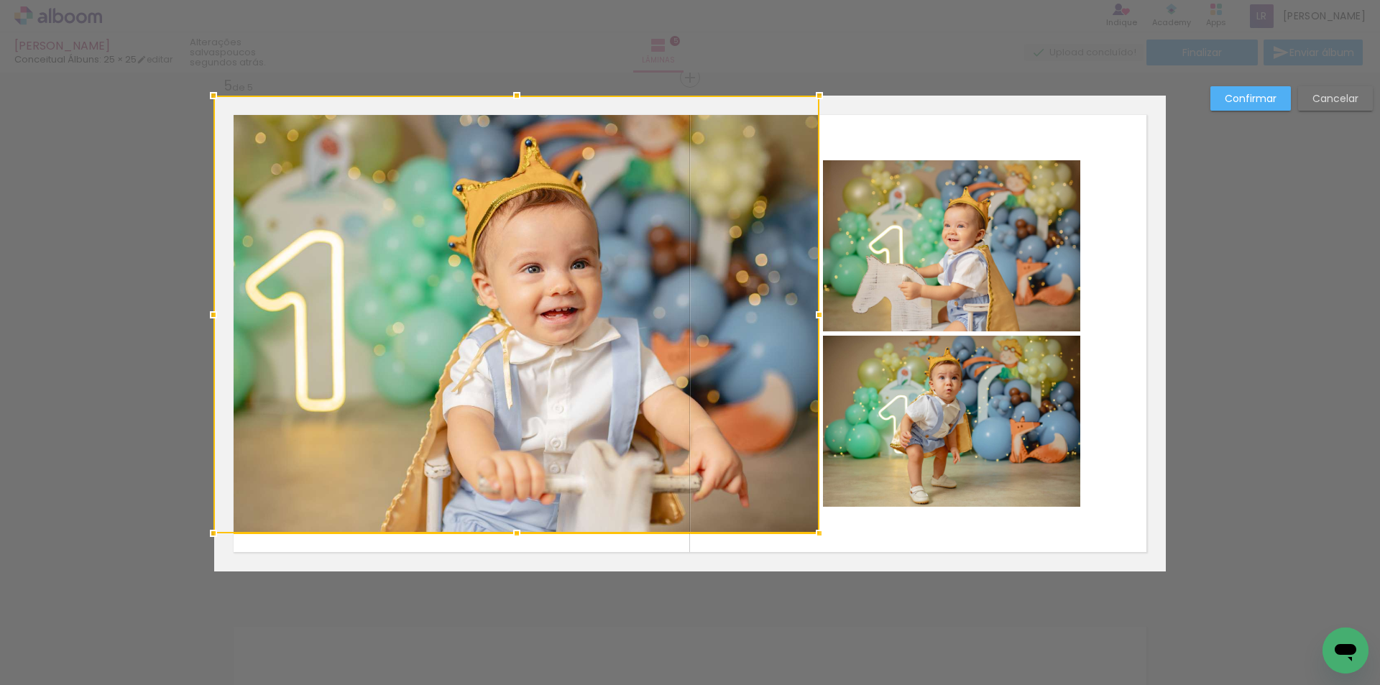
drag, startPoint x: 295, startPoint y: 301, endPoint x: 226, endPoint y: 317, distance: 71.5
click at [226, 317] on div at bounding box center [516, 315] width 606 height 438
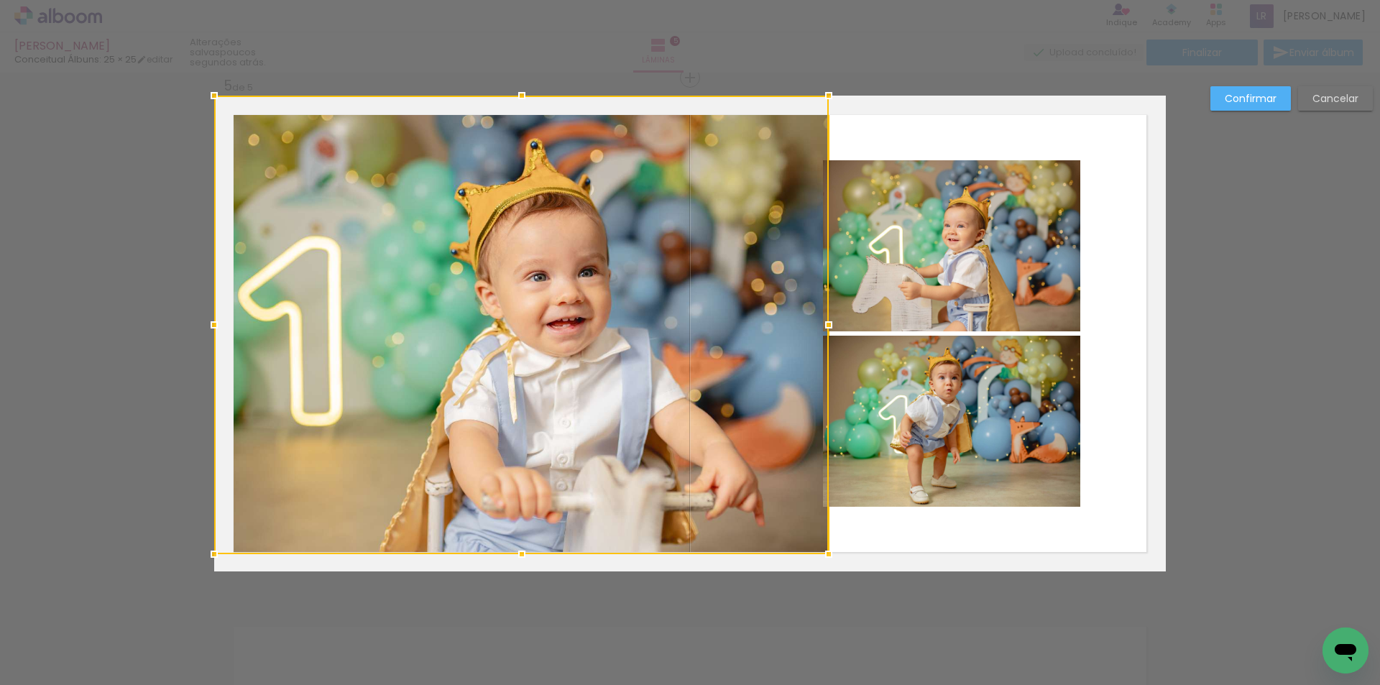
drag, startPoint x: 509, startPoint y: 530, endPoint x: 517, endPoint y: 551, distance: 22.6
click at [517, 551] on div at bounding box center [521, 554] width 29 height 29
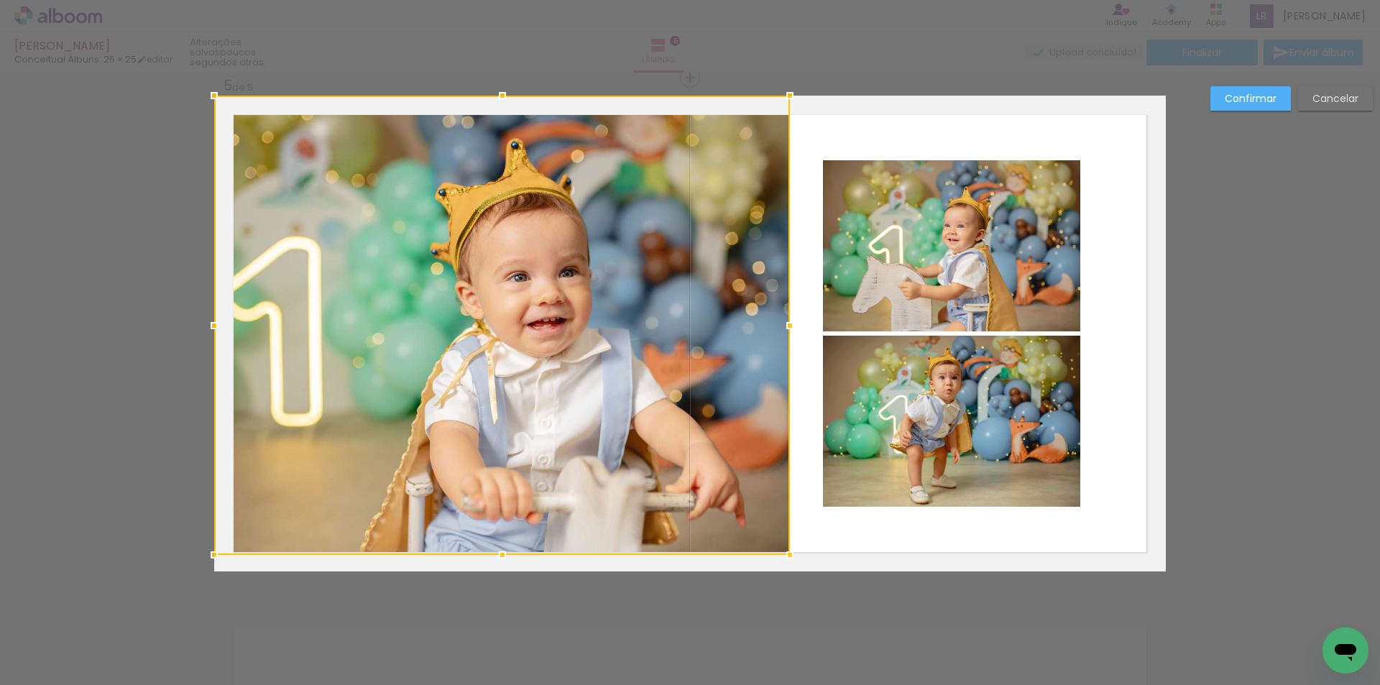
drag, startPoint x: 832, startPoint y: 328, endPoint x: 791, endPoint y: 333, distance: 41.3
click at [791, 333] on div at bounding box center [789, 325] width 29 height 29
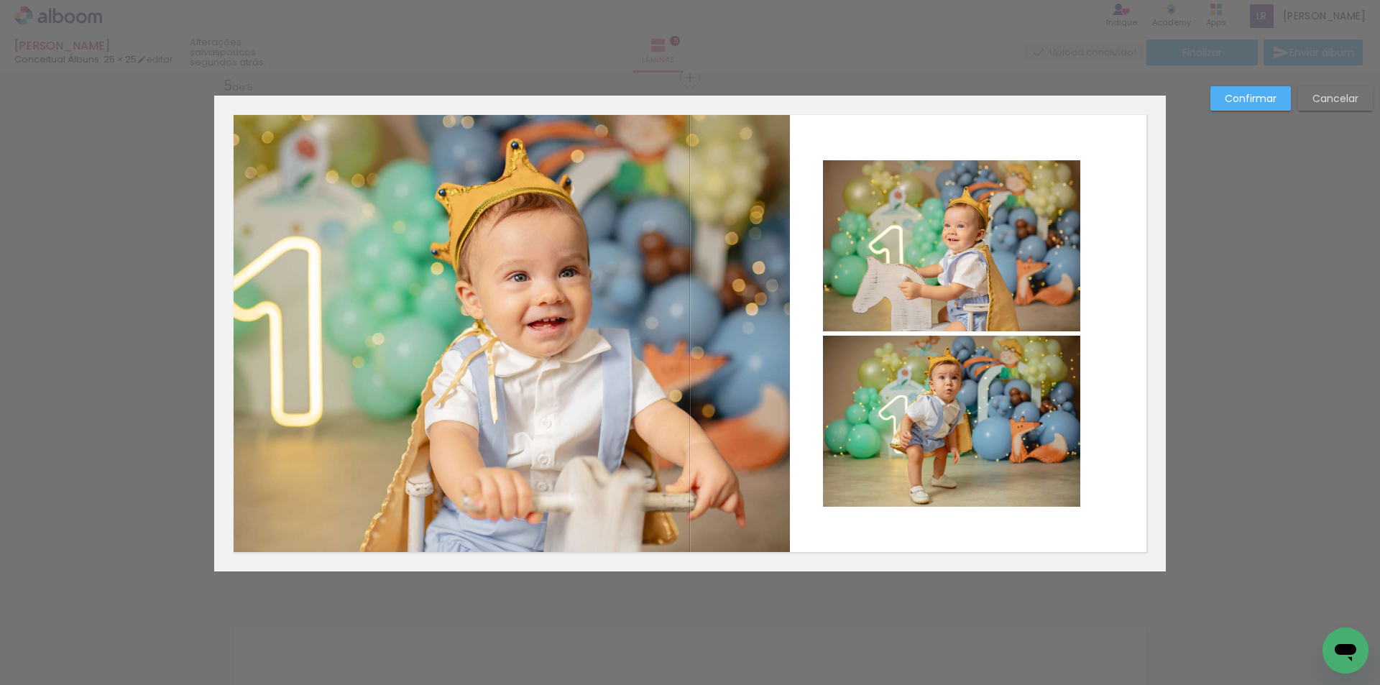
click at [0, 0] on slot "Confirmar" at bounding box center [0, 0] width 0 height 0
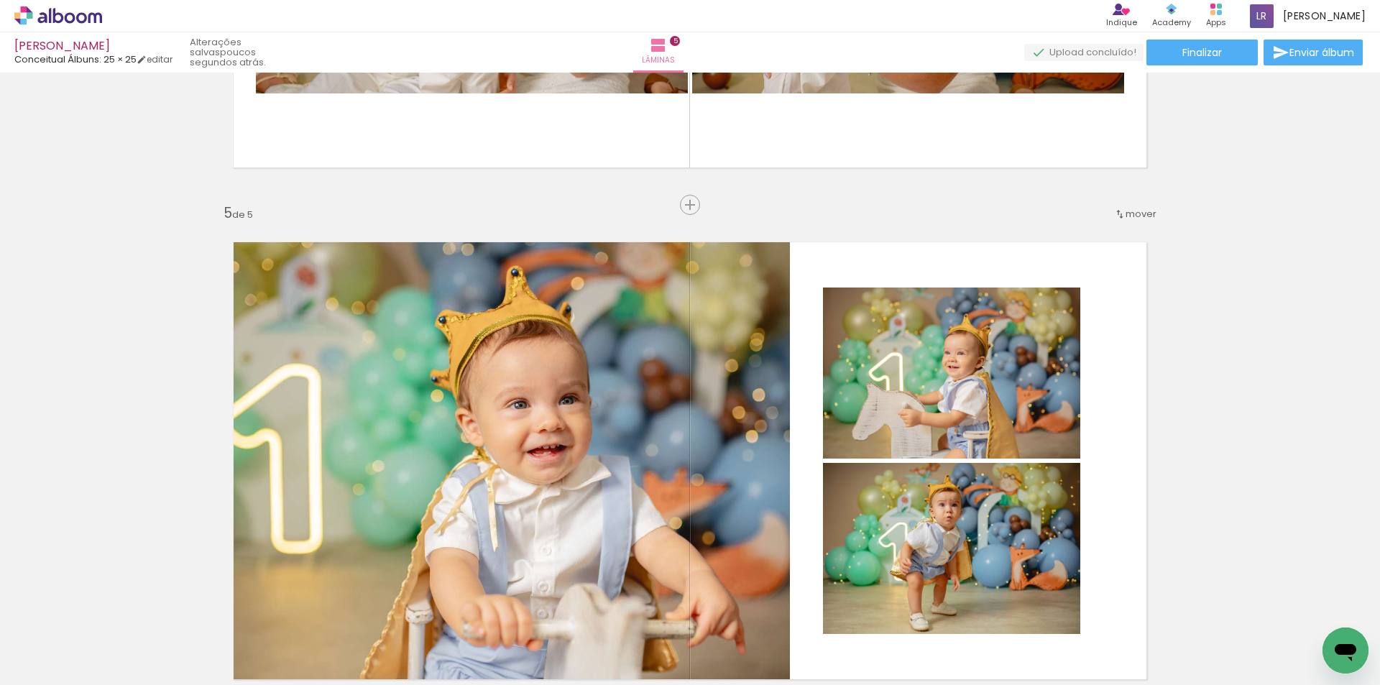
scroll to position [2066, 0]
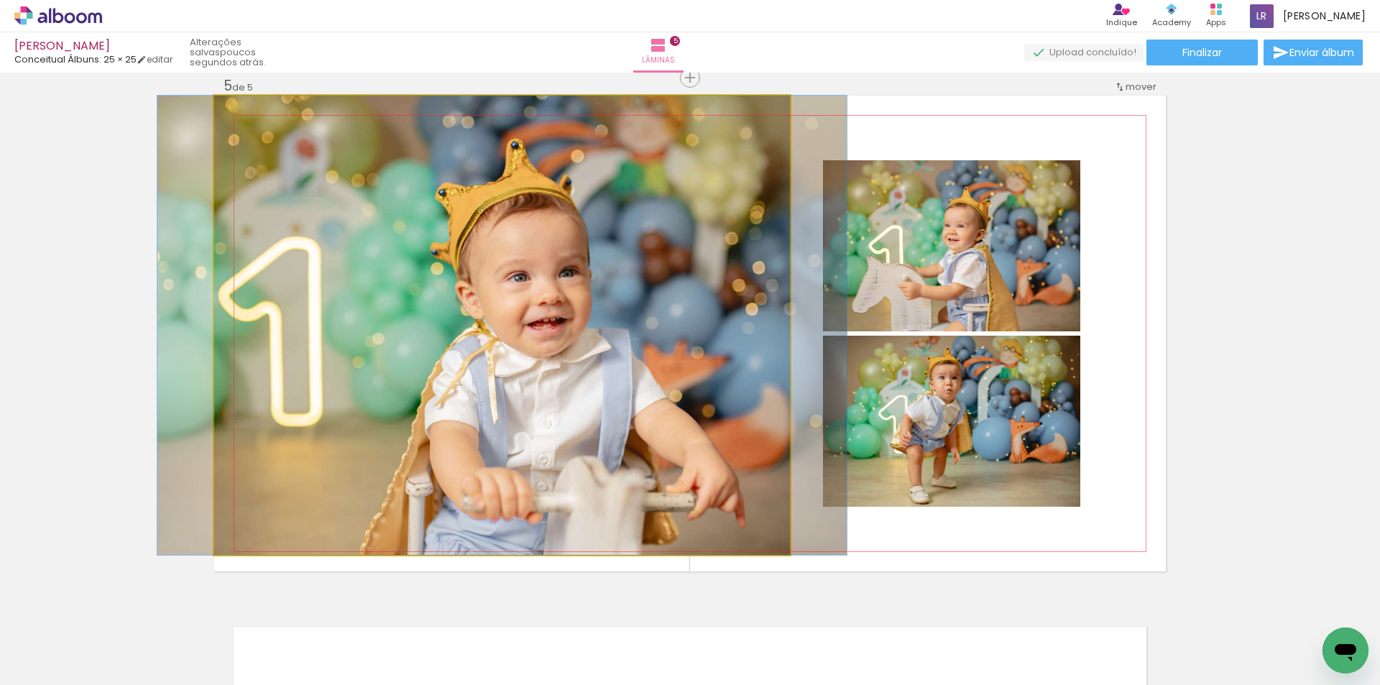
click at [538, 321] on quentale-photo at bounding box center [502, 325] width 576 height 459
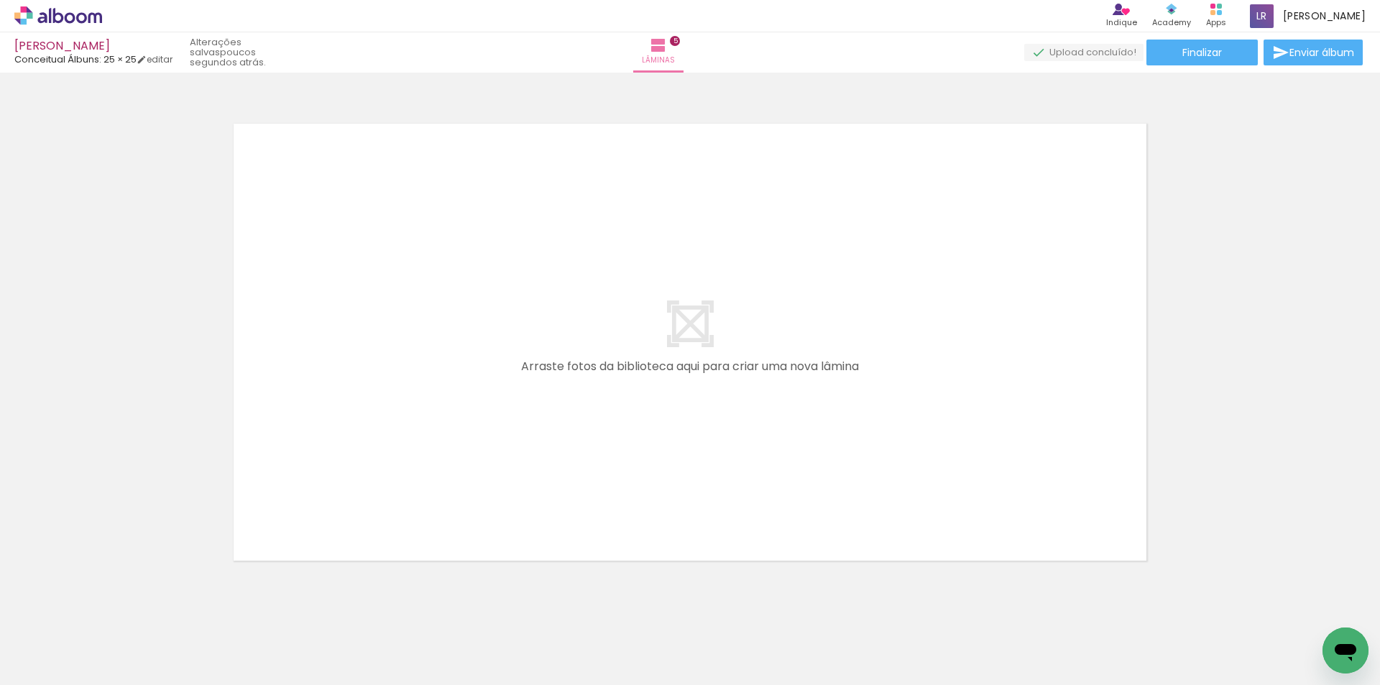
scroll to position [0, 760]
drag, startPoint x: 441, startPoint y: 637, endPoint x: 489, endPoint y: 592, distance: 66.6
click at [470, 478] on quentale-workspace at bounding box center [690, 342] width 1380 height 685
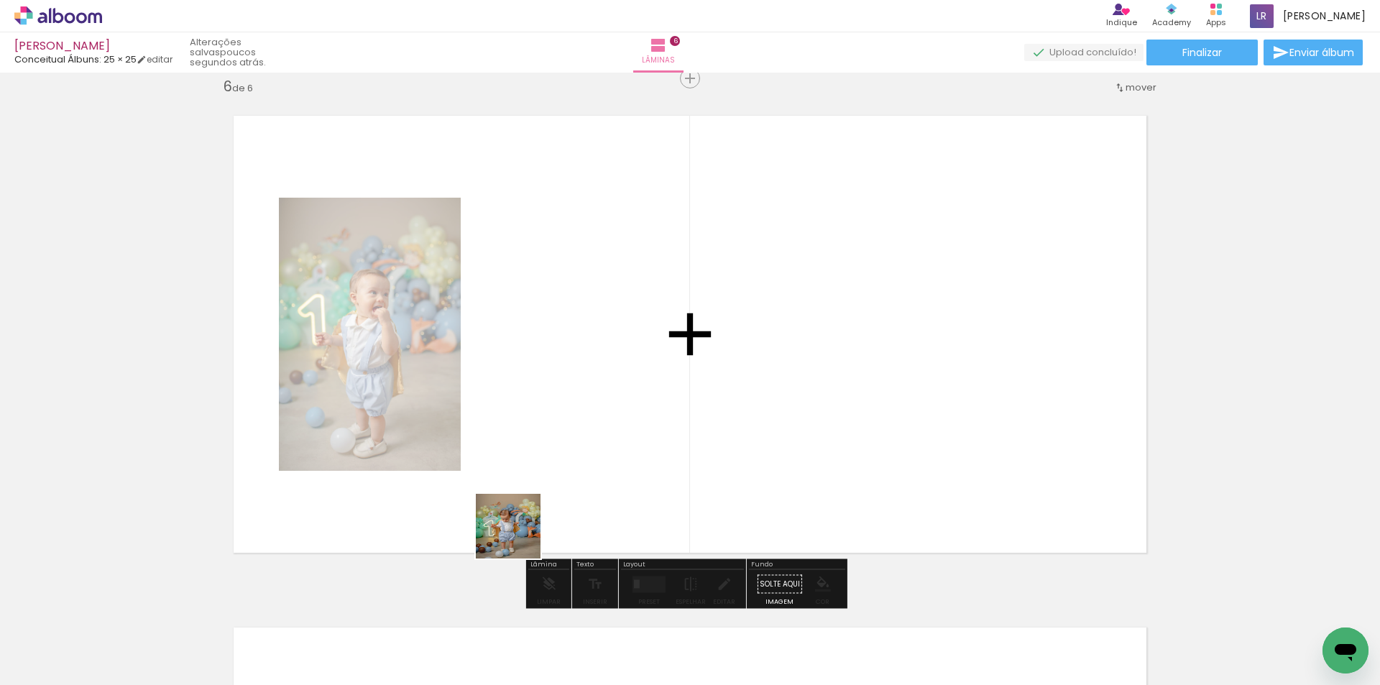
scroll to position [2577, 0]
drag, startPoint x: 515, startPoint y: 640, endPoint x: 558, endPoint y: 588, distance: 67.9
click at [535, 345] on quentale-workspace at bounding box center [690, 342] width 1380 height 685
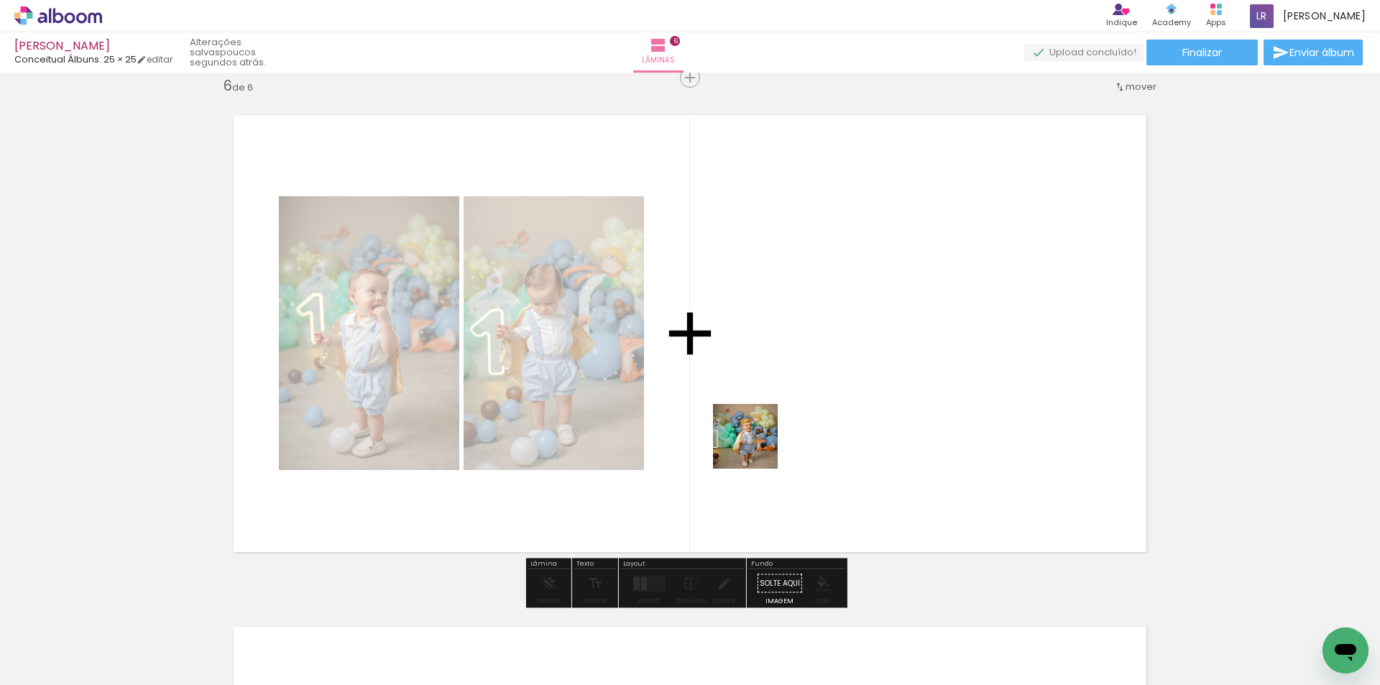
drag, startPoint x: 603, startPoint y: 645, endPoint x: 896, endPoint y: 343, distance: 420.8
click at [884, 343] on quentale-workspace at bounding box center [690, 342] width 1380 height 685
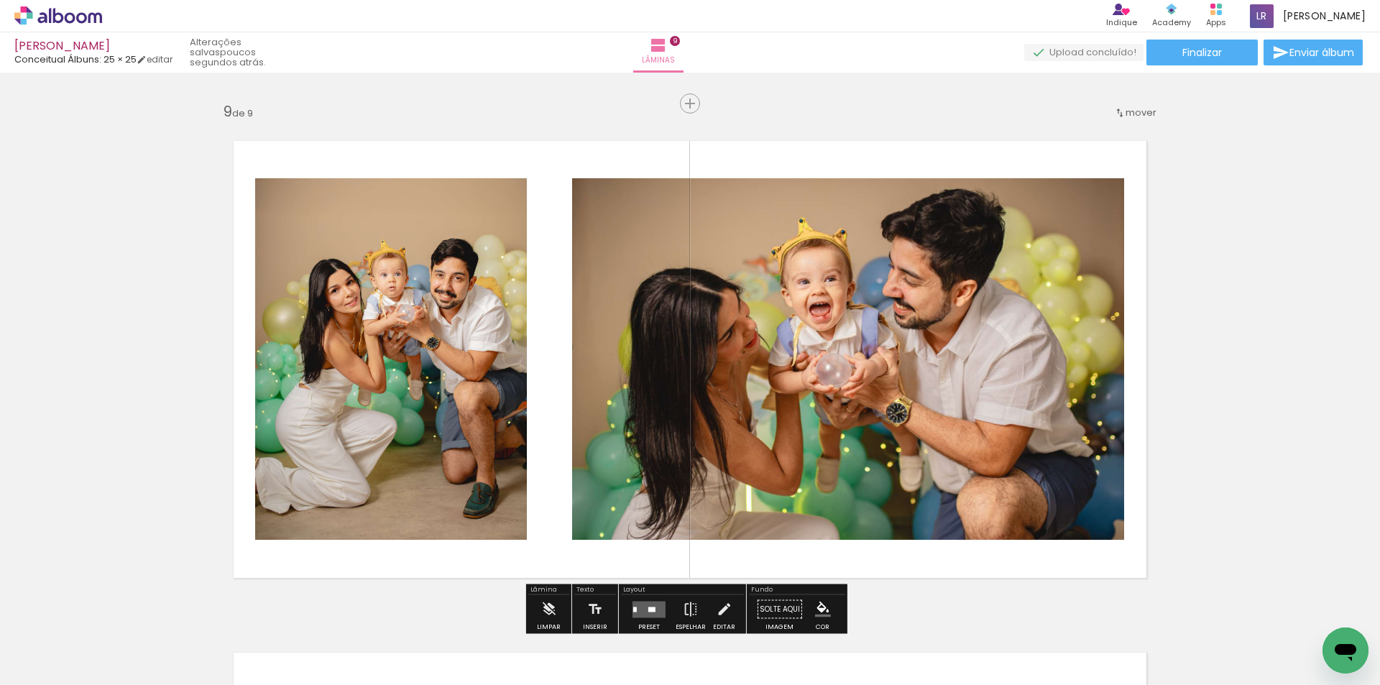
scroll to position [431, 0]
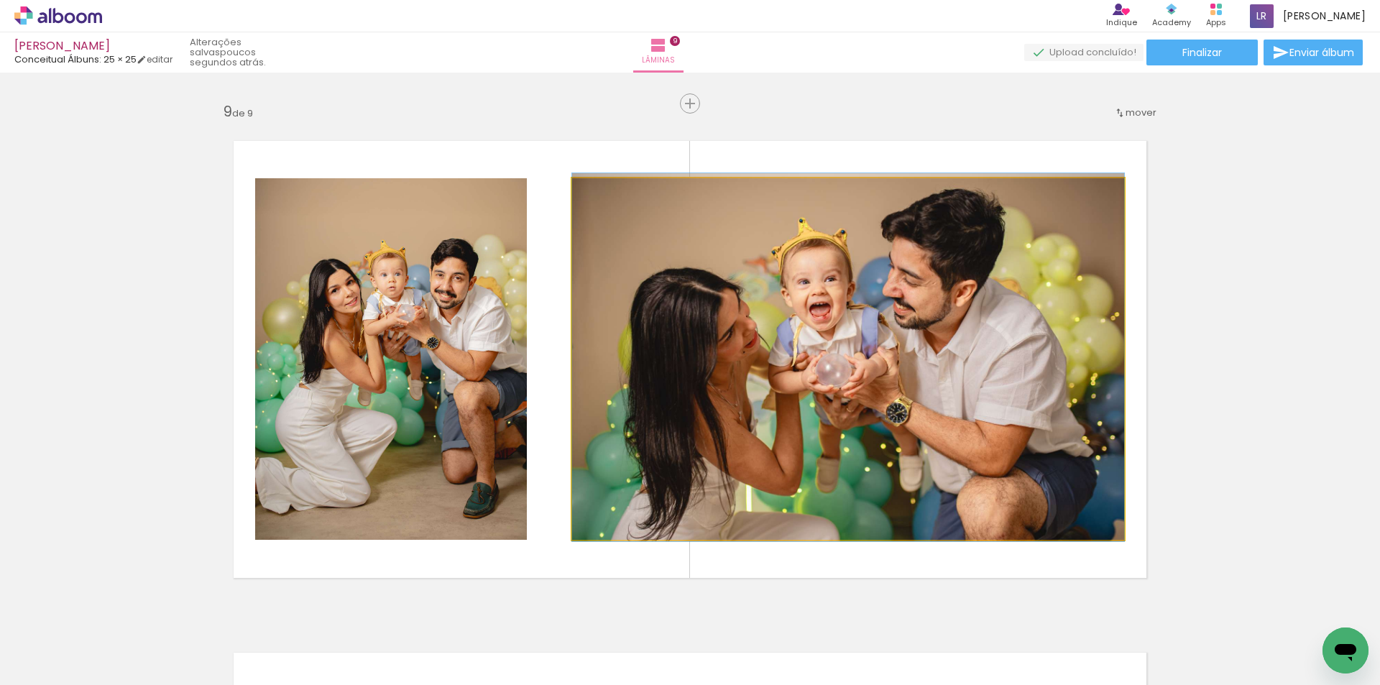
drag, startPoint x: 944, startPoint y: 340, endPoint x: 929, endPoint y: 340, distance: 14.4
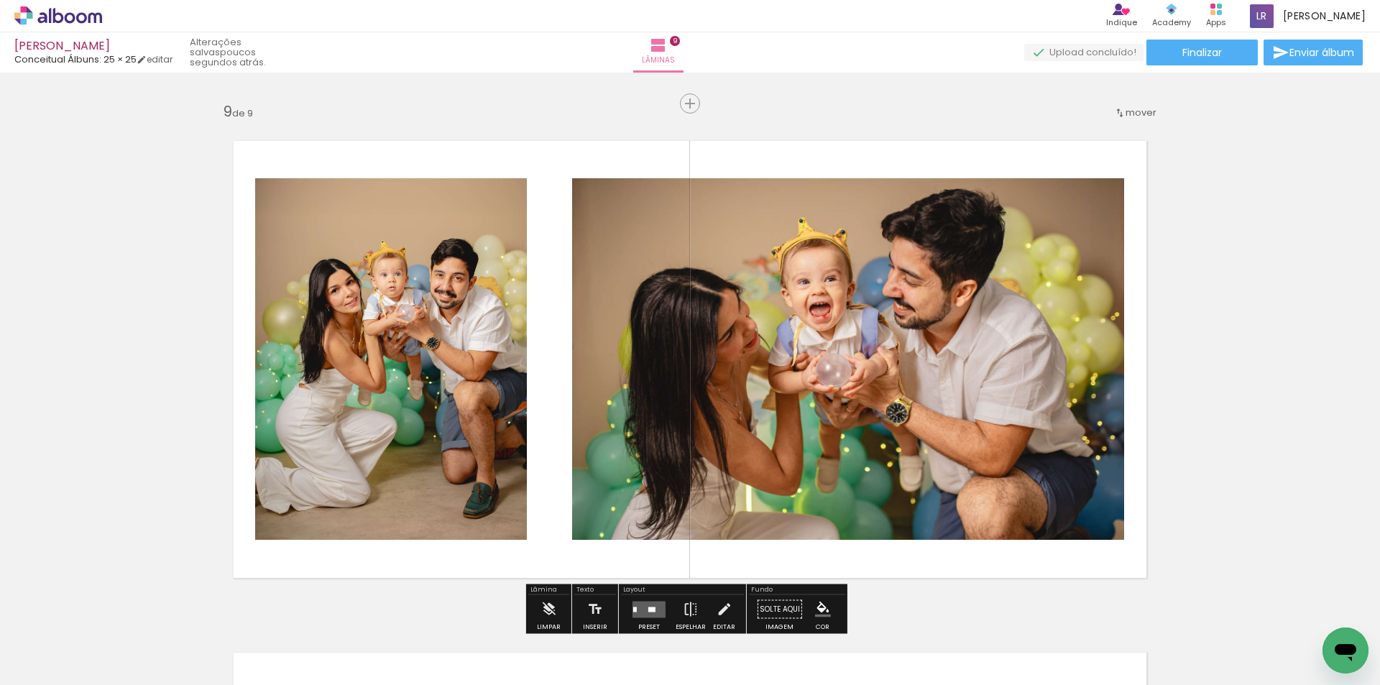
scroll to position [4230, 0]
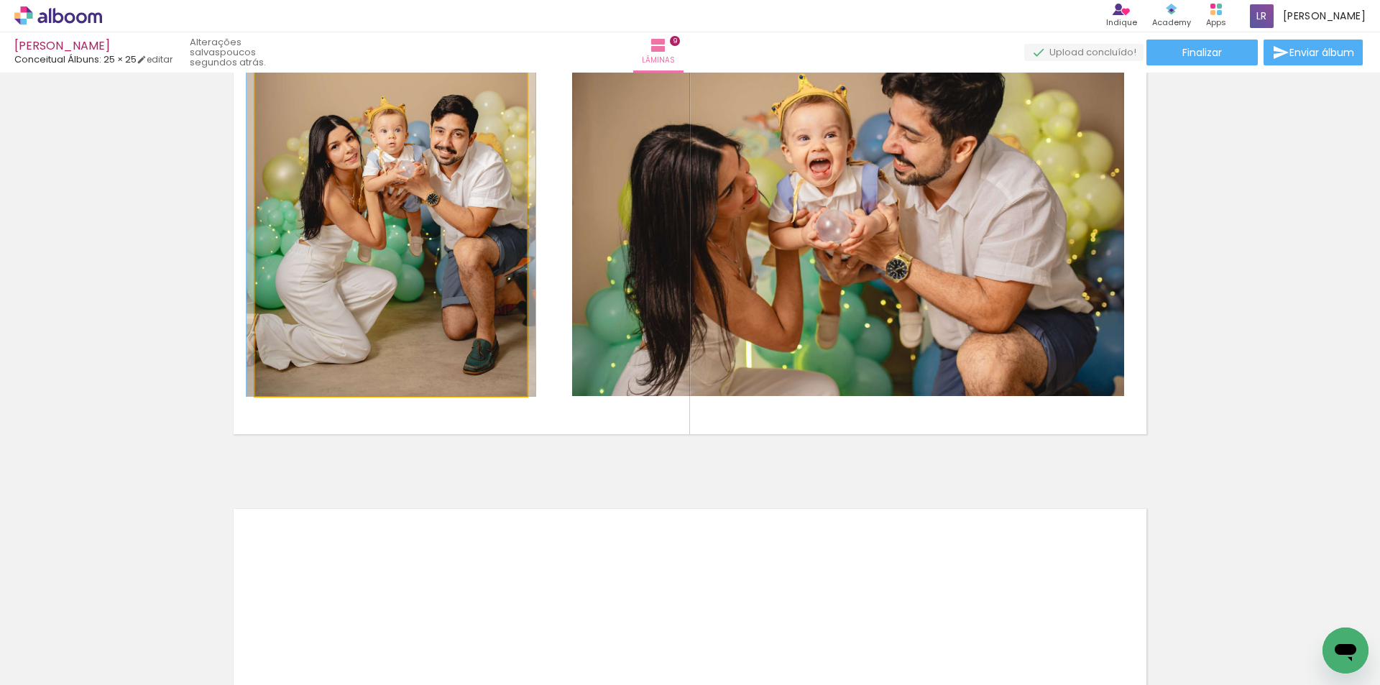
click at [459, 195] on quentale-photo at bounding box center [391, 215] width 272 height 362
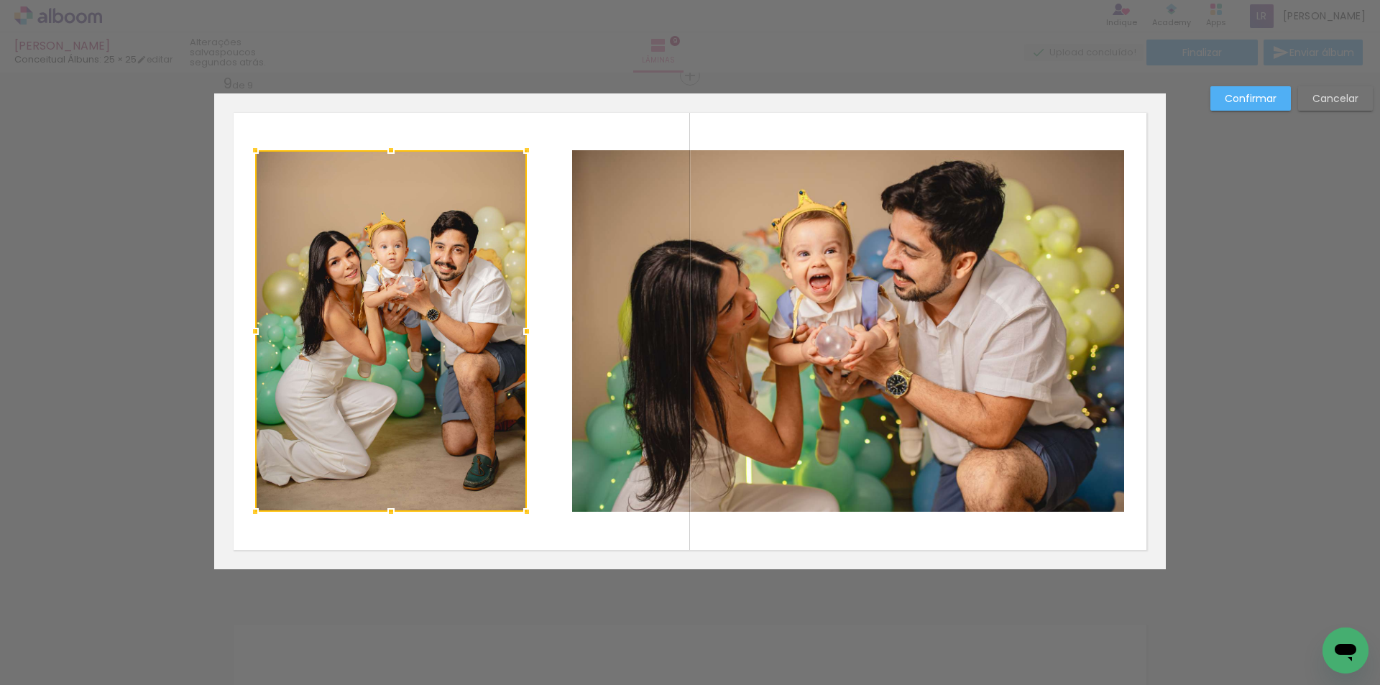
scroll to position [4112, 0]
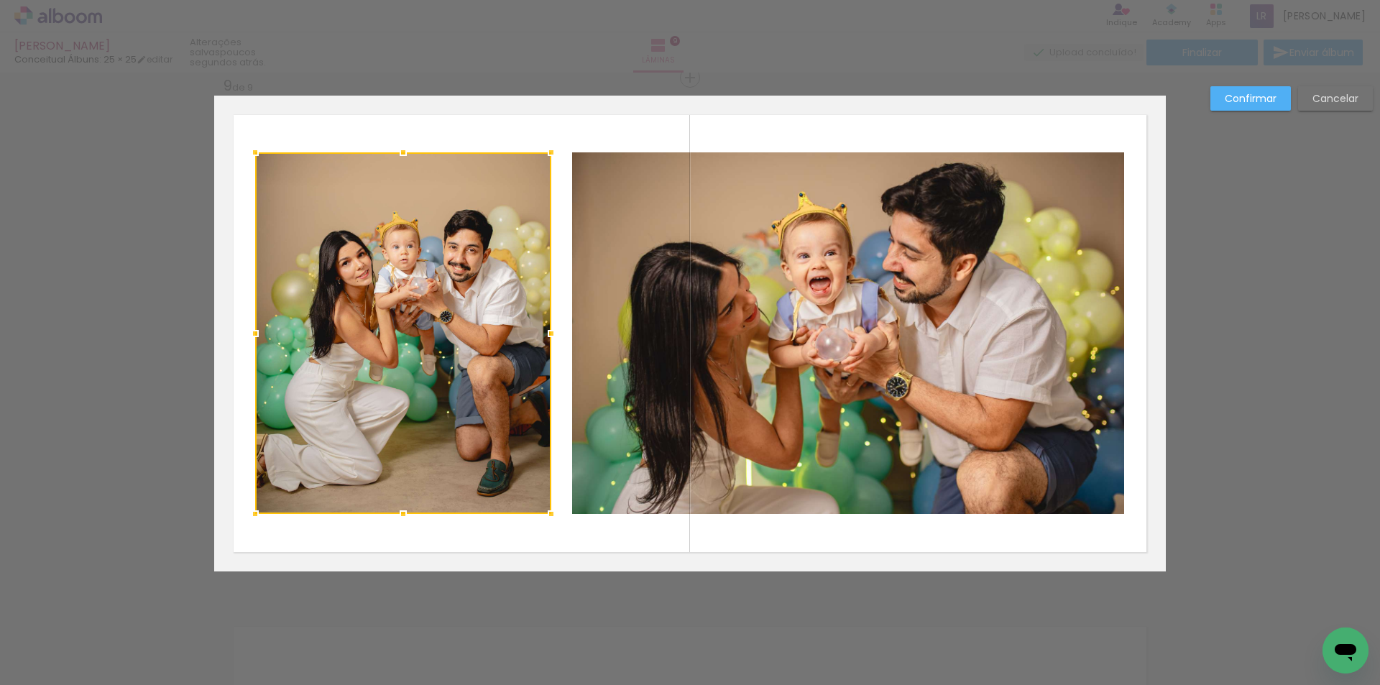
drag, startPoint x: 522, startPoint y: 333, endPoint x: 546, endPoint y: 339, distance: 25.1
click at [546, 339] on div at bounding box center [551, 333] width 29 height 29
click at [0, 0] on slot "Confirmar" at bounding box center [0, 0] width 0 height 0
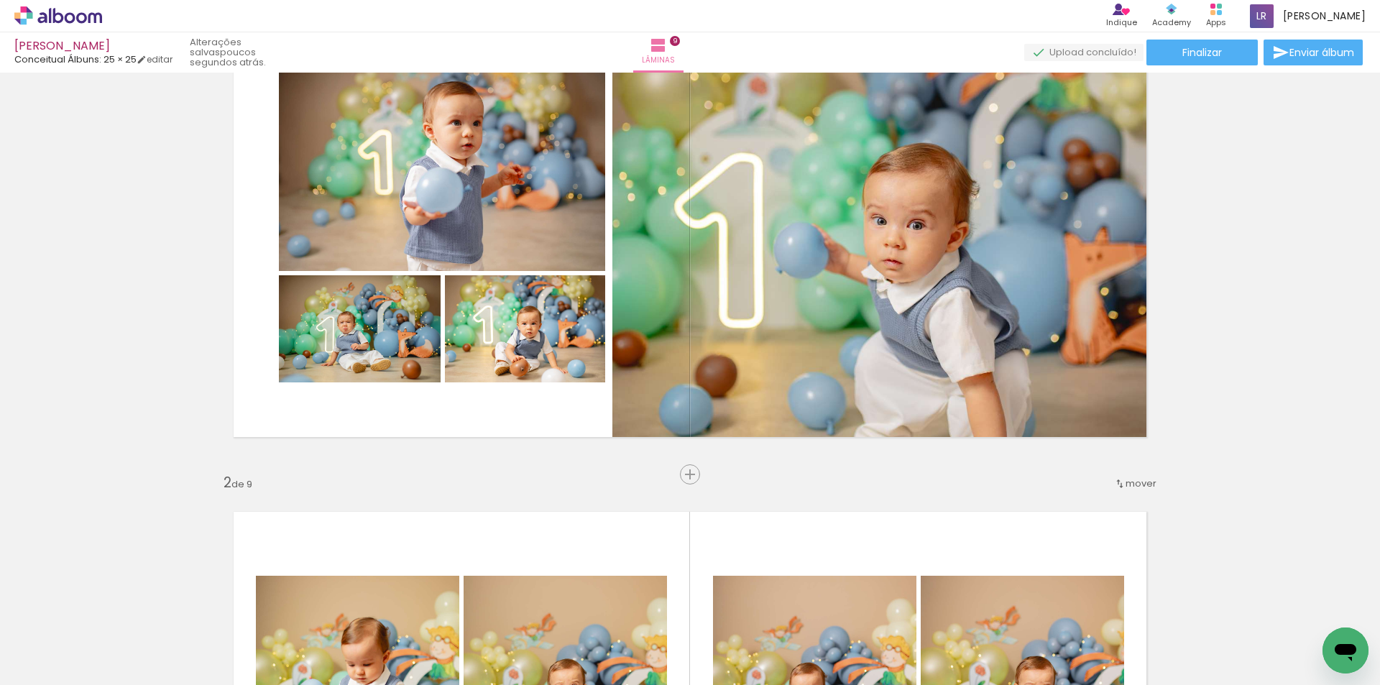
scroll to position [0, 0]
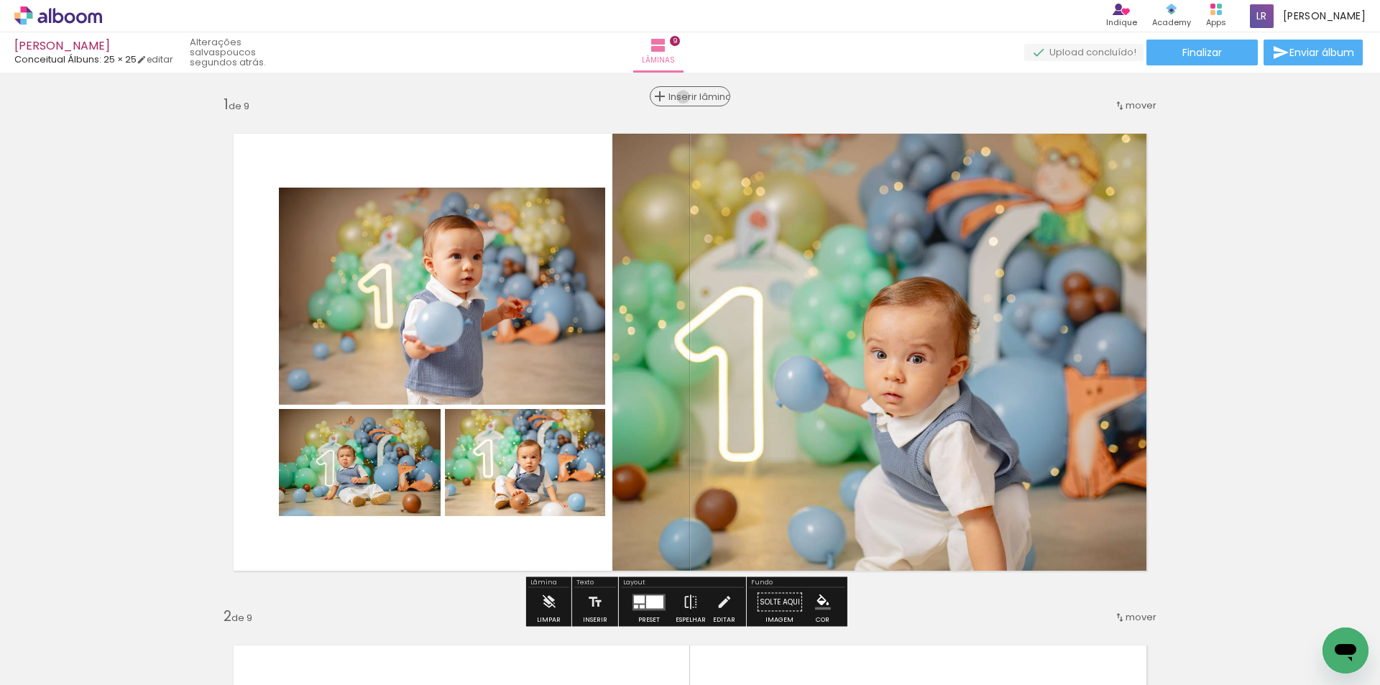
click at [685, 97] on span "Inserir lâmina" at bounding box center [696, 96] width 56 height 9
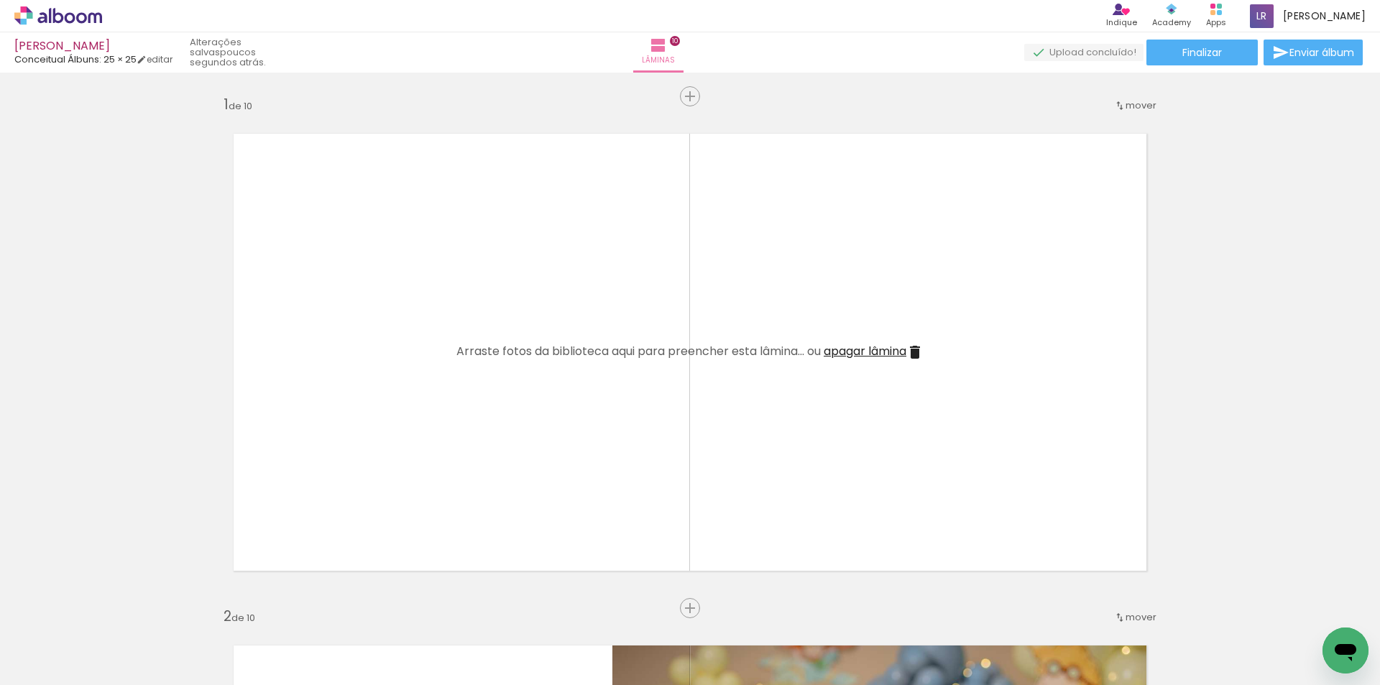
scroll to position [0, 1157]
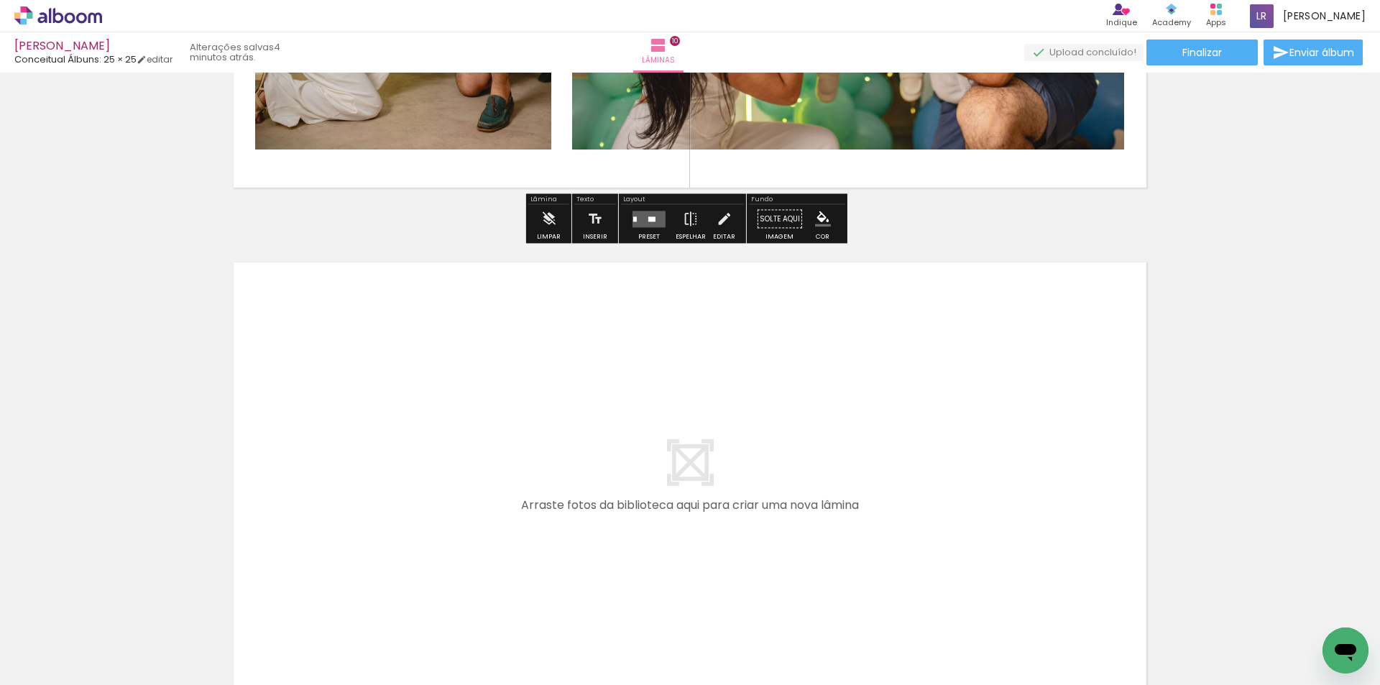
scroll to position [5162, 0]
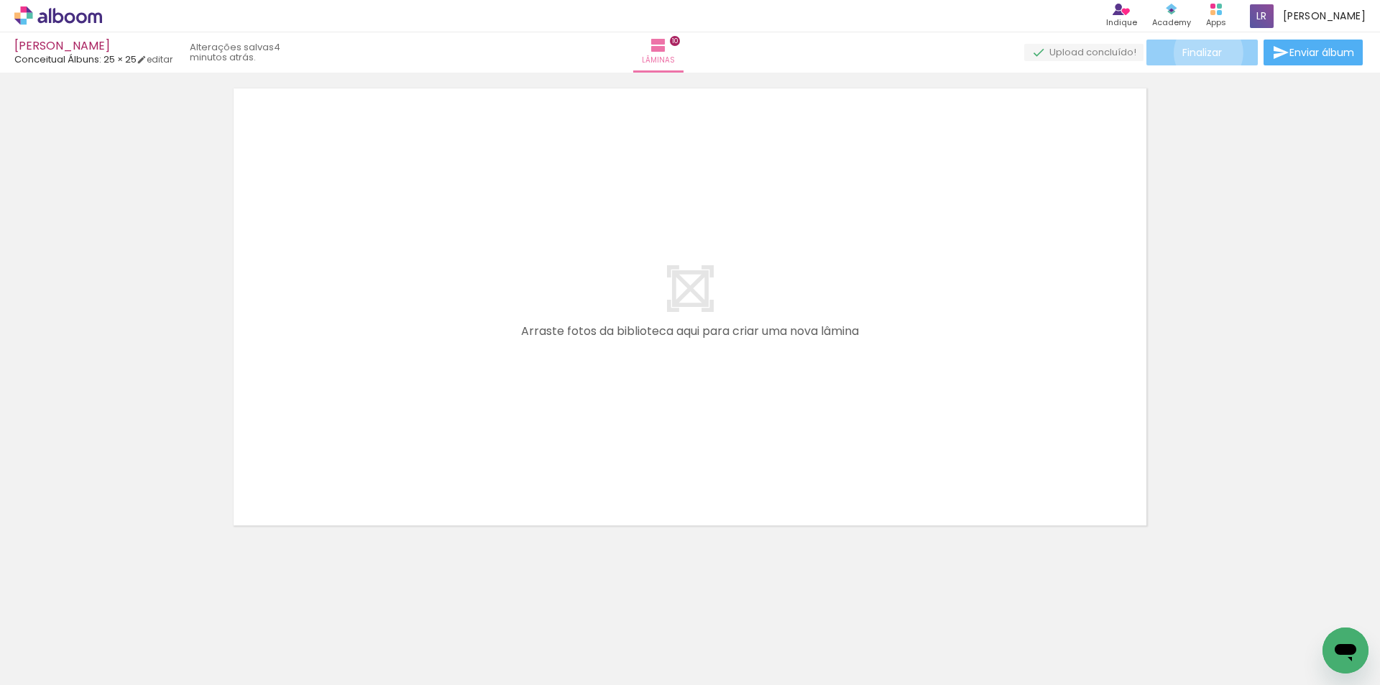
click at [1202, 52] on span "Finalizar" at bounding box center [1202, 52] width 40 height 10
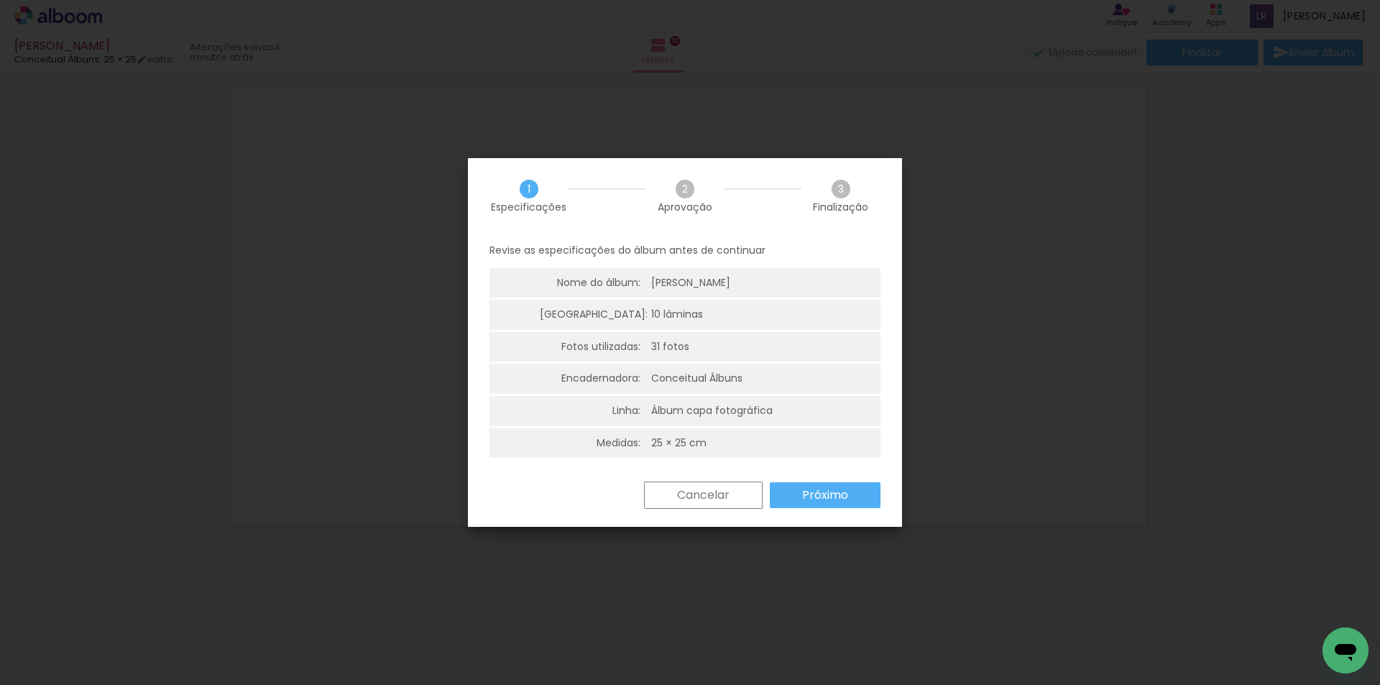
click at [0, 0] on slot "Próximo" at bounding box center [0, 0] width 0 height 0
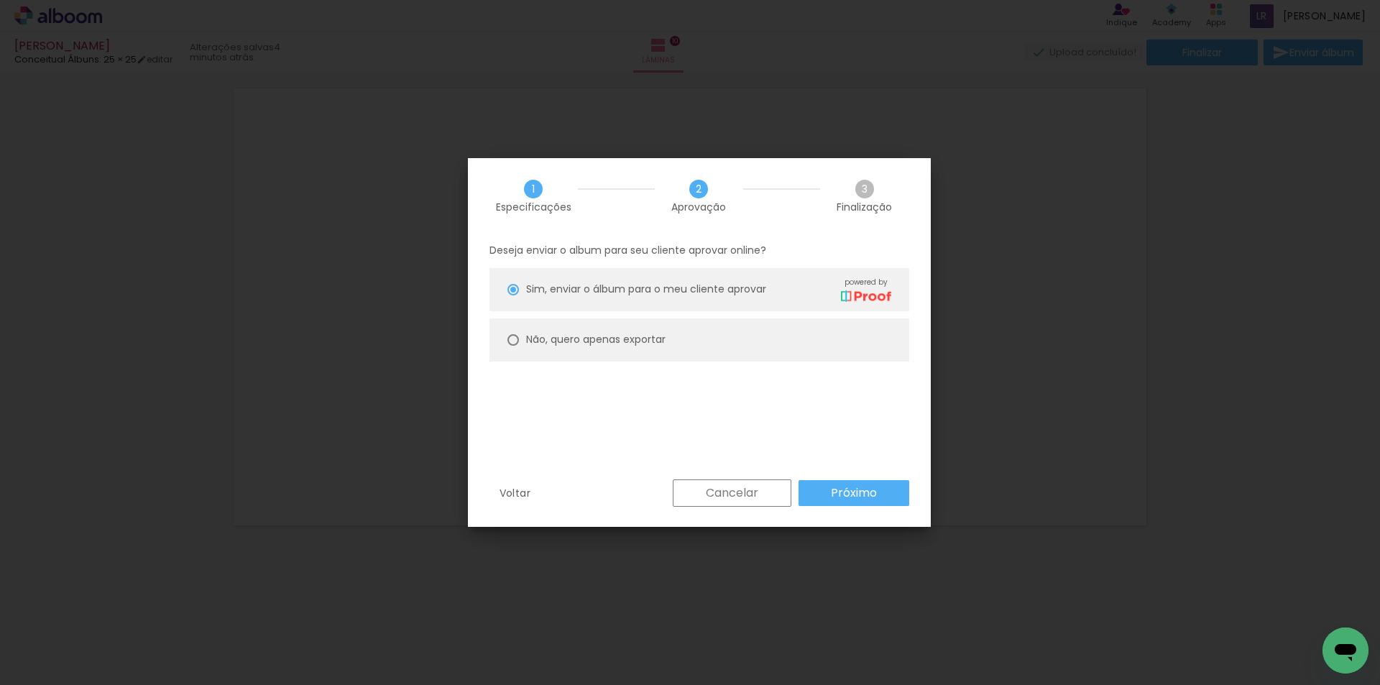
click at [0, 0] on slot "Próximo" at bounding box center [0, 0] width 0 height 0
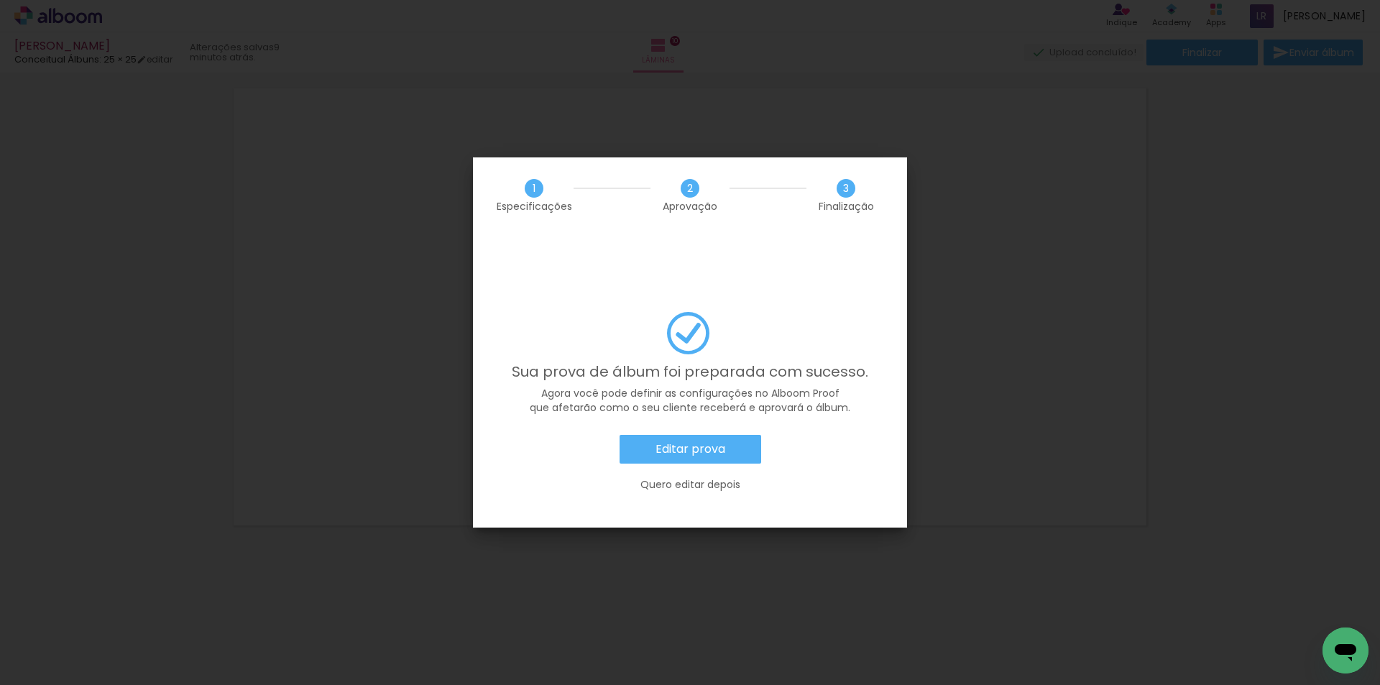
scroll to position [0, 1238]
click at [0, 0] on slot "Editar prova" at bounding box center [0, 0] width 0 height 0
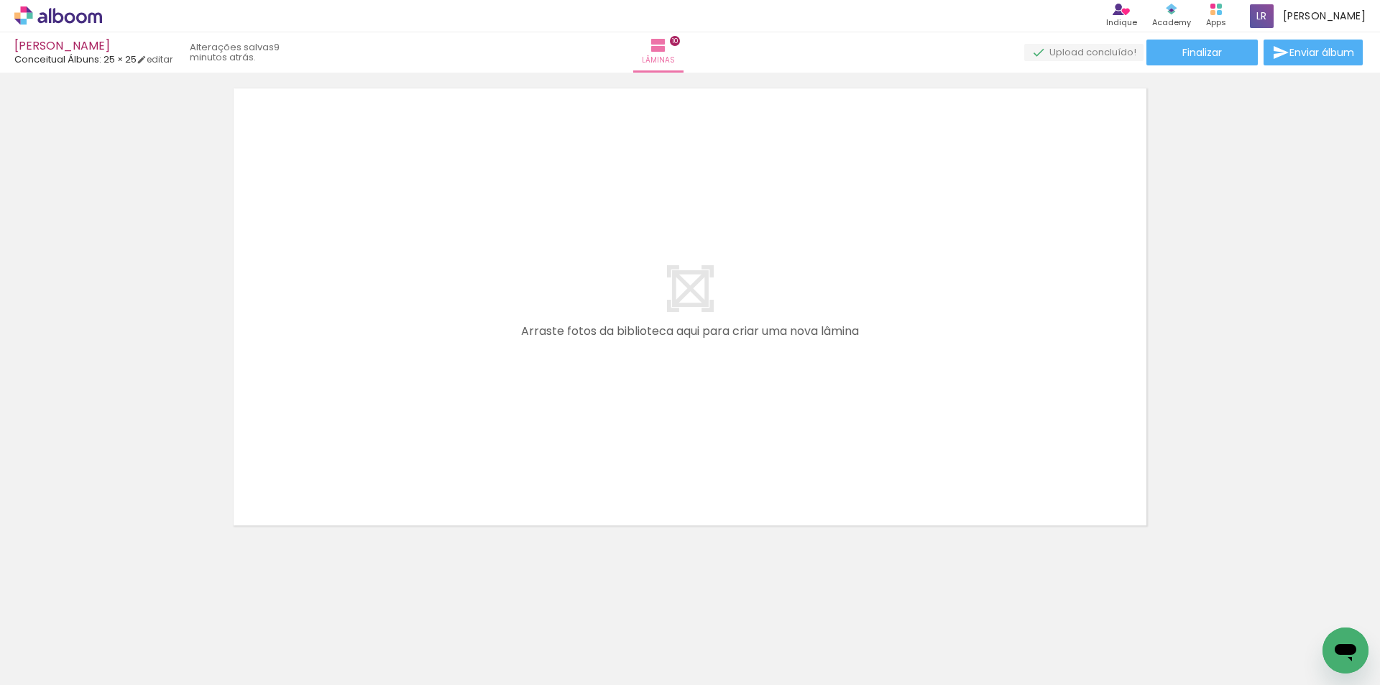
scroll to position [0, 1238]
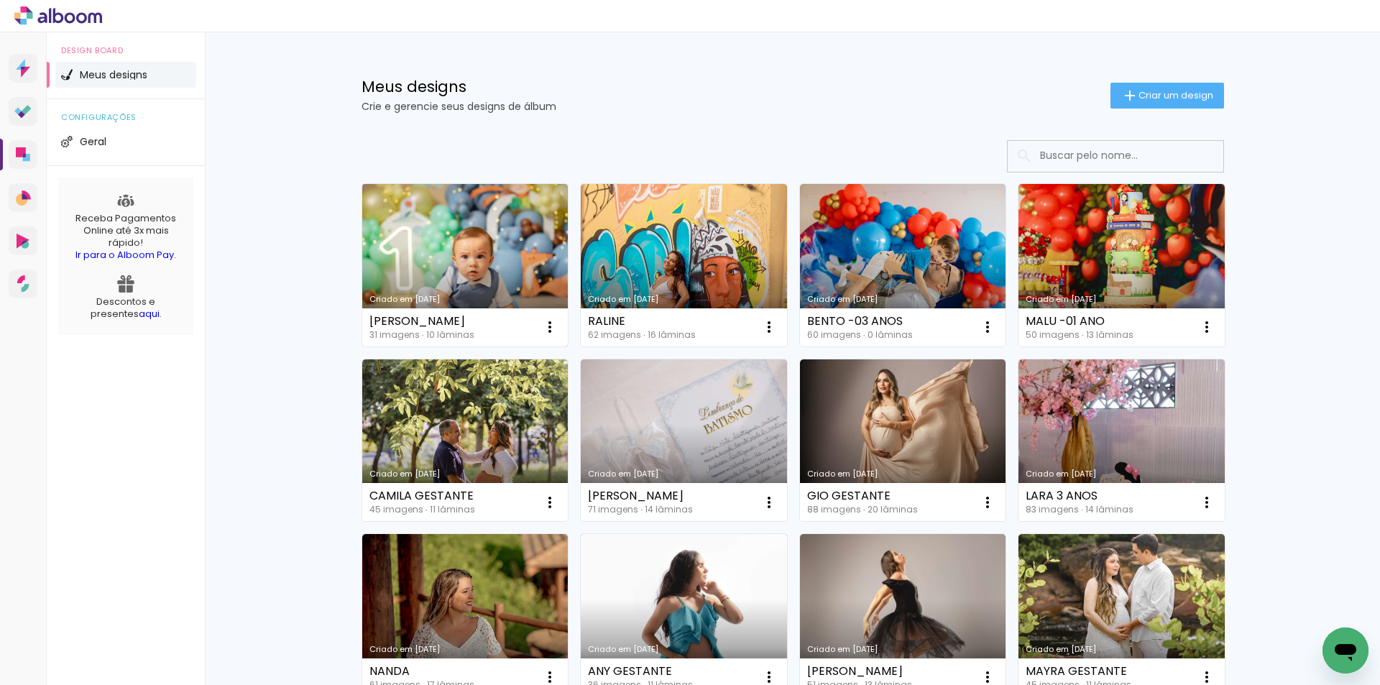
click at [453, 252] on link "Criado em [DATE]" at bounding box center [465, 265] width 206 height 162
